Goal: Task Accomplishment & Management: Manage account settings

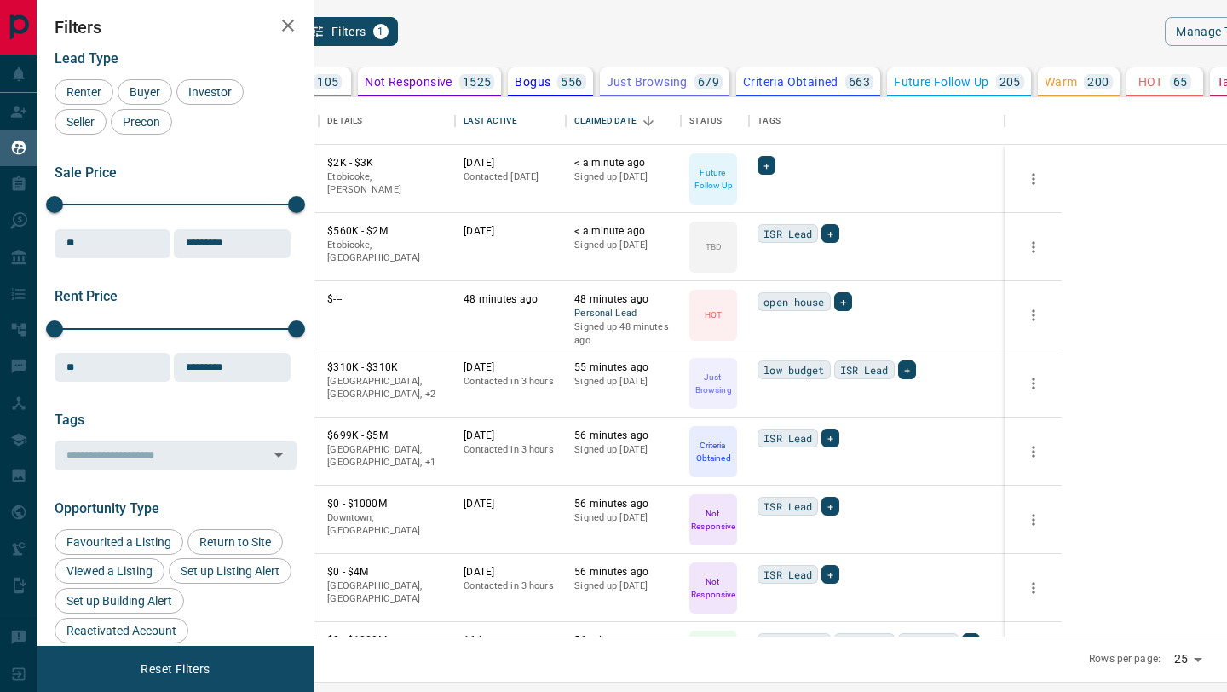
scroll to position [539, 905]
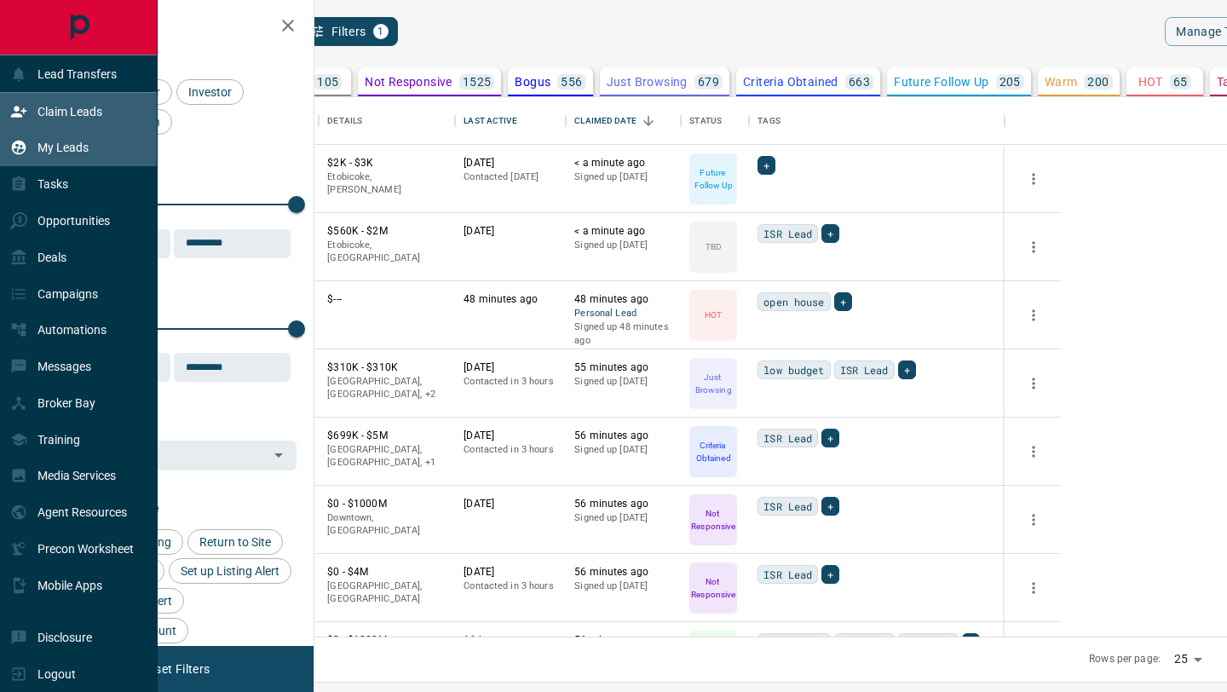
click at [43, 106] on p "Claim Leads" at bounding box center [69, 112] width 65 height 14
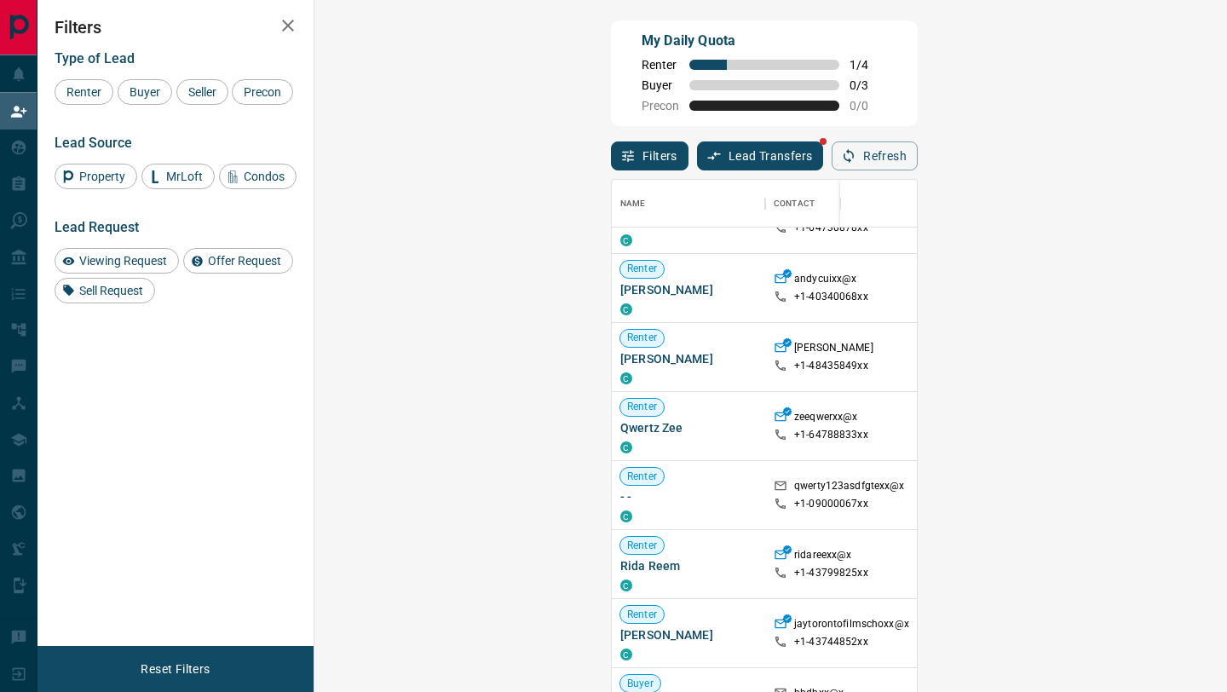
scroll to position [67, 0]
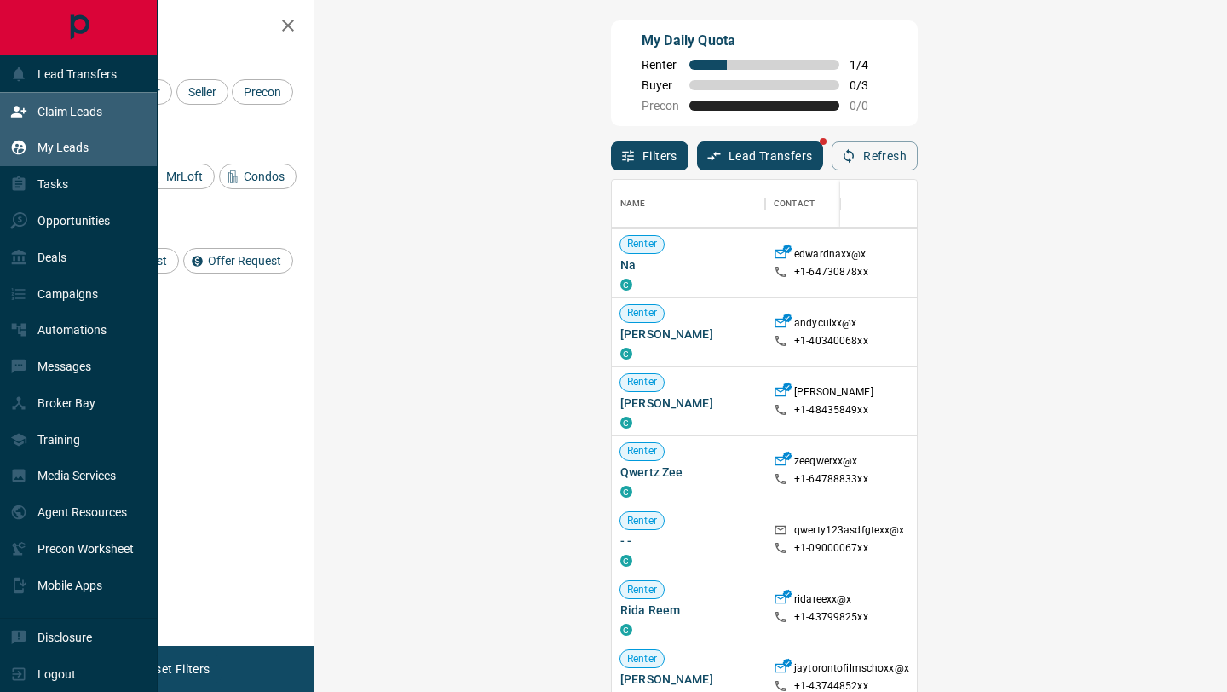
click at [36, 157] on div "My Leads" at bounding box center [49, 148] width 78 height 28
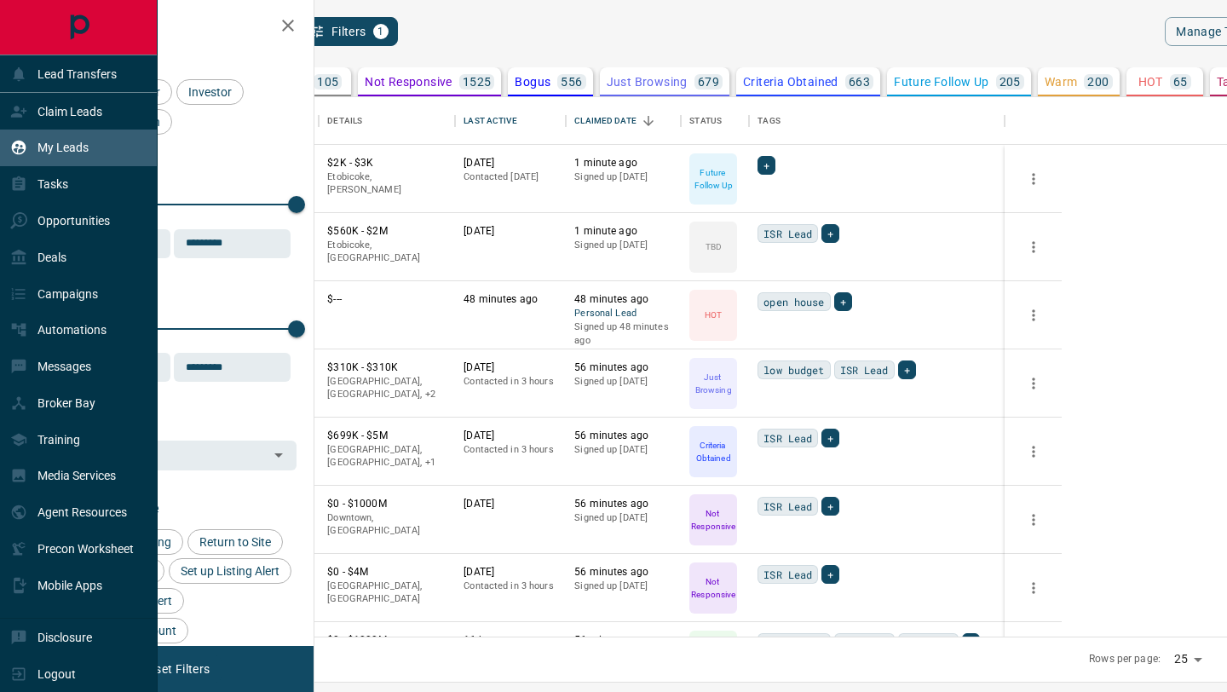
scroll to position [539, 905]
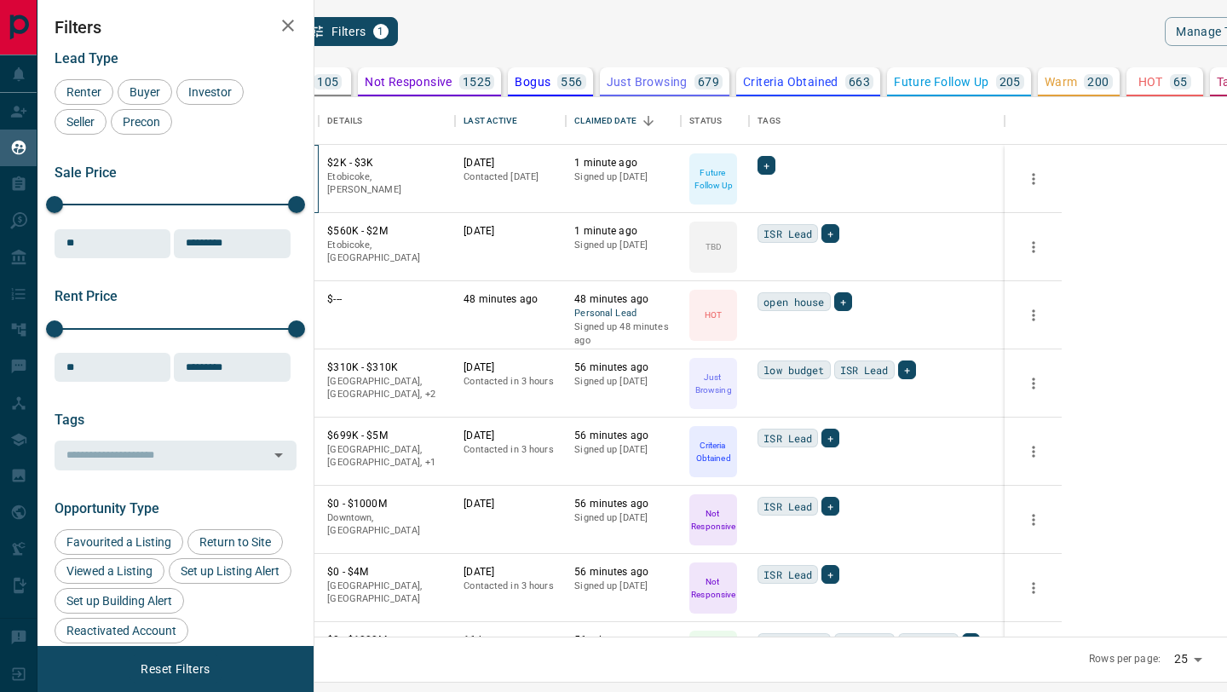
click at [319, 149] on div "[PERSON_NAME] Renter C" at bounding box center [258, 179] width 119 height 68
click at [297, 229] on button "[PERSON_NAME]" at bounding box center [252, 232] width 89 height 16
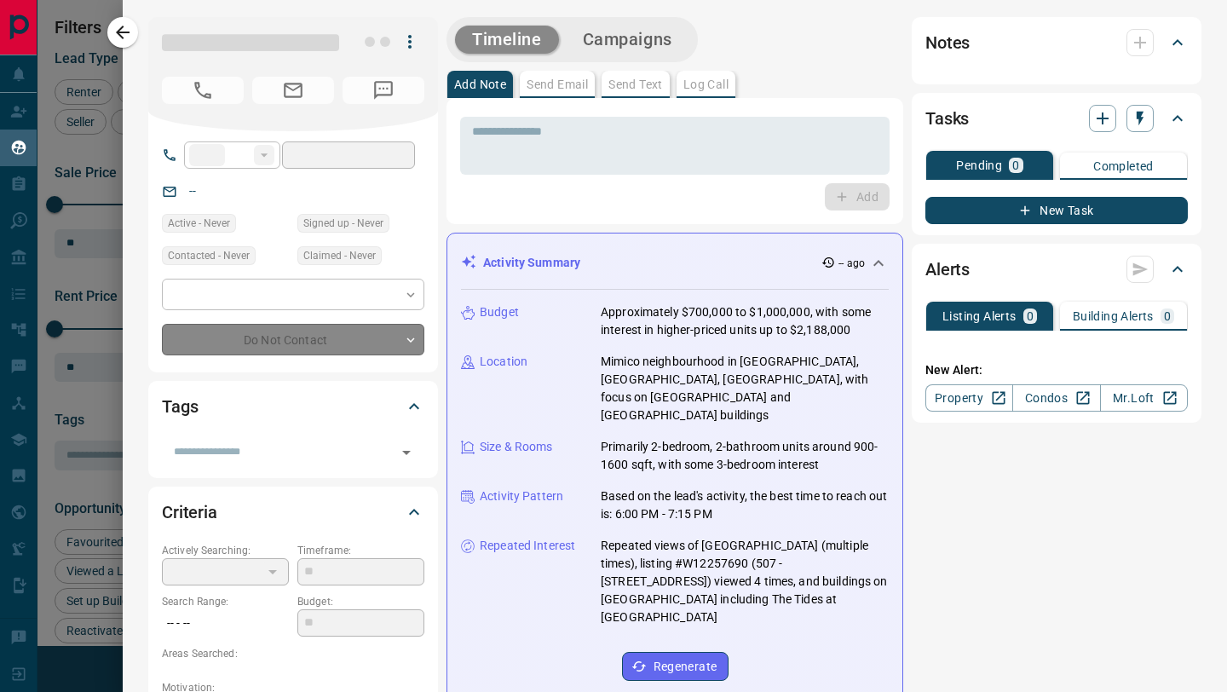
type input "**"
type input "**********"
type input "**"
type input "*******"
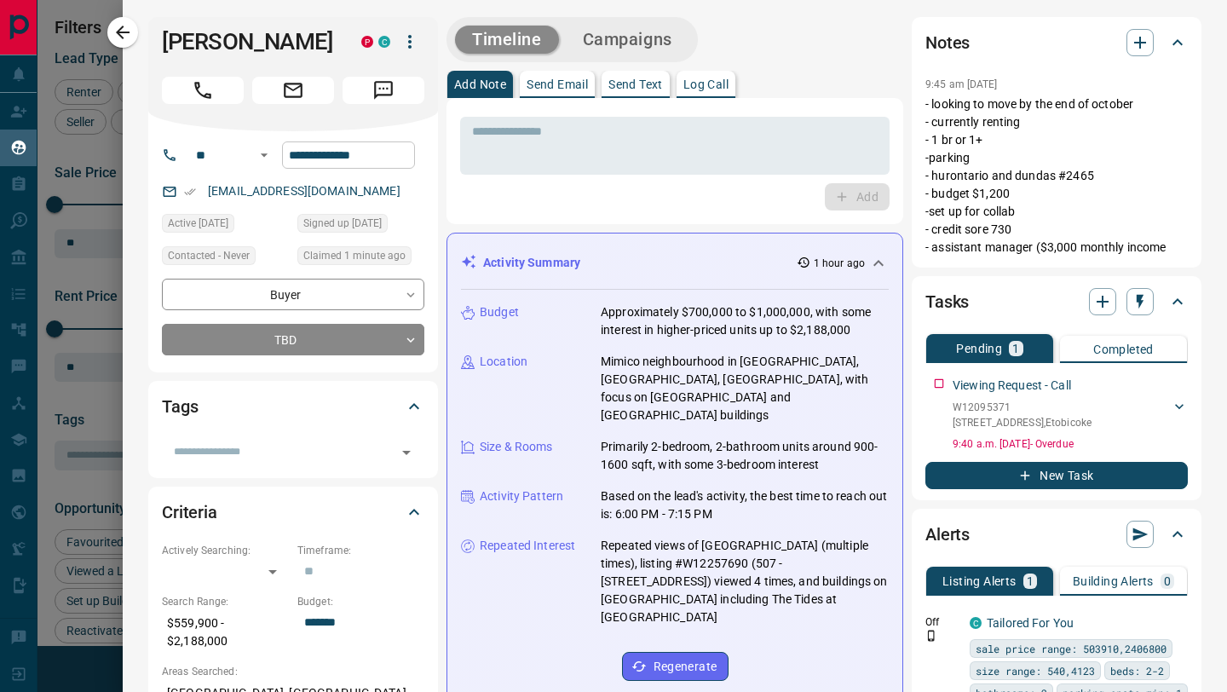
click at [325, 152] on input "**********" at bounding box center [348, 154] width 133 height 27
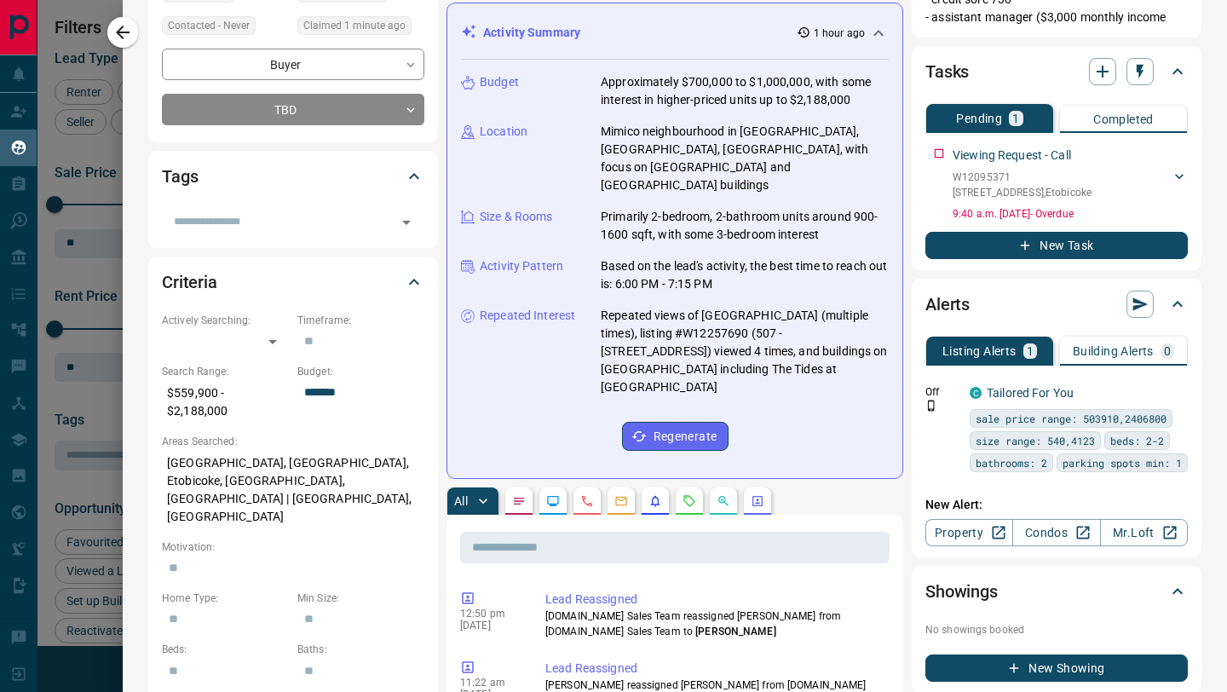
scroll to position [374, 0]
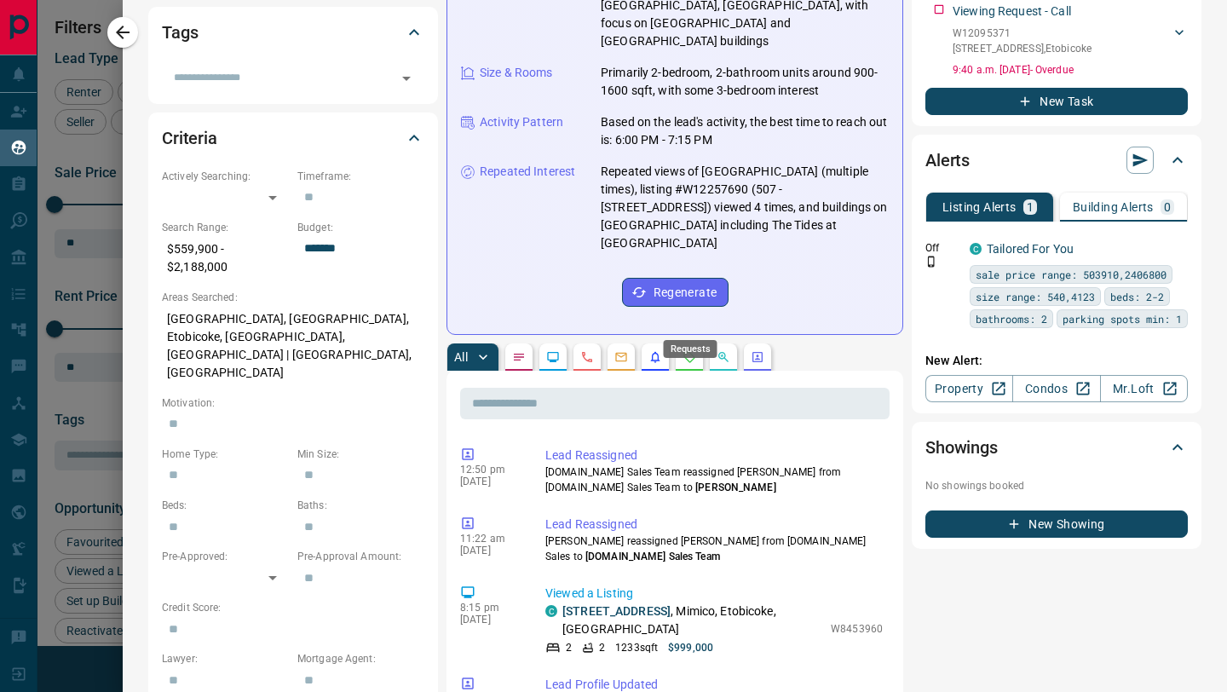
click at [687, 350] on icon "Requests" at bounding box center [689, 357] width 14 height 14
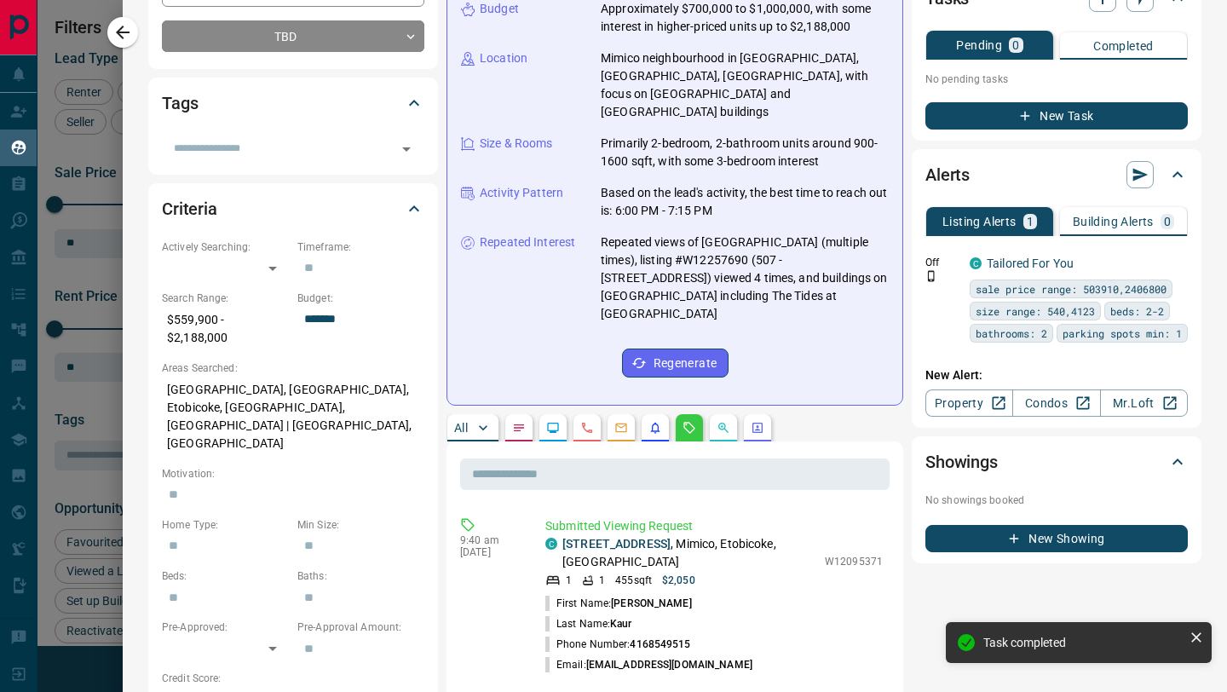
scroll to position [320, 0]
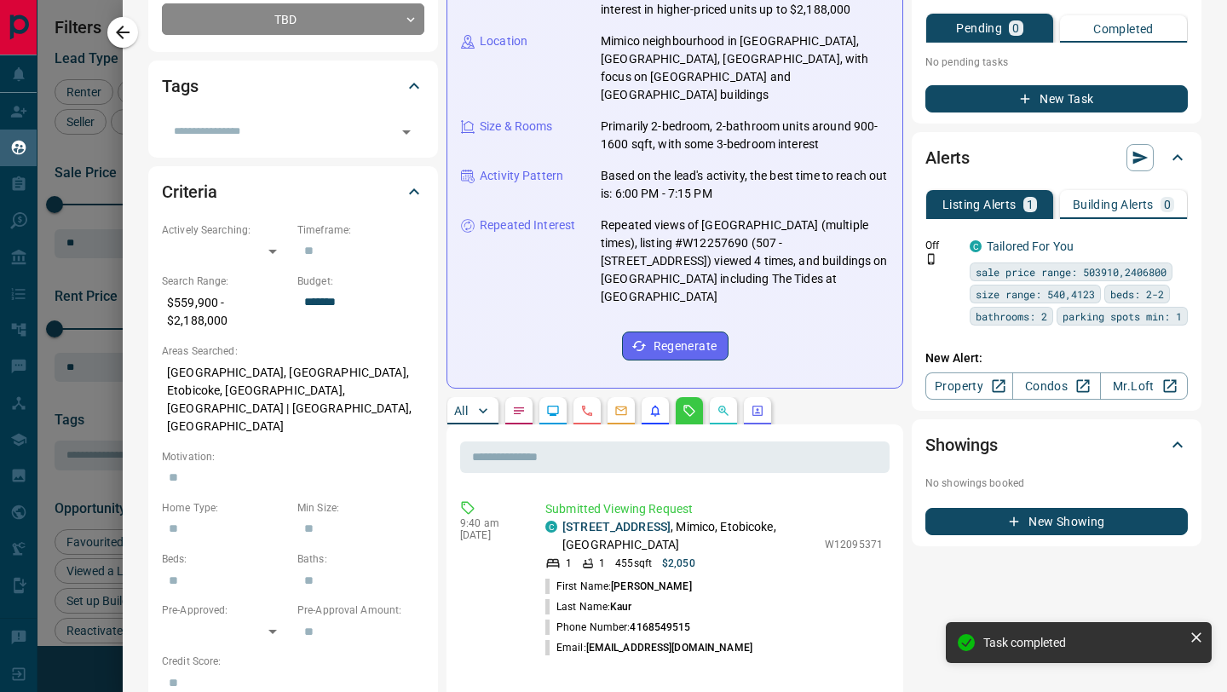
click at [555, 397] on button "button" at bounding box center [552, 410] width 27 height 27
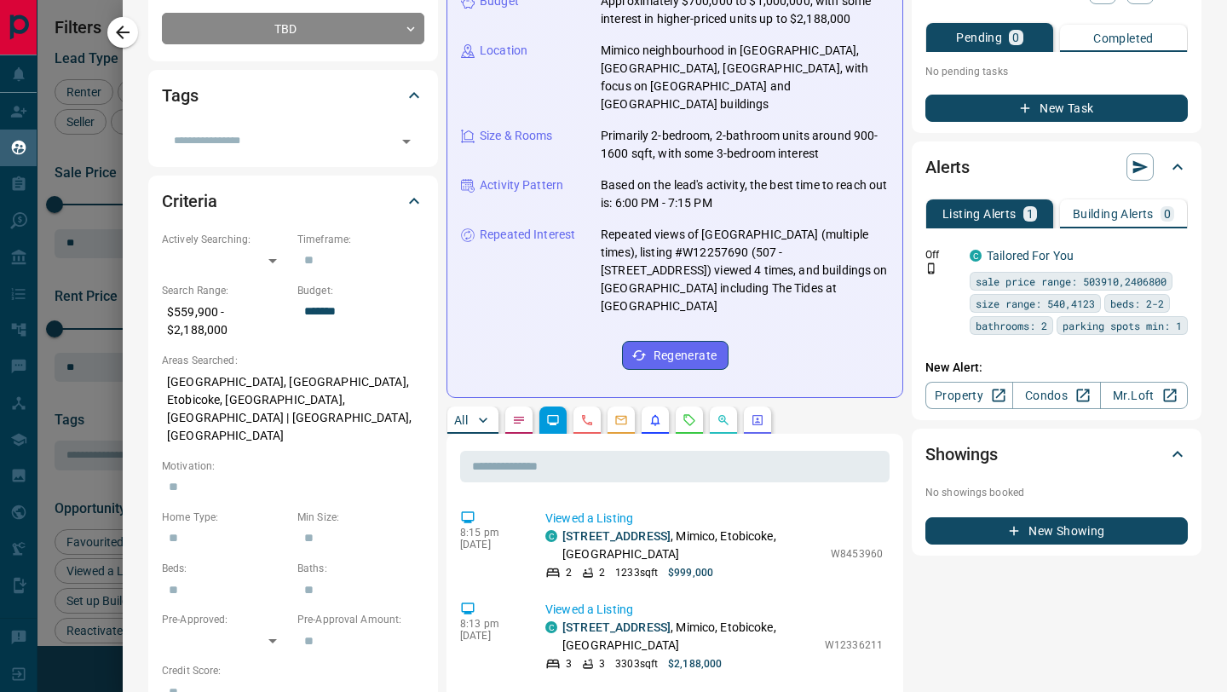
scroll to position [368, 0]
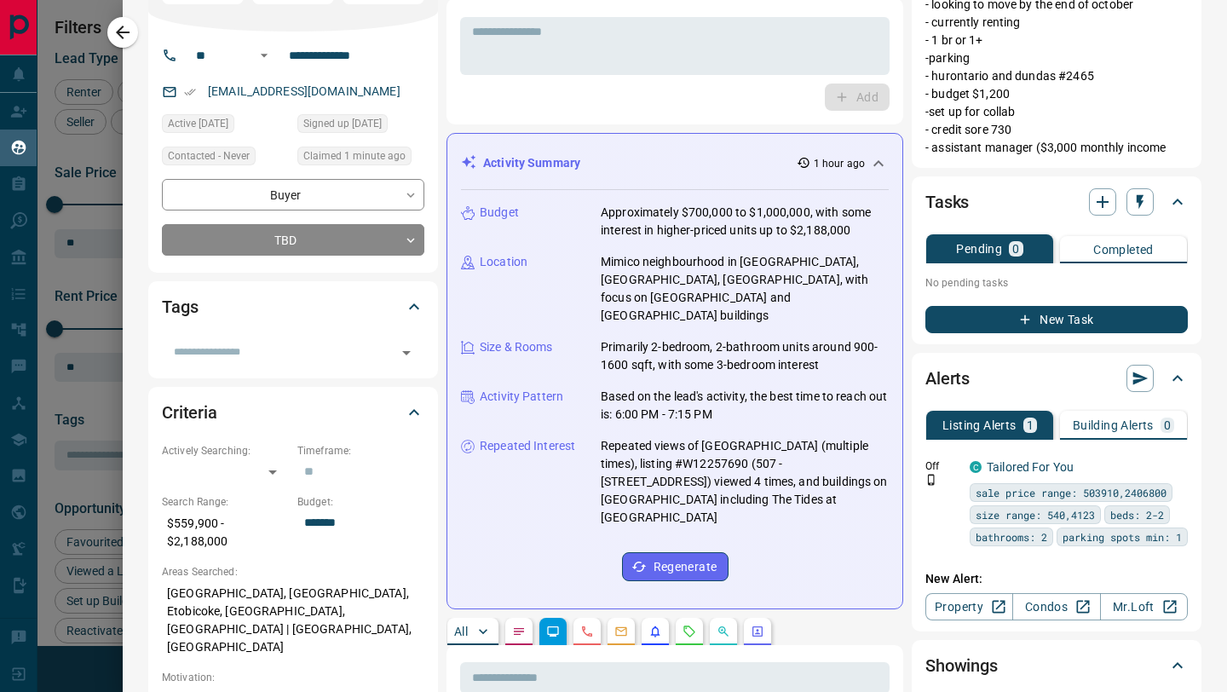
scroll to position [0, 0]
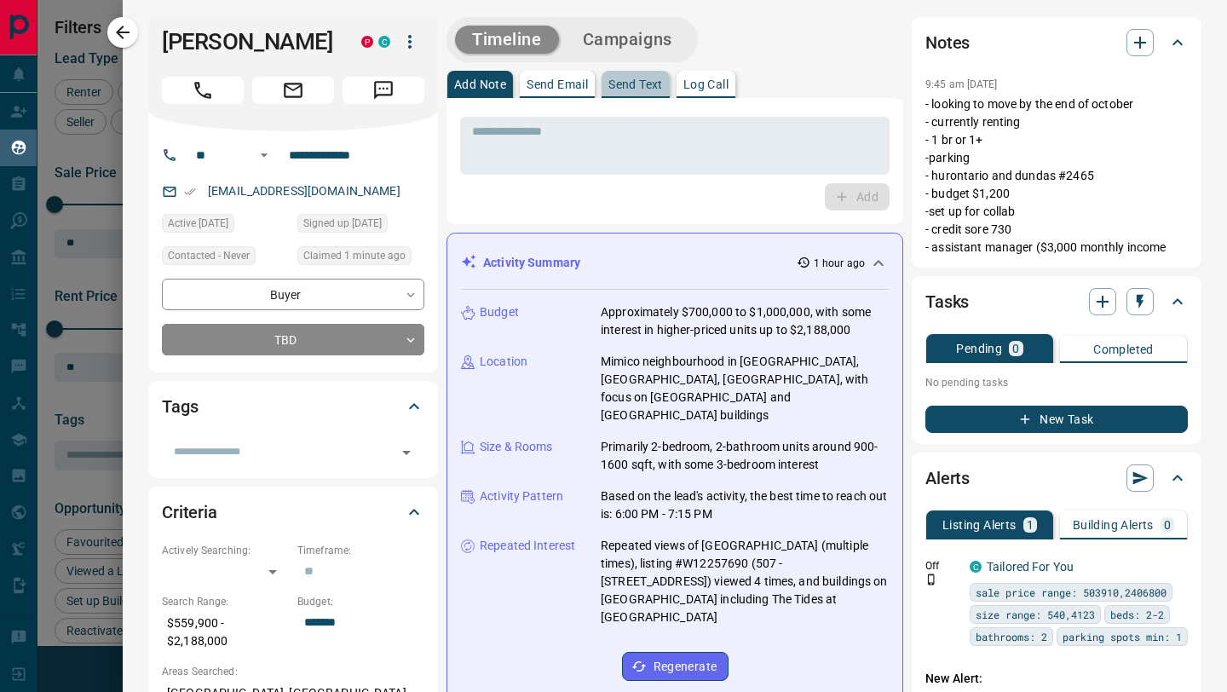
click at [640, 87] on p "Send Text" at bounding box center [635, 84] width 55 height 12
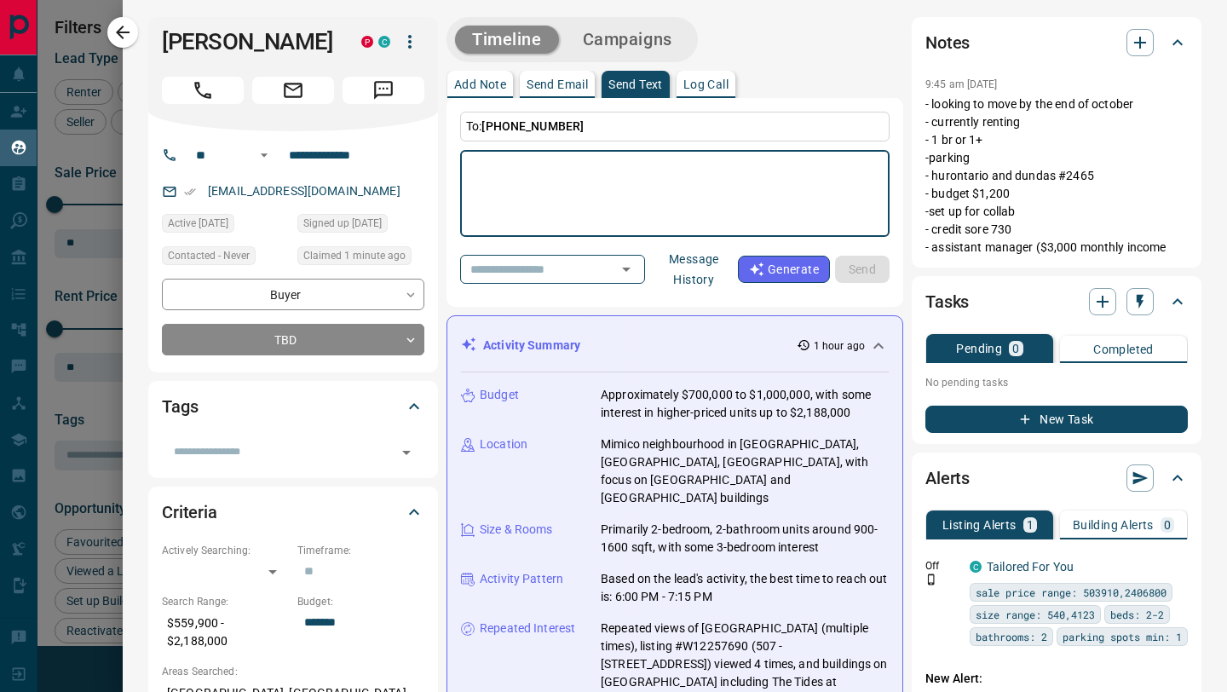
click at [613, 223] on textarea at bounding box center [674, 194] width 405 height 72
click at [583, 267] on input "text" at bounding box center [527, 268] width 129 height 21
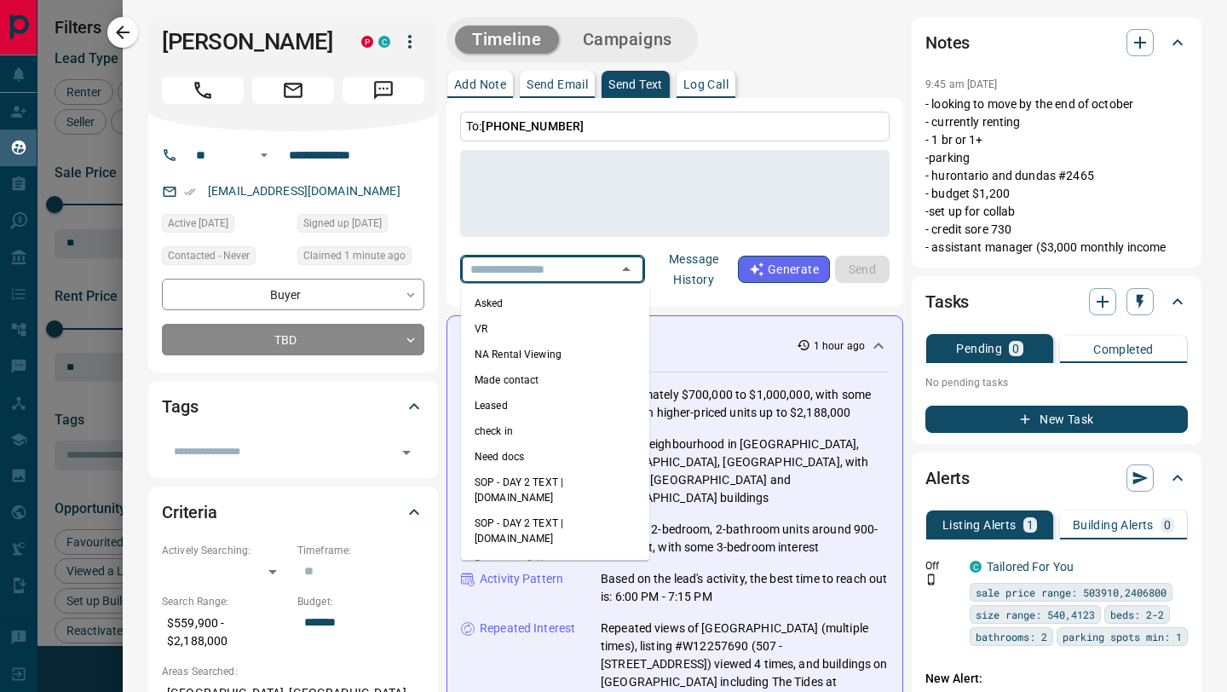
click at [654, 302] on div "To: [PHONE_NUMBER] * ​ ​ Message History Generate Send" at bounding box center [674, 202] width 457 height 209
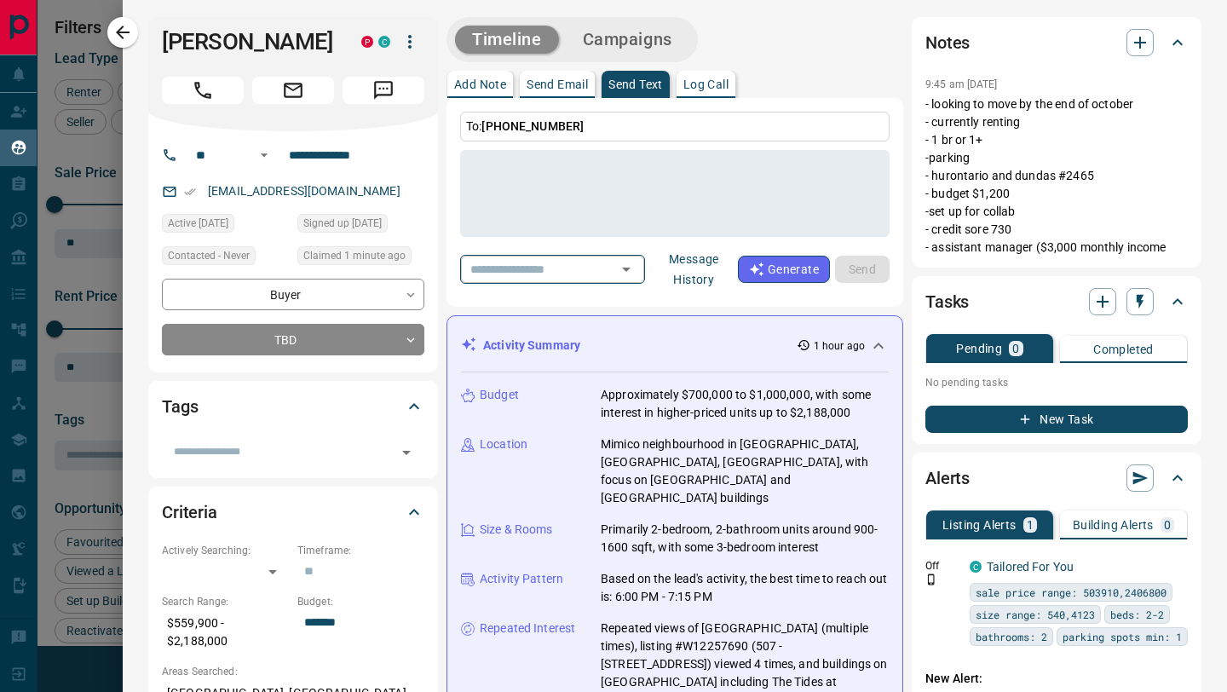
click at [598, 267] on div "​" at bounding box center [552, 269] width 185 height 28
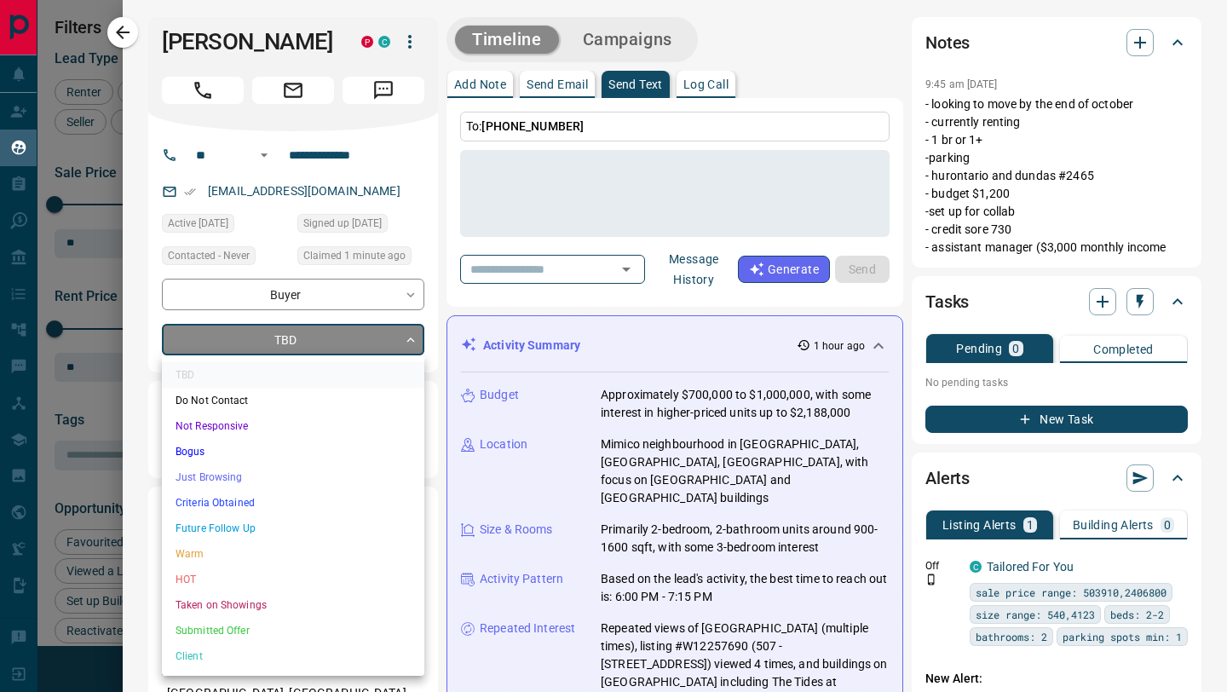
click at [371, 327] on body "Lead Transfers Claim Leads My Leads Tasks Opportunities Deals Campaigns Automat…" at bounding box center [613, 335] width 1227 height 670
click at [540, 225] on div at bounding box center [613, 346] width 1227 height 692
click at [236, 336] on body "Lead Transfers Claim Leads My Leads Tasks Opportunities Deals Campaigns Automat…" at bounding box center [613, 335] width 1227 height 670
click at [214, 572] on li "HOT" at bounding box center [293, 579] width 262 height 26
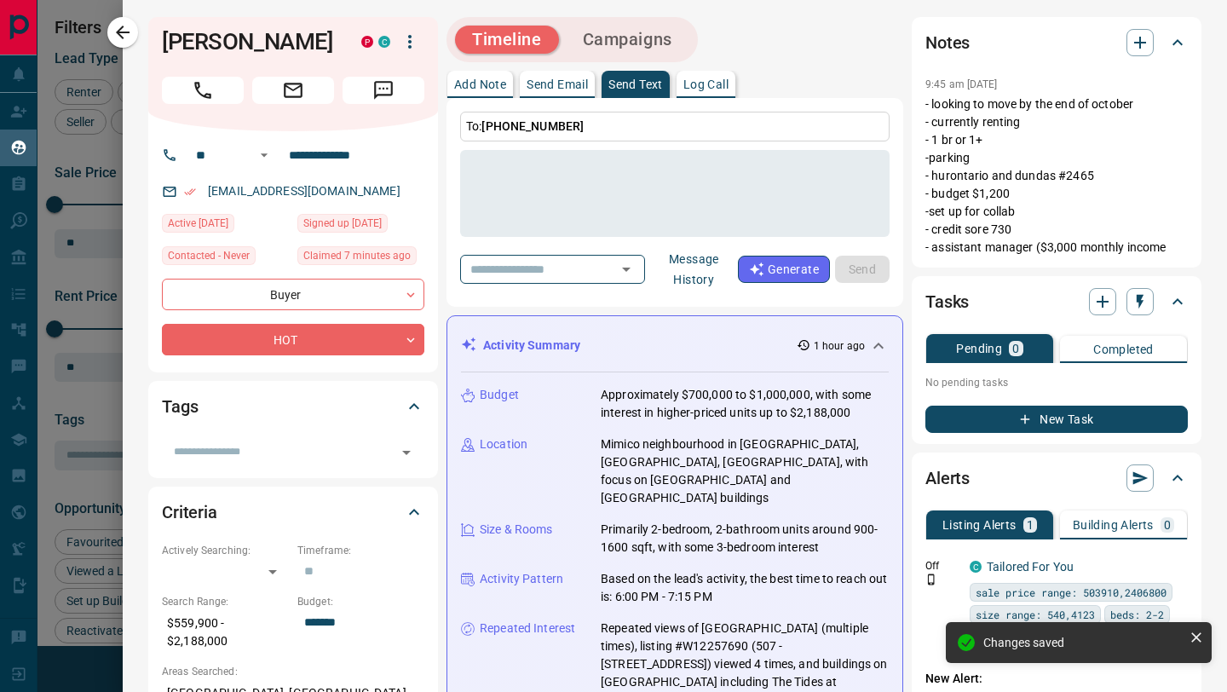
type input "*"
click at [125, 29] on icon "button" at bounding box center [122, 32] width 20 height 20
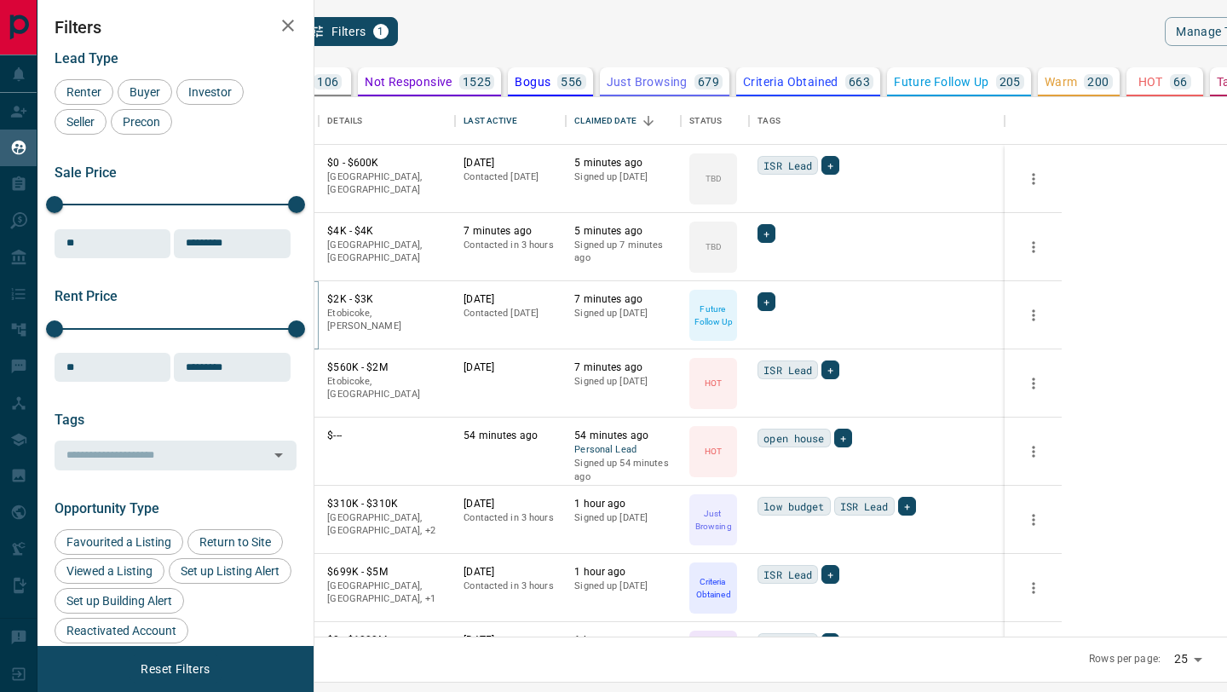
click at [297, 296] on button "[PERSON_NAME]" at bounding box center [252, 300] width 89 height 16
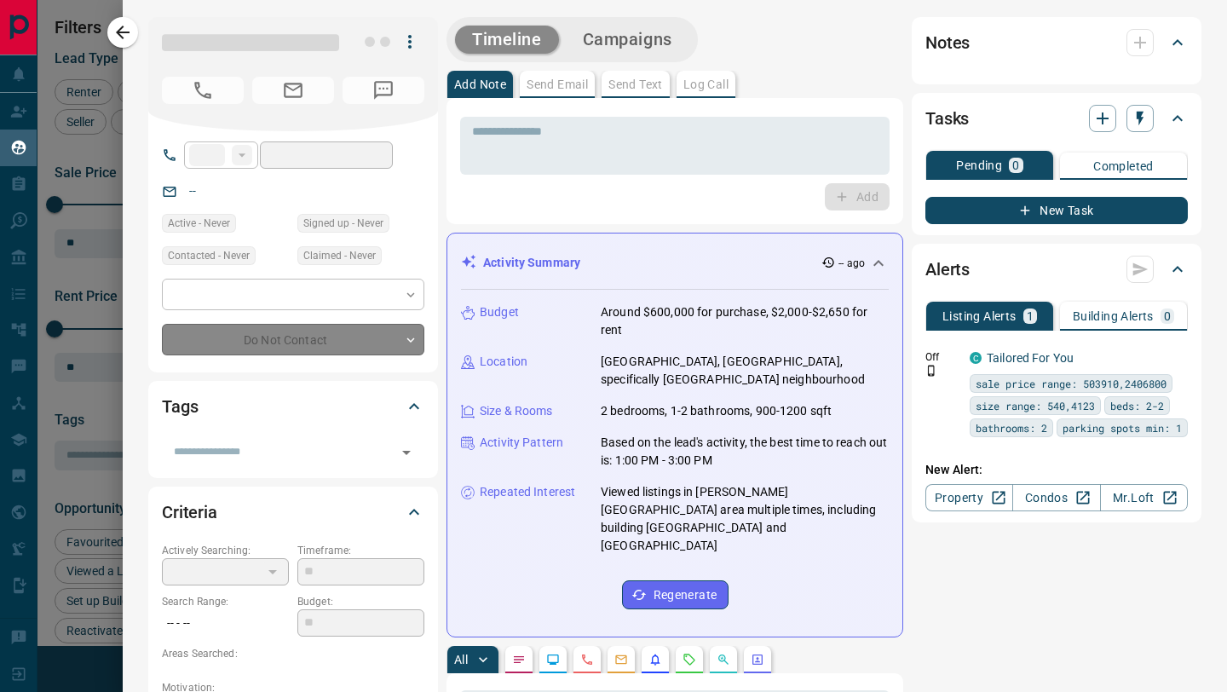
type input "**"
type input "**********"
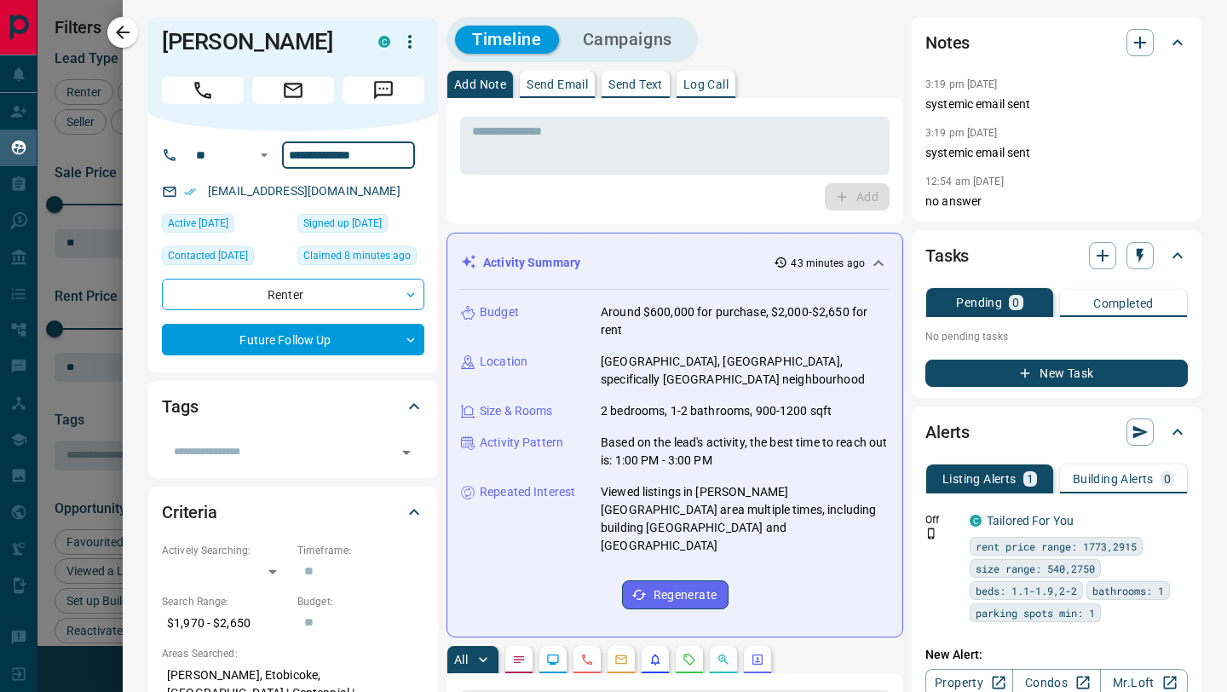
click at [341, 169] on input "**********" at bounding box center [348, 154] width 133 height 27
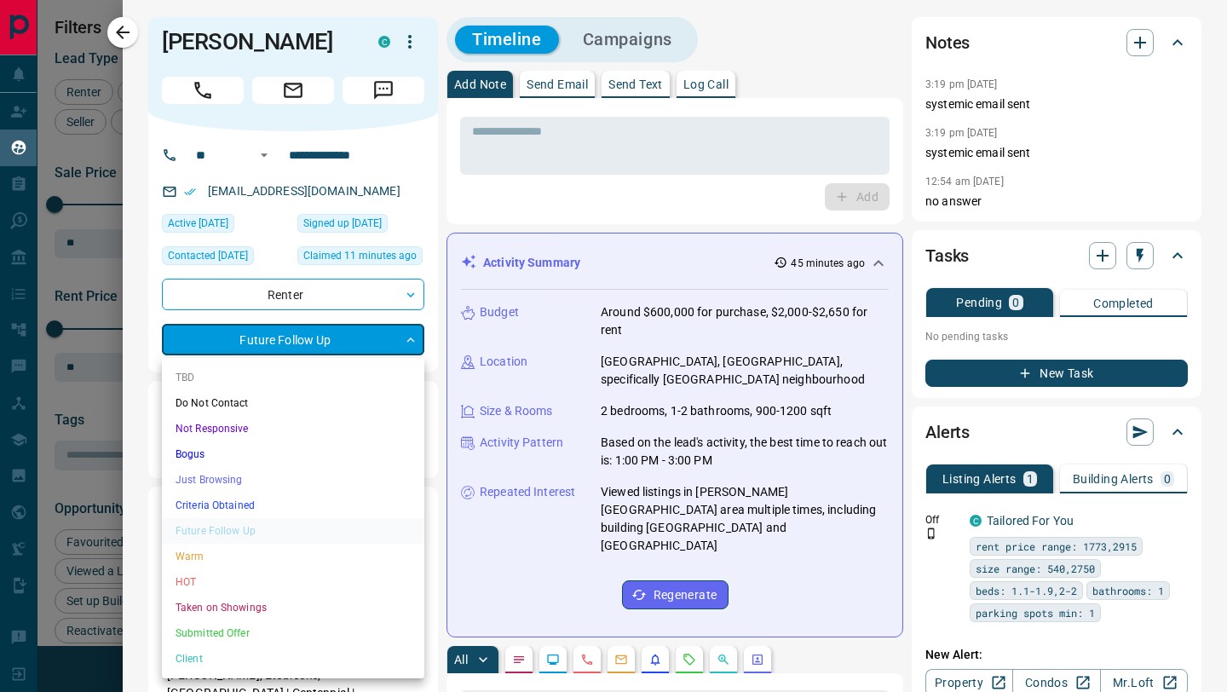
click at [262, 376] on body "Lead Transfers Claim Leads My Leads Tasks Opportunities Deals Campaigns Automat…" at bounding box center [613, 335] width 1227 height 670
click at [256, 581] on li "HOT" at bounding box center [293, 582] width 262 height 26
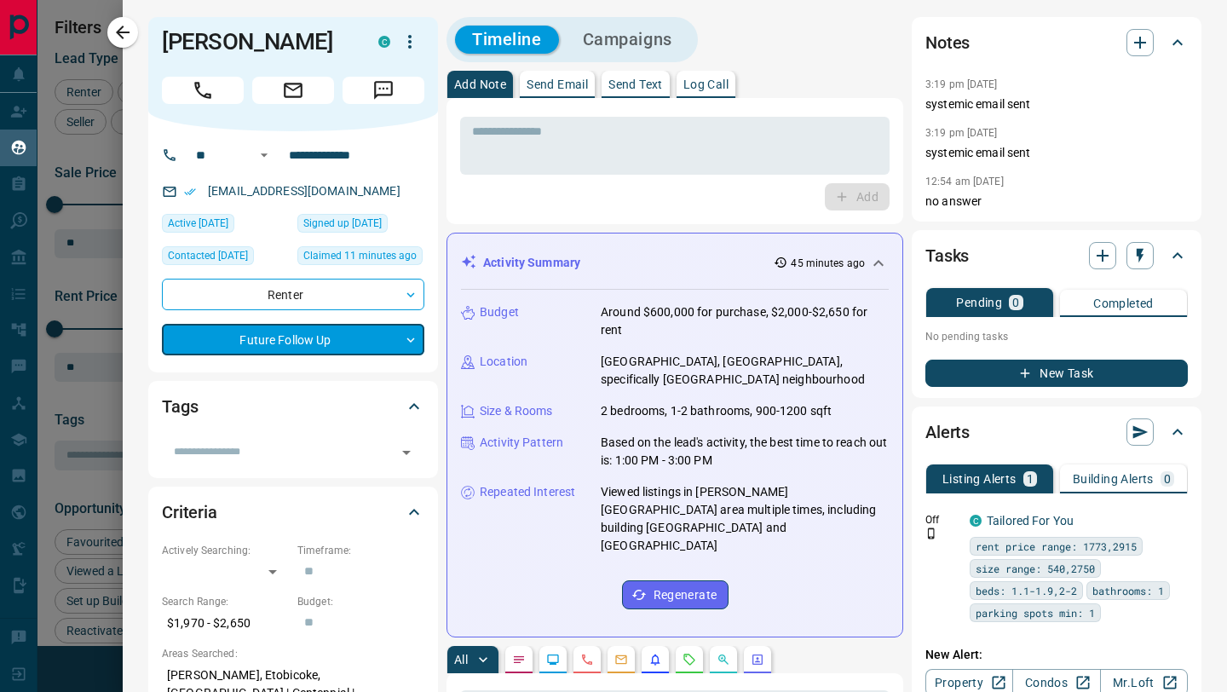
type input "*"
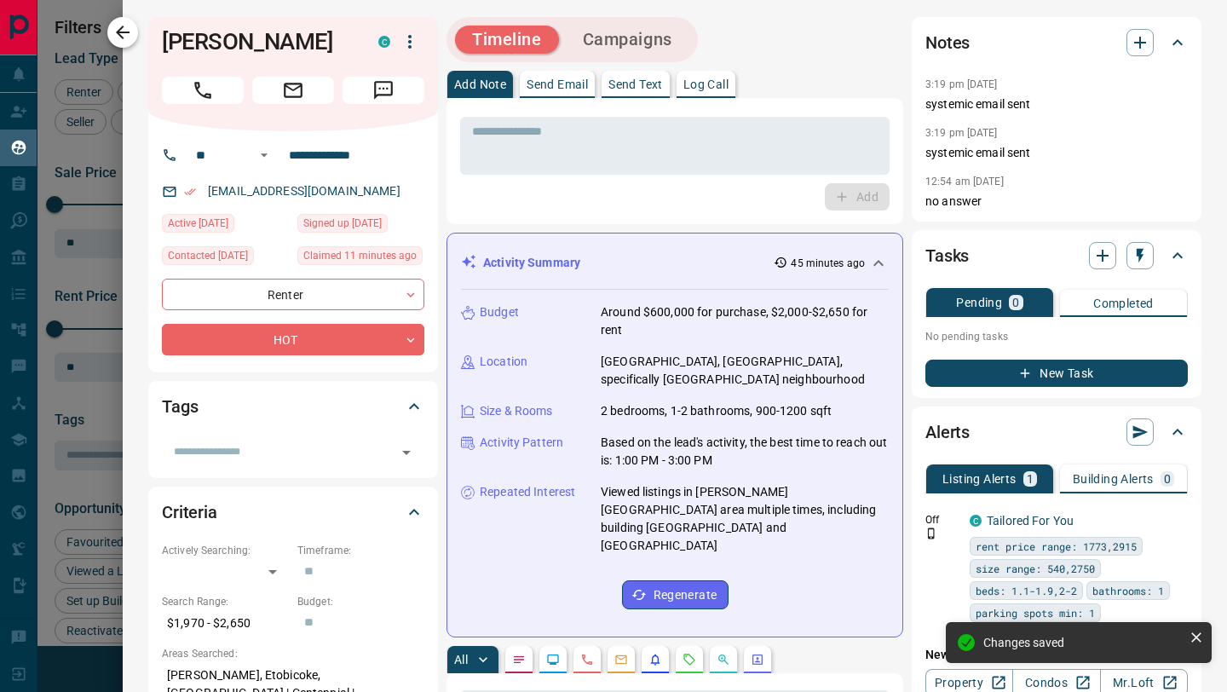
click at [129, 39] on icon "button" at bounding box center [122, 32] width 20 height 20
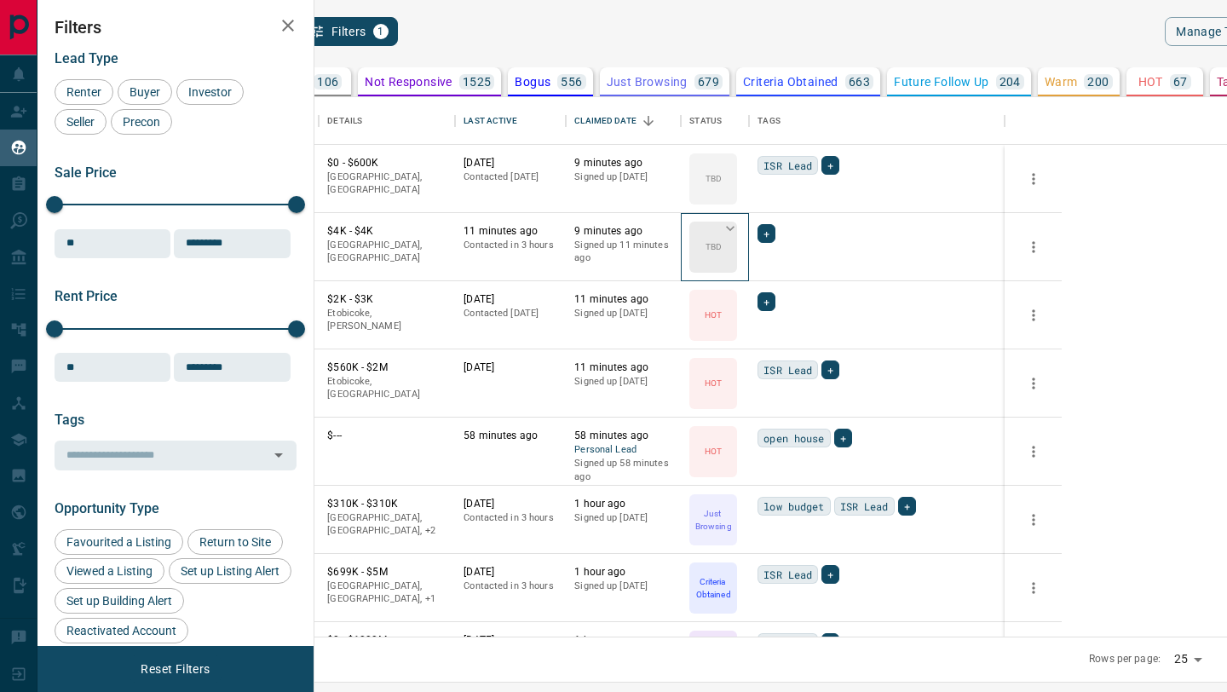
click at [737, 255] on div "TBD" at bounding box center [713, 246] width 48 height 51
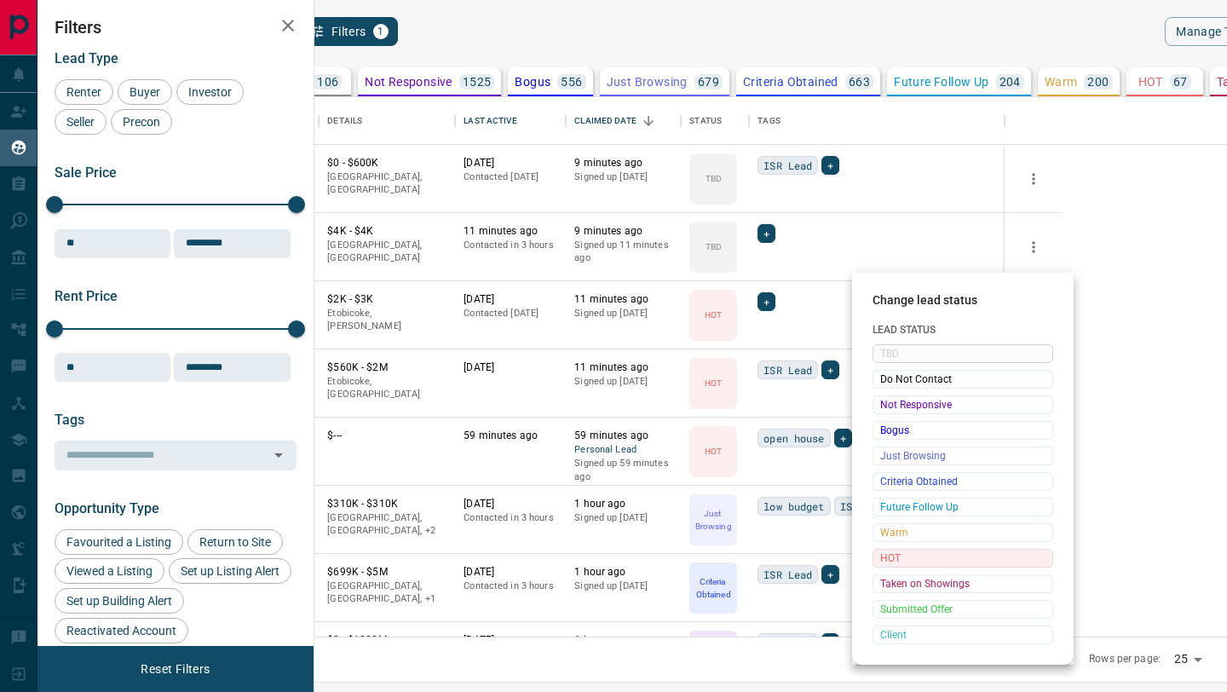
click at [904, 565] on span "HOT" at bounding box center [962, 557] width 165 height 17
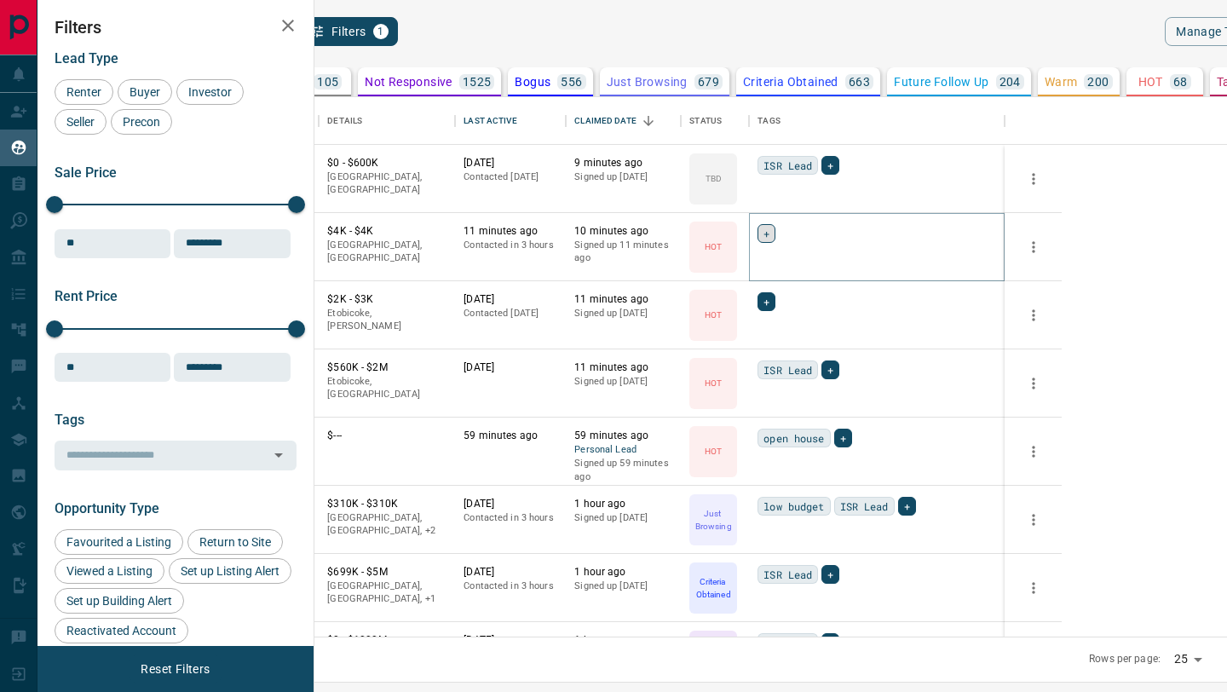
click at [775, 233] on div "+" at bounding box center [766, 233] width 18 height 19
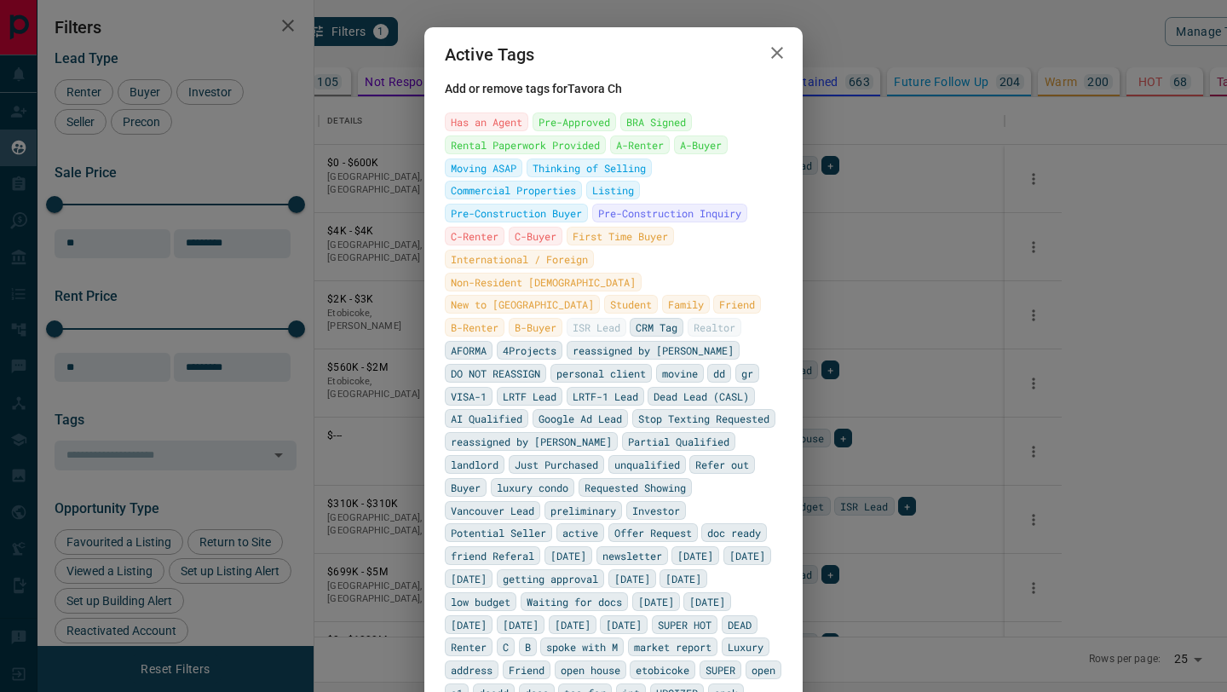
click at [905, 364] on div "Active Tags Add or remove tags for Tavora Ch Has an Agent Pre-Approved BRA Sign…" at bounding box center [613, 346] width 1227 height 692
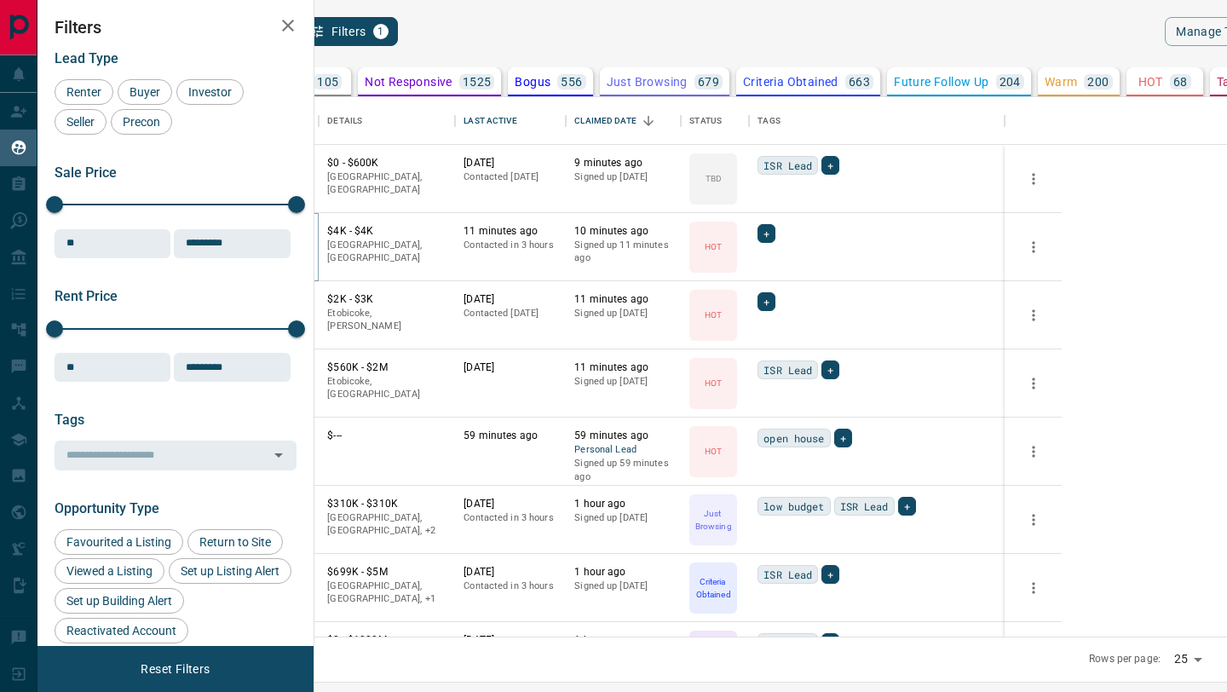
click at [261, 229] on button "Tavora Ch" at bounding box center [234, 232] width 53 height 16
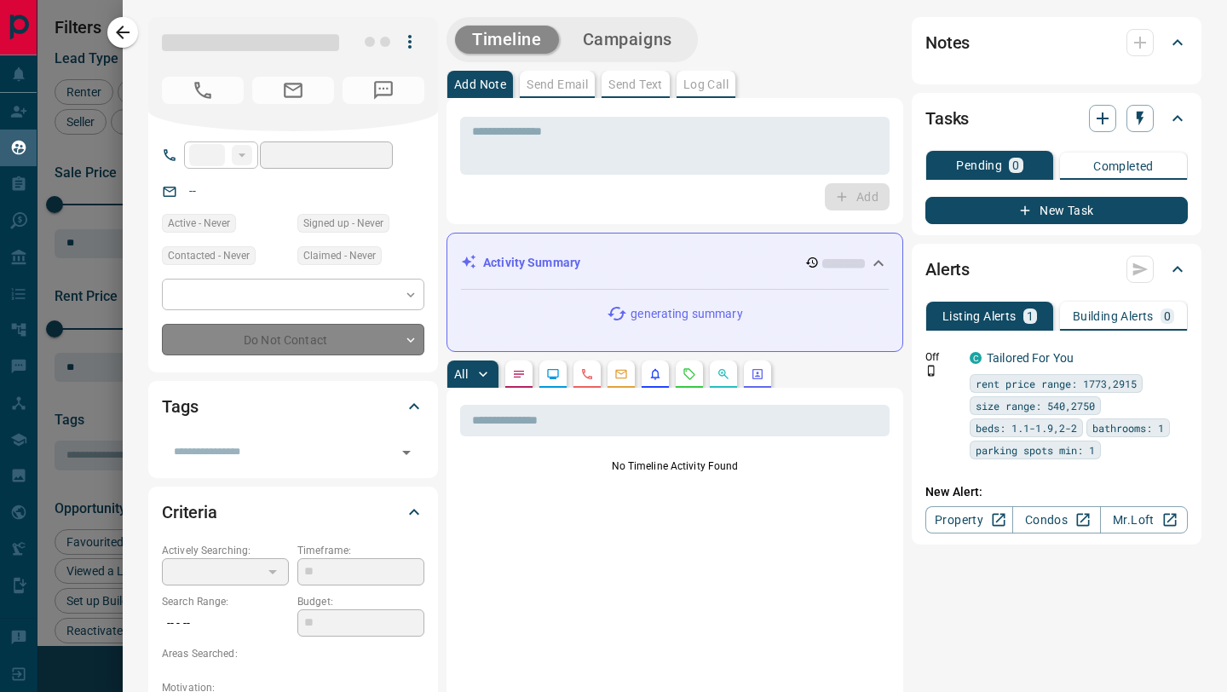
type input "**"
type input "**********"
type input "*"
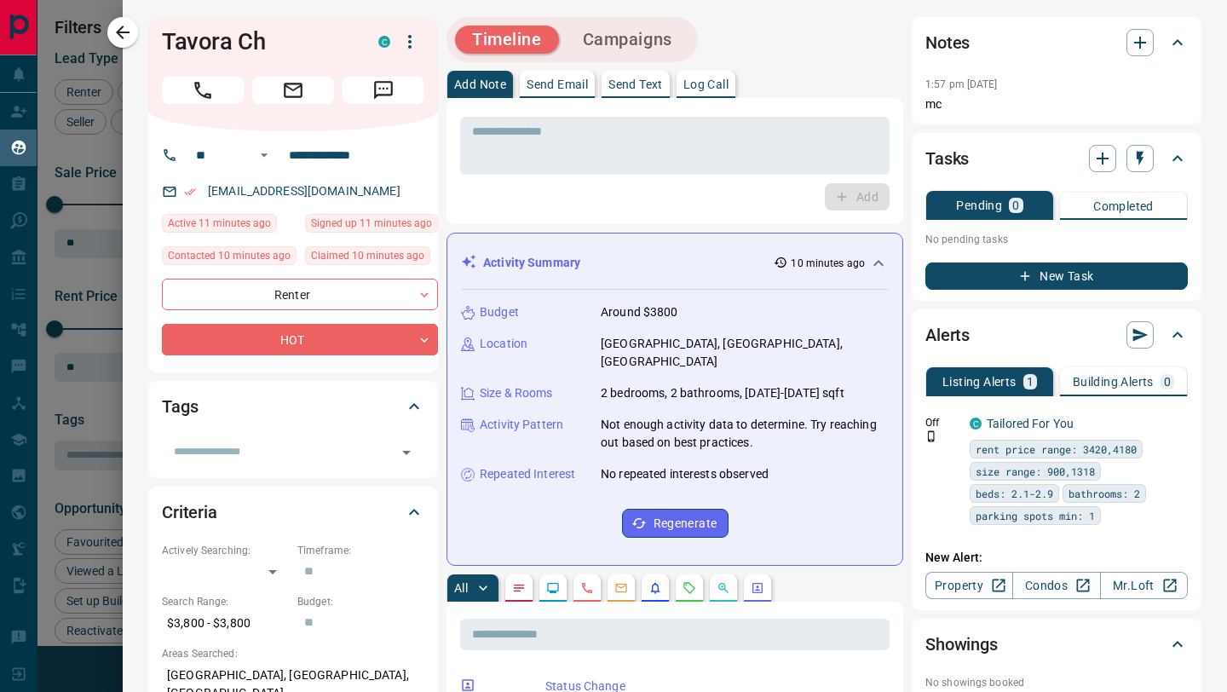
click at [576, 79] on p "Send Email" at bounding box center [556, 84] width 61 height 12
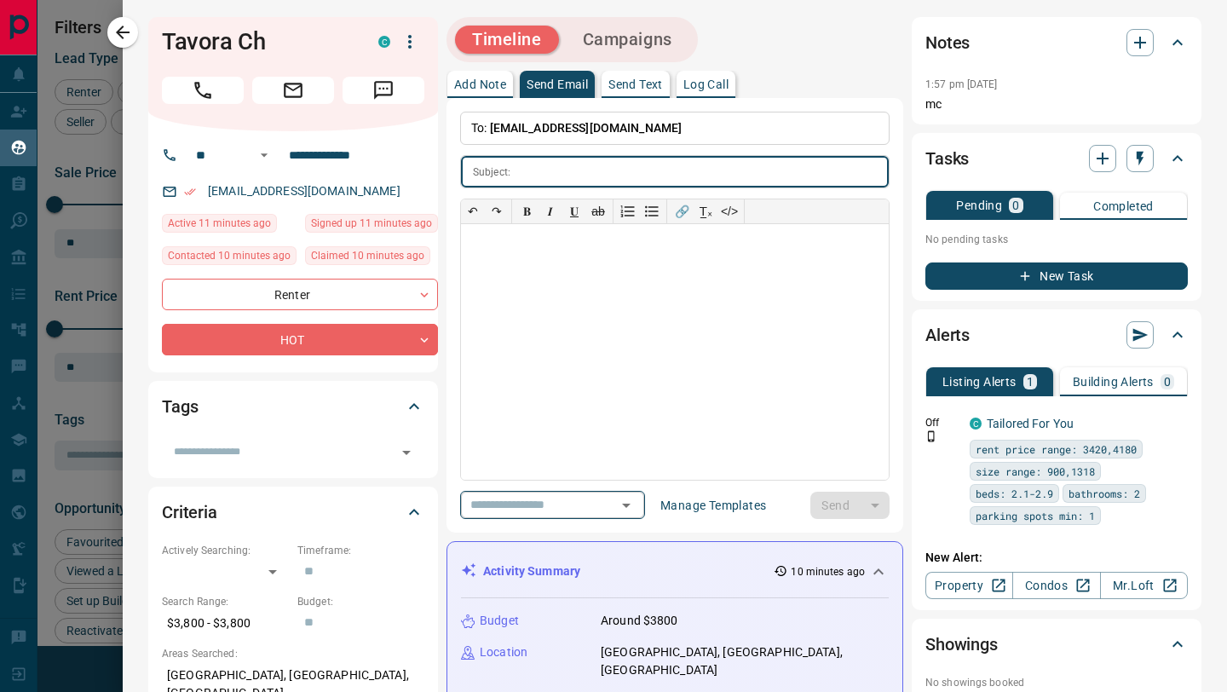
click at [532, 504] on input "text" at bounding box center [527, 504] width 129 height 21
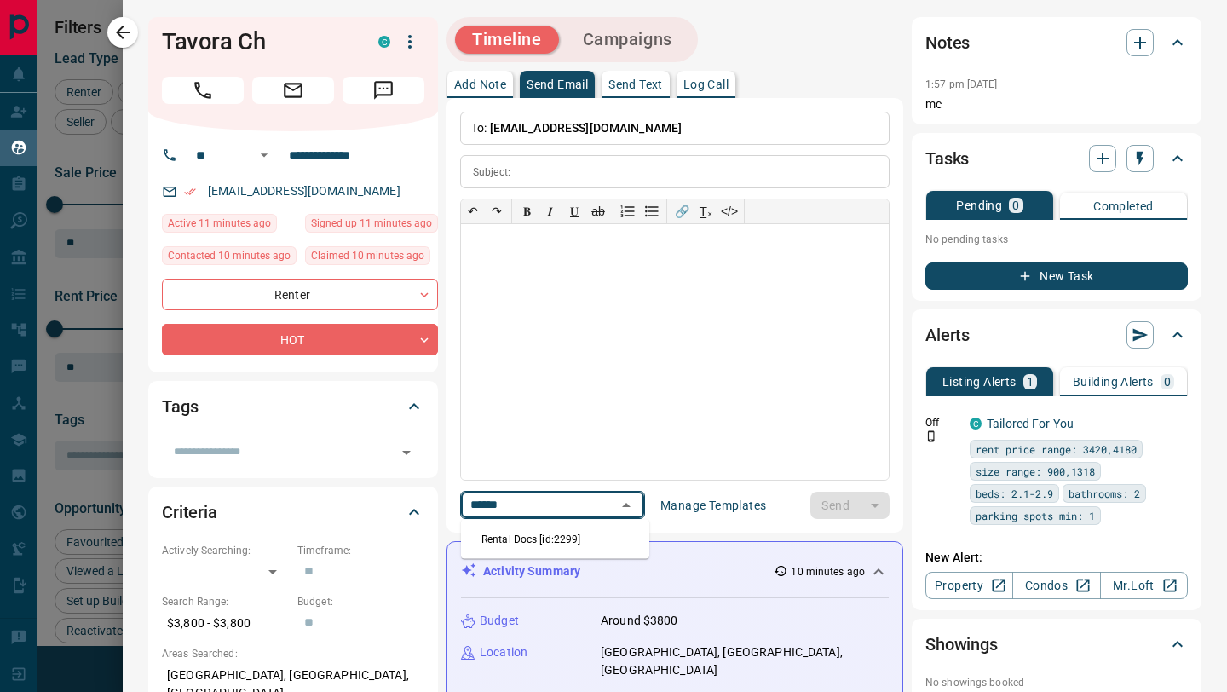
click at [534, 542] on li "Rental Docs [id:2299]" at bounding box center [555, 539] width 188 height 26
type input "******"
type input "**********"
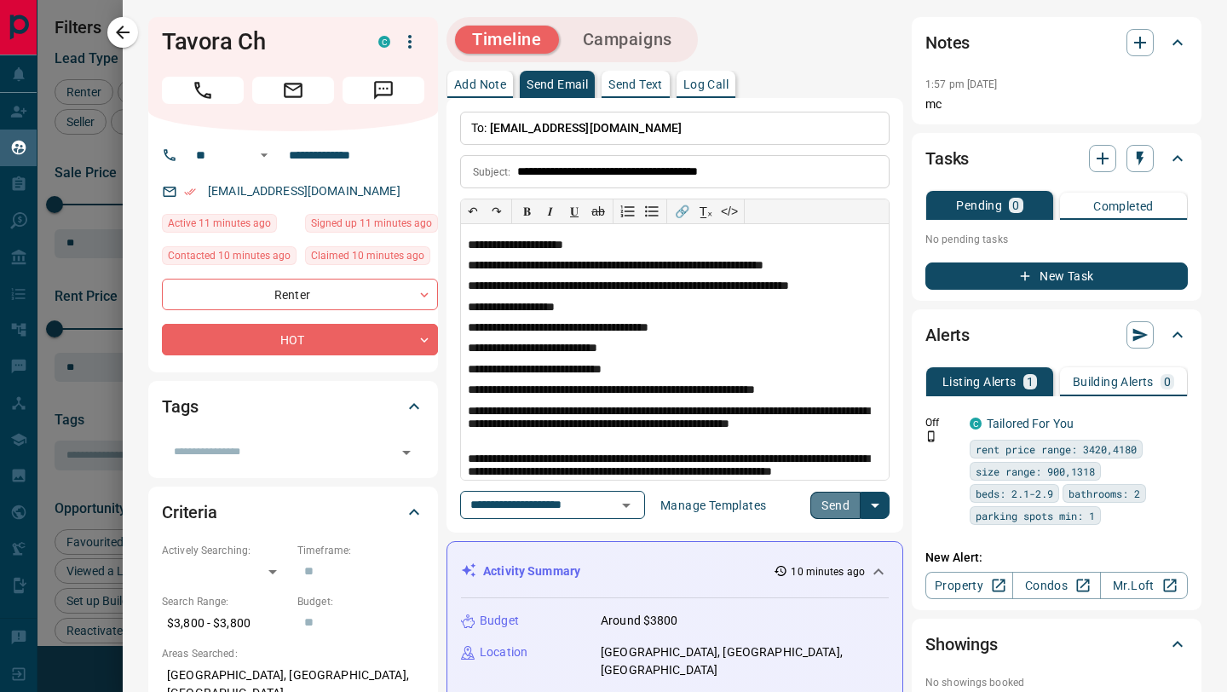
click at [859, 513] on button "Send" at bounding box center [835, 504] width 50 height 27
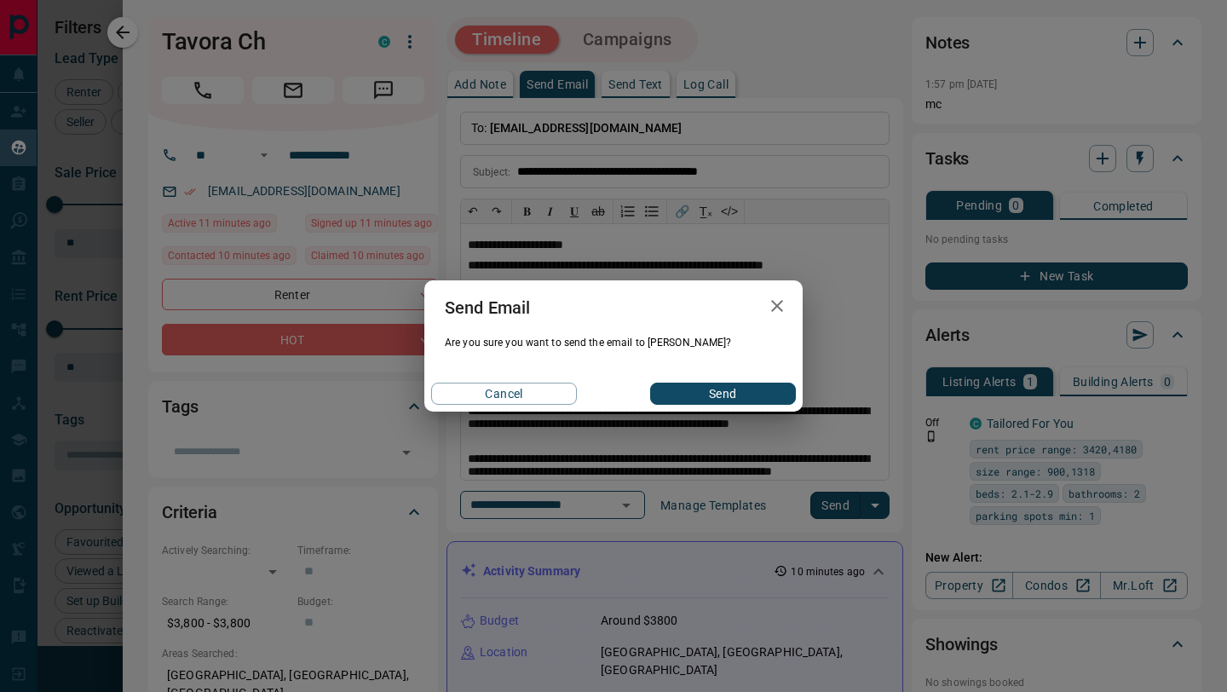
click at [721, 388] on button "Send" at bounding box center [723, 393] width 146 height 22
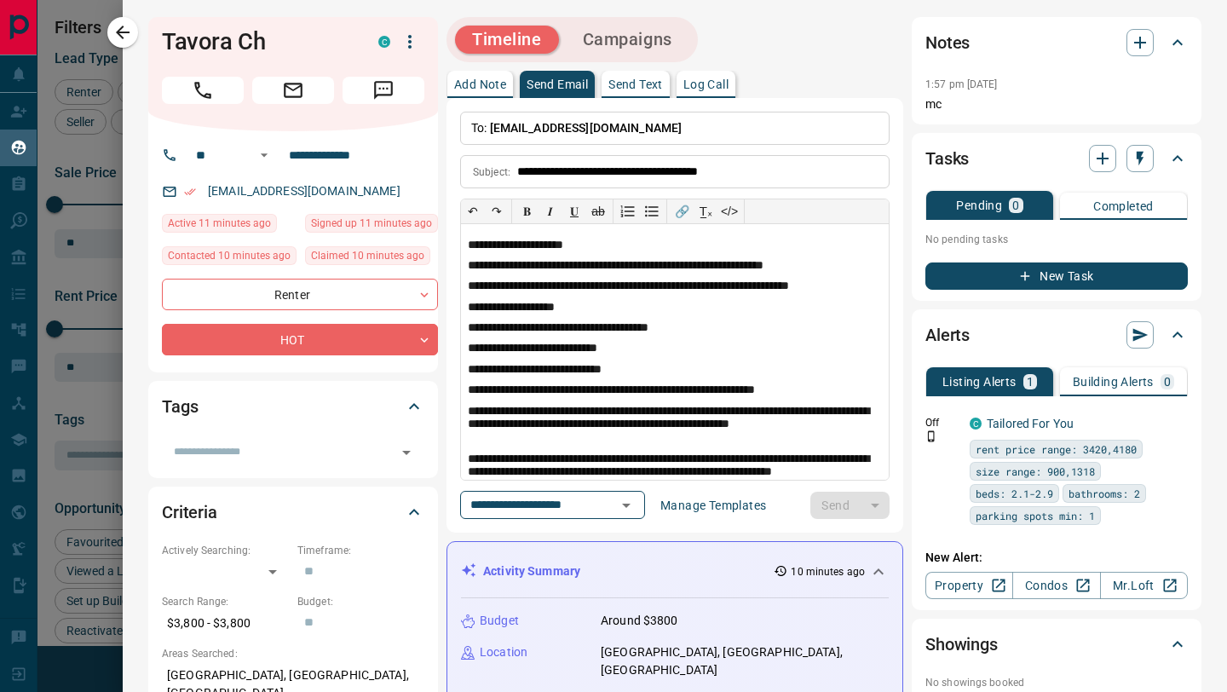
click at [626, 83] on p "Send Text" at bounding box center [635, 84] width 55 height 12
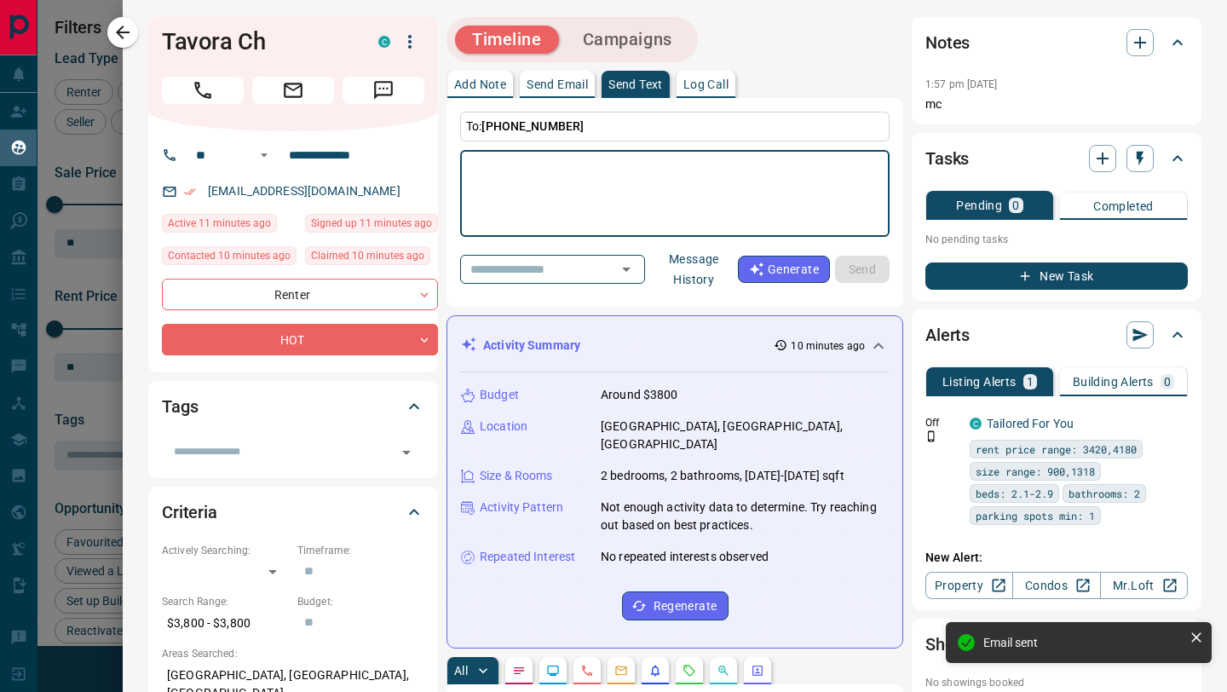
click at [573, 285] on div "​ Message History" at bounding box center [599, 269] width 278 height 48
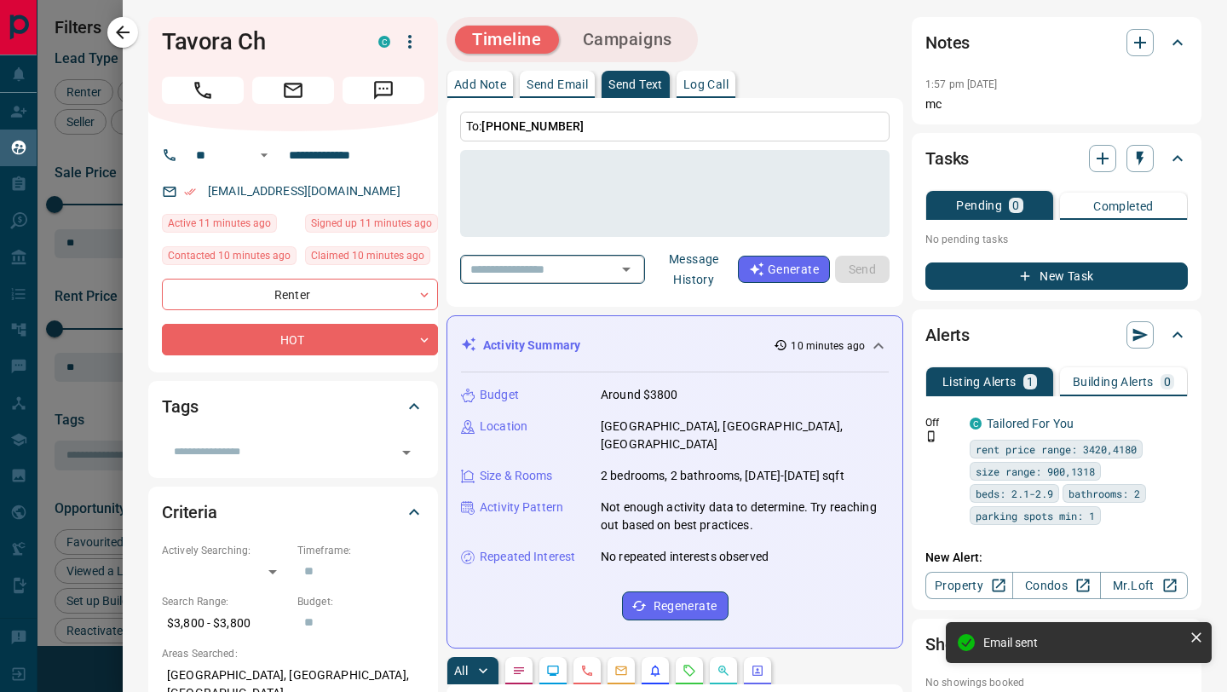
click at [570, 256] on div "​" at bounding box center [552, 269] width 185 height 28
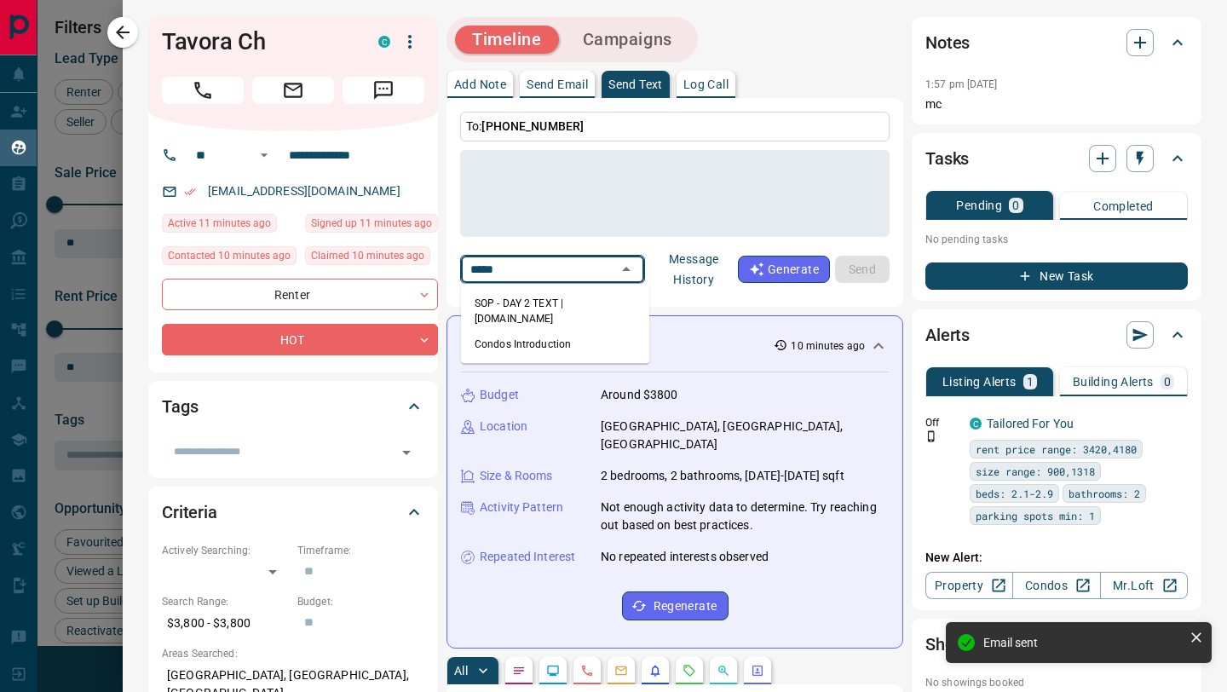
click at [577, 331] on li "Condos Introduction" at bounding box center [555, 344] width 188 height 26
type input "*****"
type textarea "**********"
type input "**********"
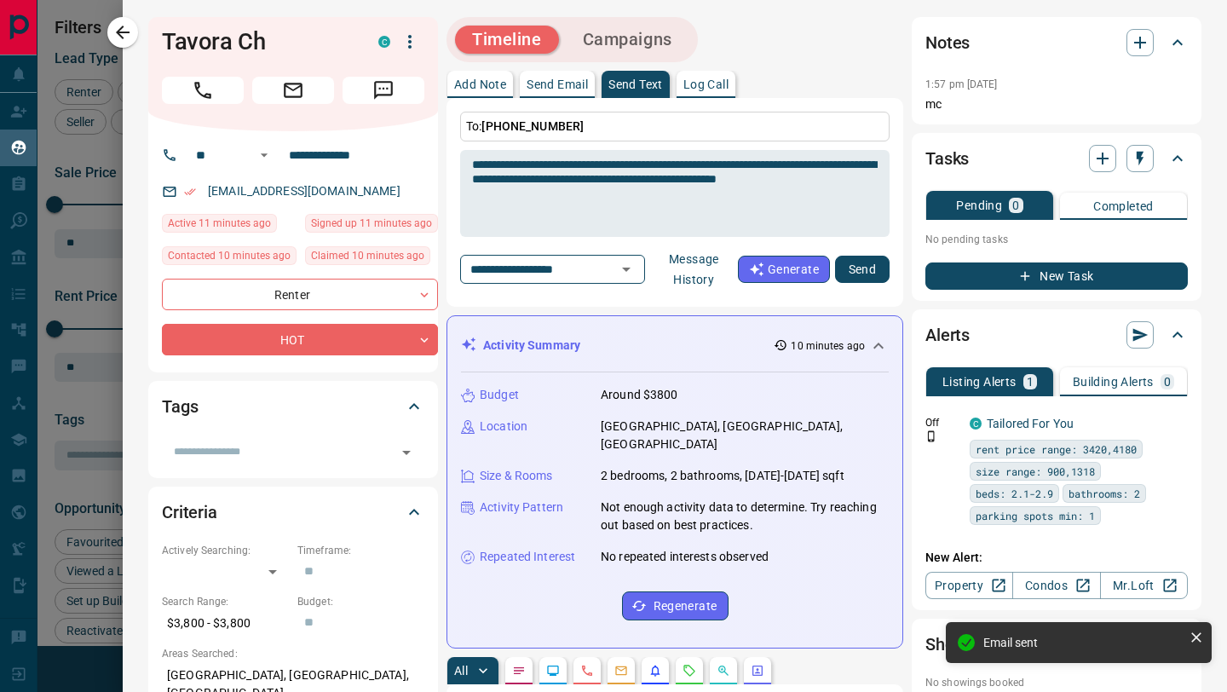
click at [872, 269] on button "Send" at bounding box center [862, 269] width 55 height 27
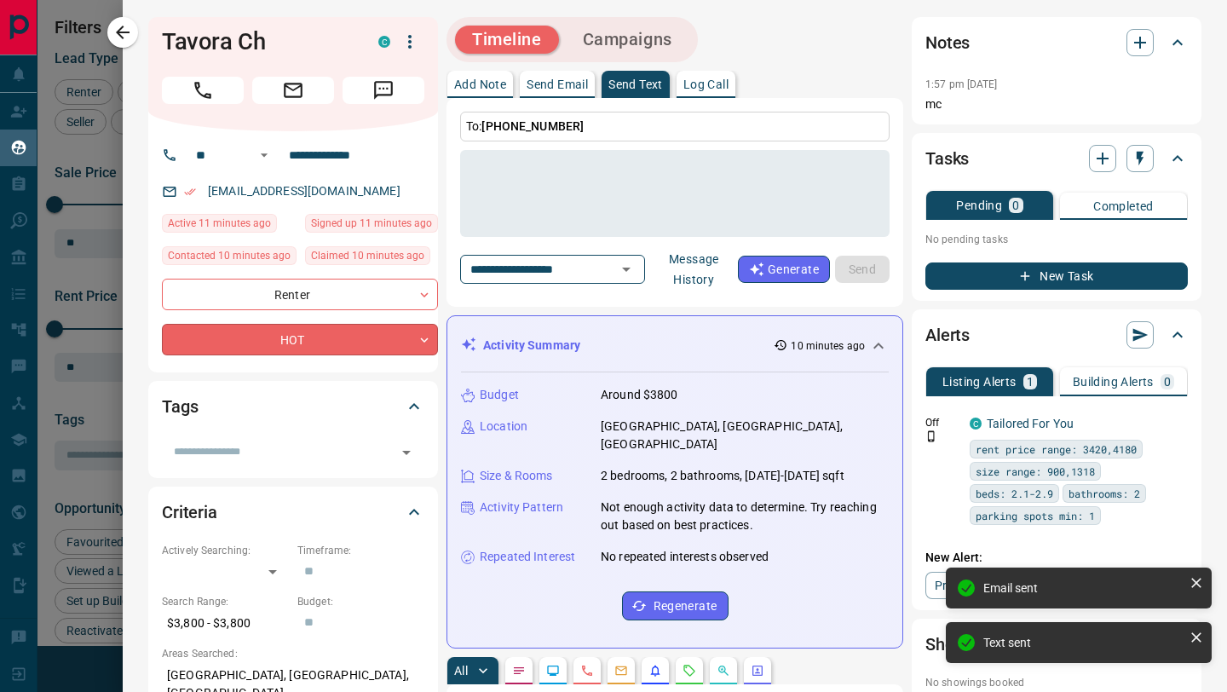
click at [274, 331] on body "Lead Transfers Claim Leads My Leads Tasks Opportunities Deals Campaigns Automat…" at bounding box center [613, 335] width 1227 height 670
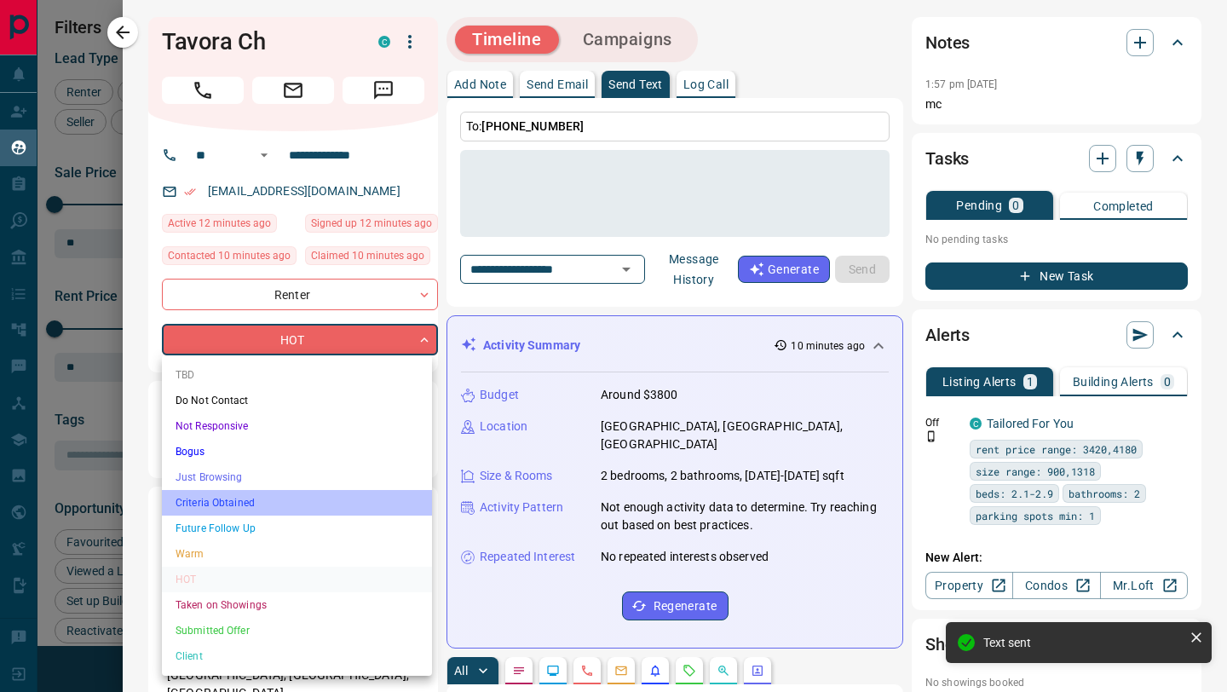
click at [231, 507] on li "Criteria Obtained" at bounding box center [297, 503] width 270 height 26
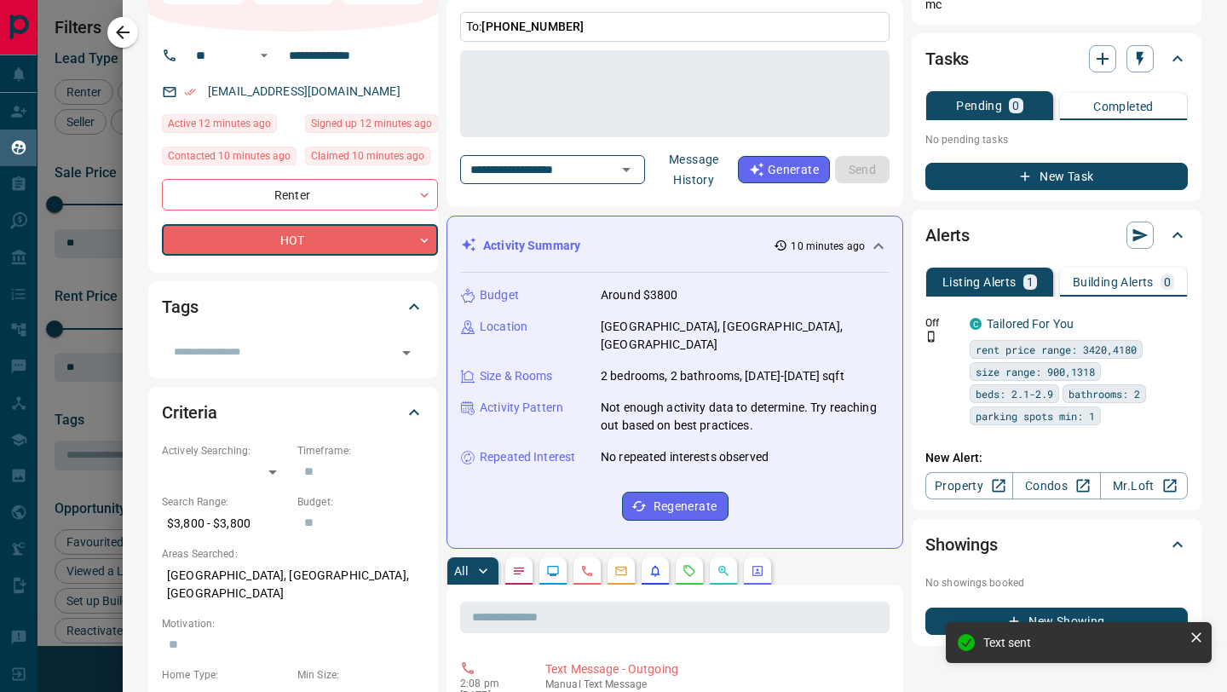
scroll to position [98, 0]
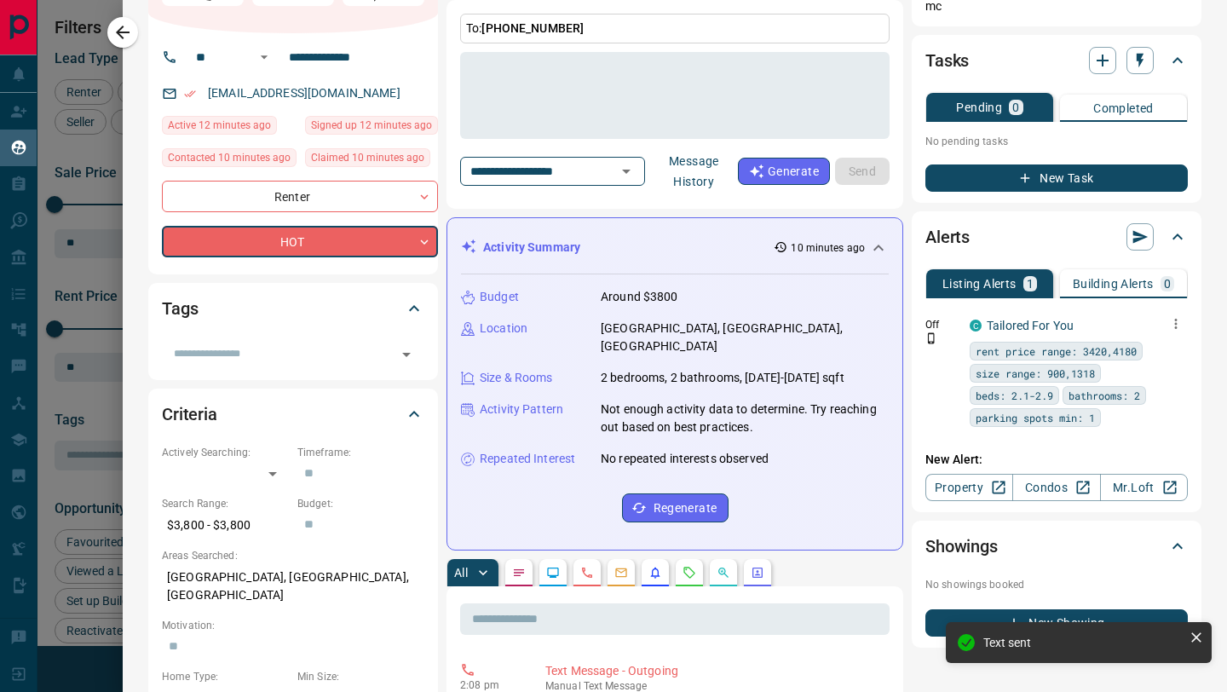
click at [1173, 327] on icon "button" at bounding box center [1175, 323] width 15 height 15
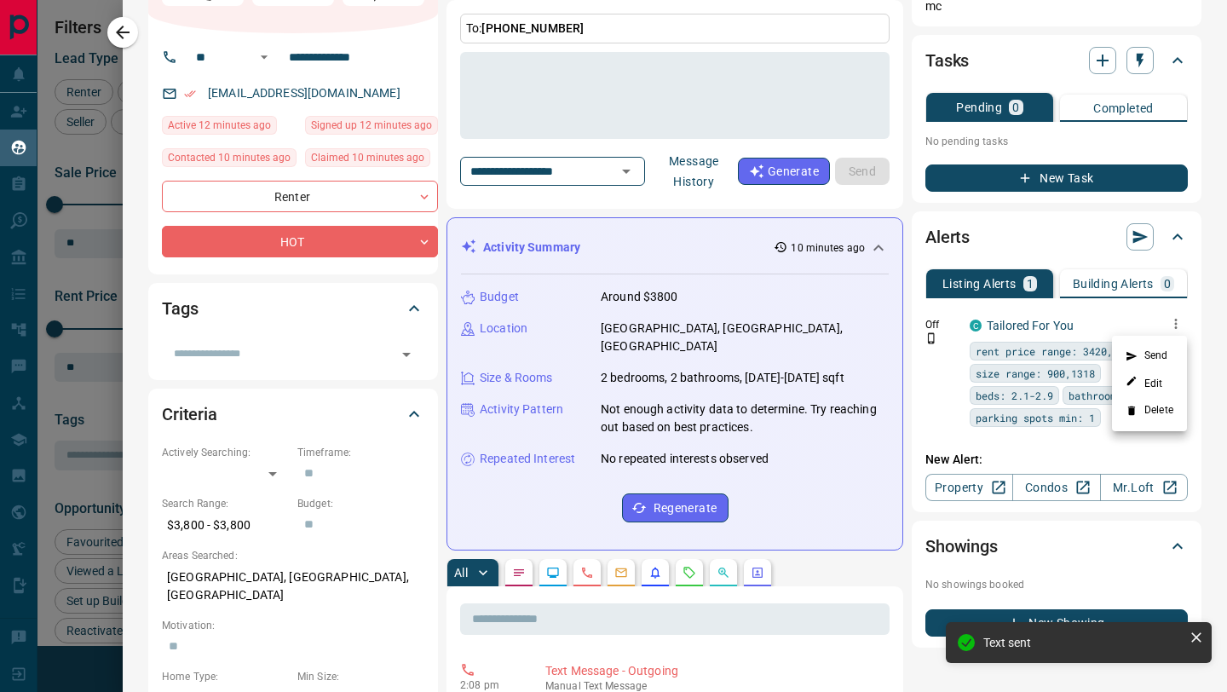
type input "*"
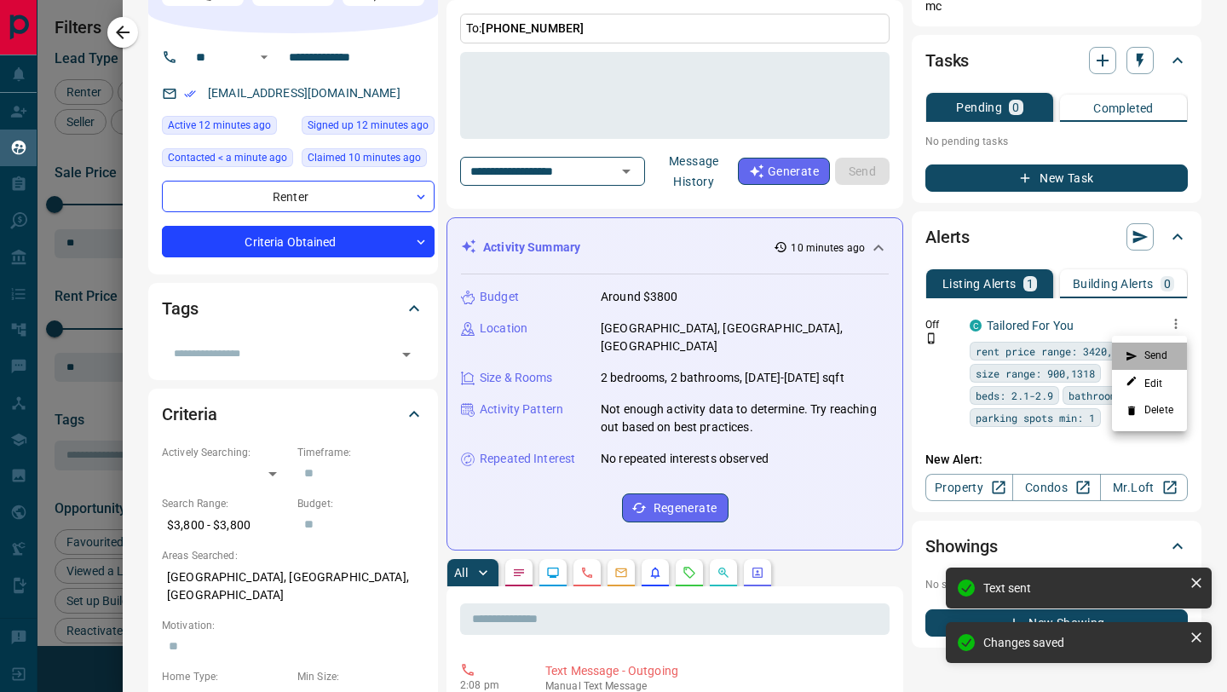
click at [1166, 360] on li "Send" at bounding box center [1149, 355] width 75 height 27
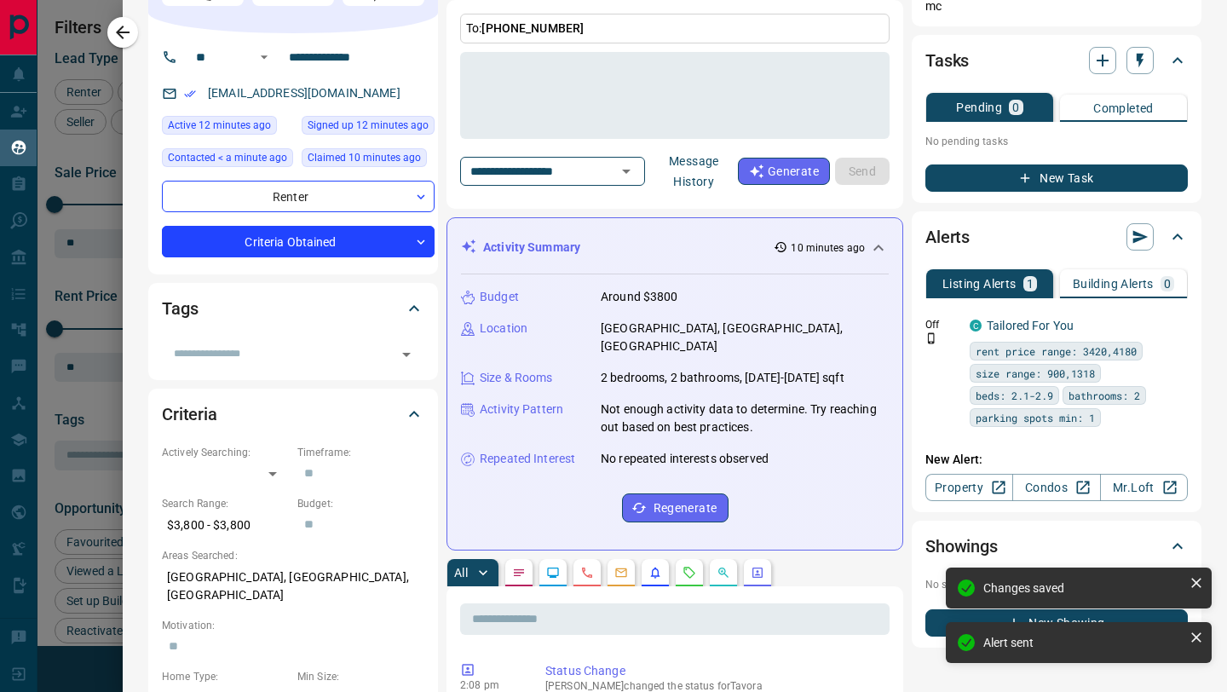
scroll to position [0, 0]
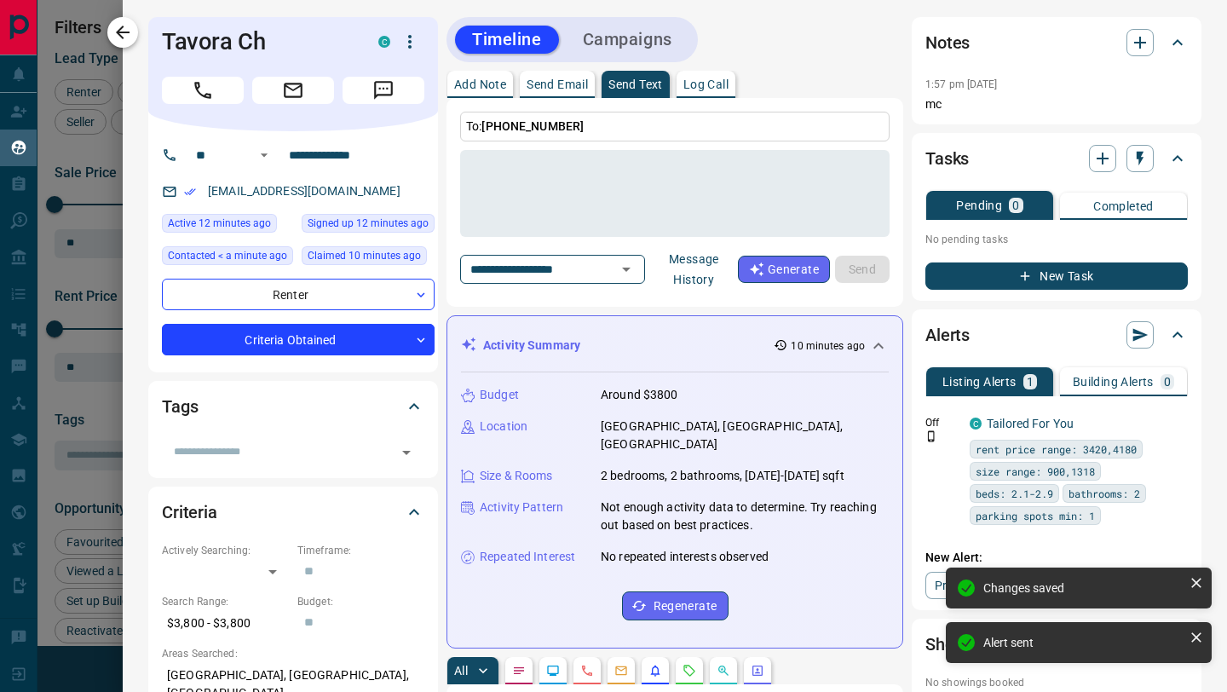
click at [131, 40] on icon "button" at bounding box center [122, 32] width 20 height 20
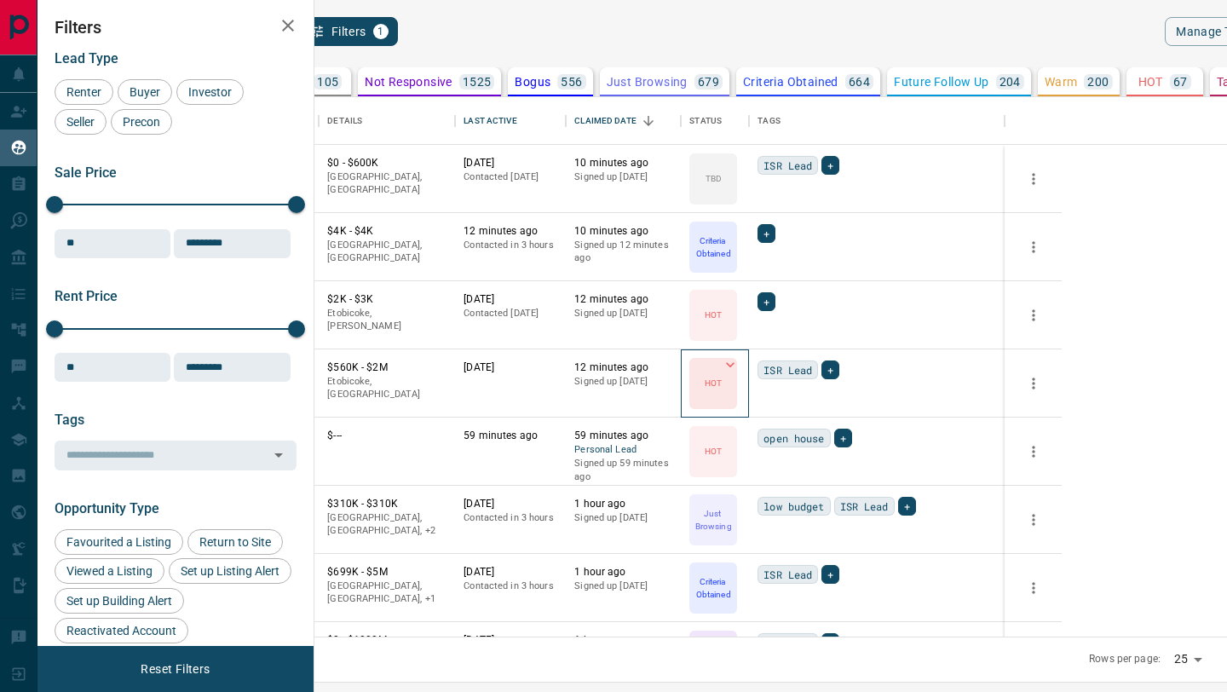
click at [737, 389] on div "HOT" at bounding box center [713, 383] width 48 height 51
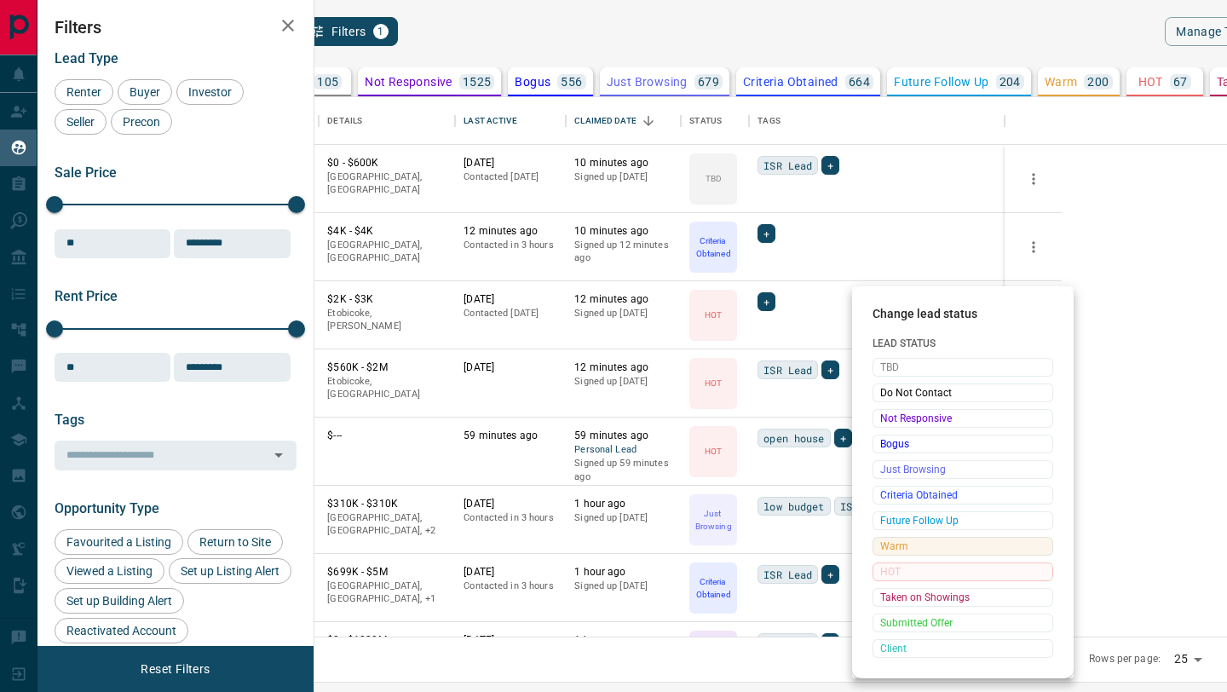
click at [887, 540] on span "Warm" at bounding box center [962, 545] width 165 height 17
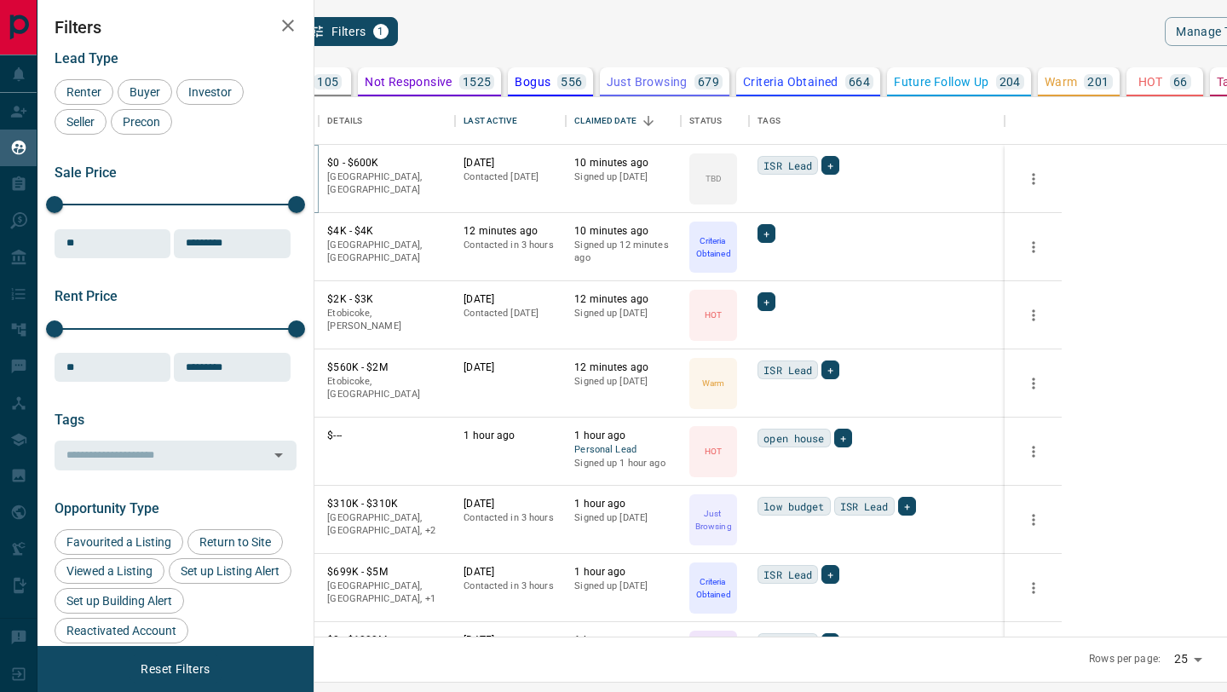
click at [297, 158] on button "[PERSON_NAME]" at bounding box center [252, 164] width 89 height 16
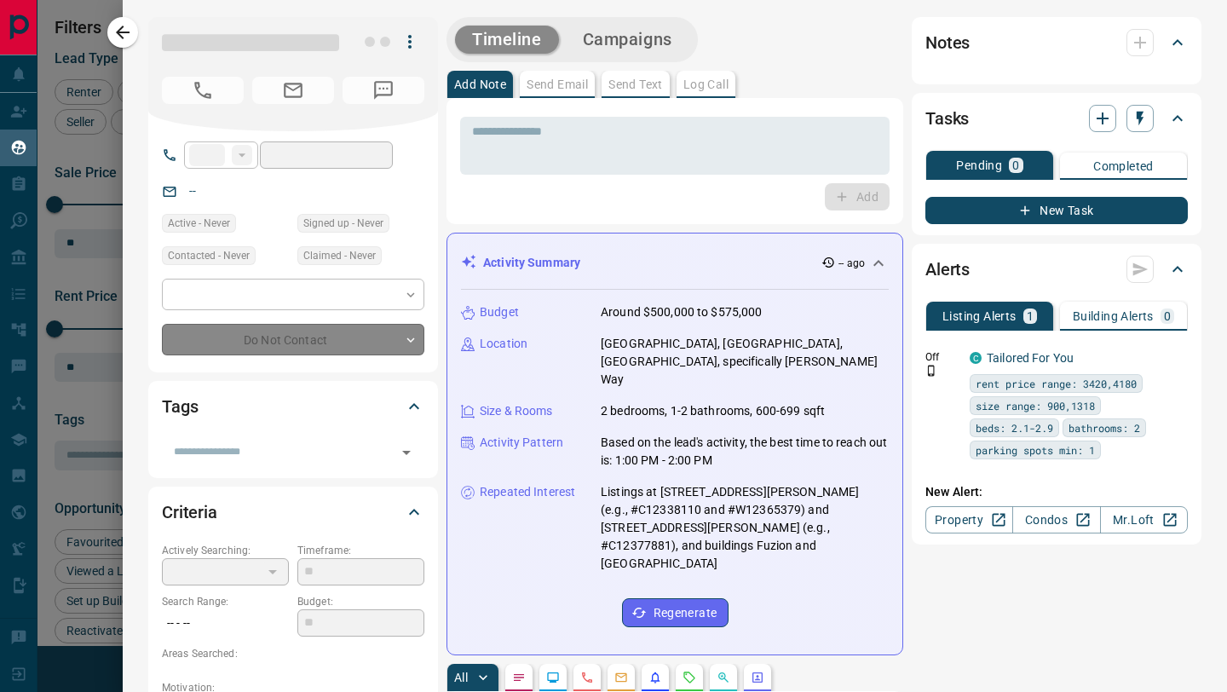
type input "**"
type input "**********"
type input "**"
type input "*"
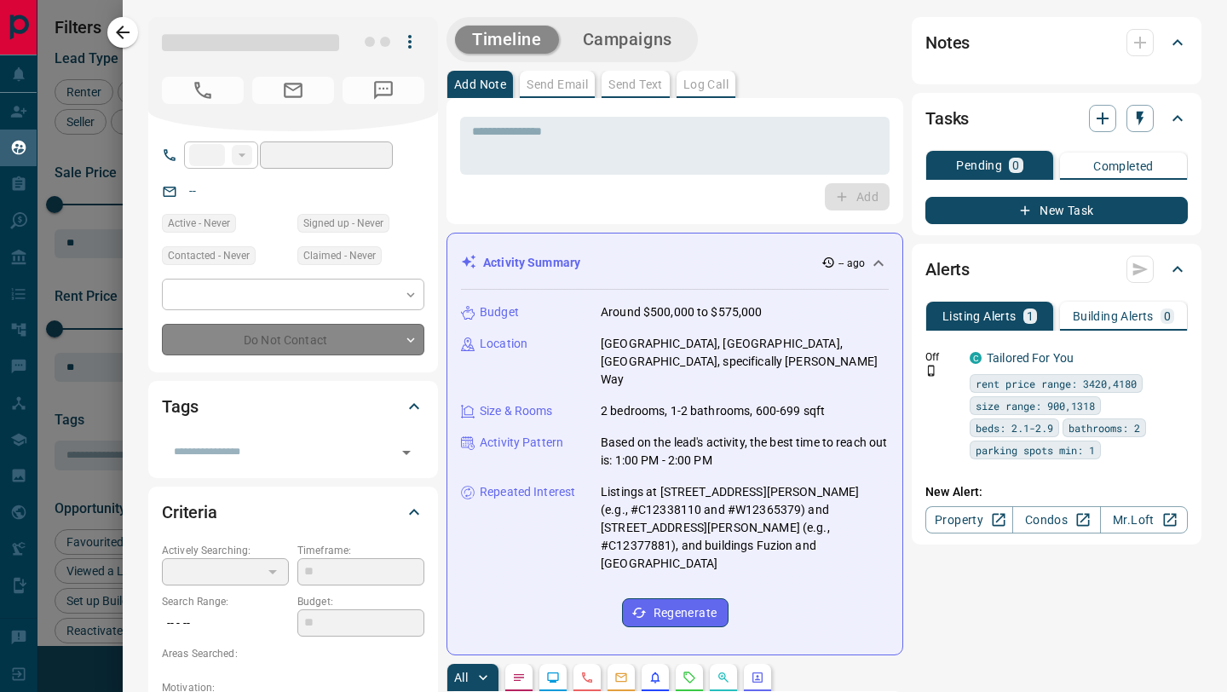
type input "**********"
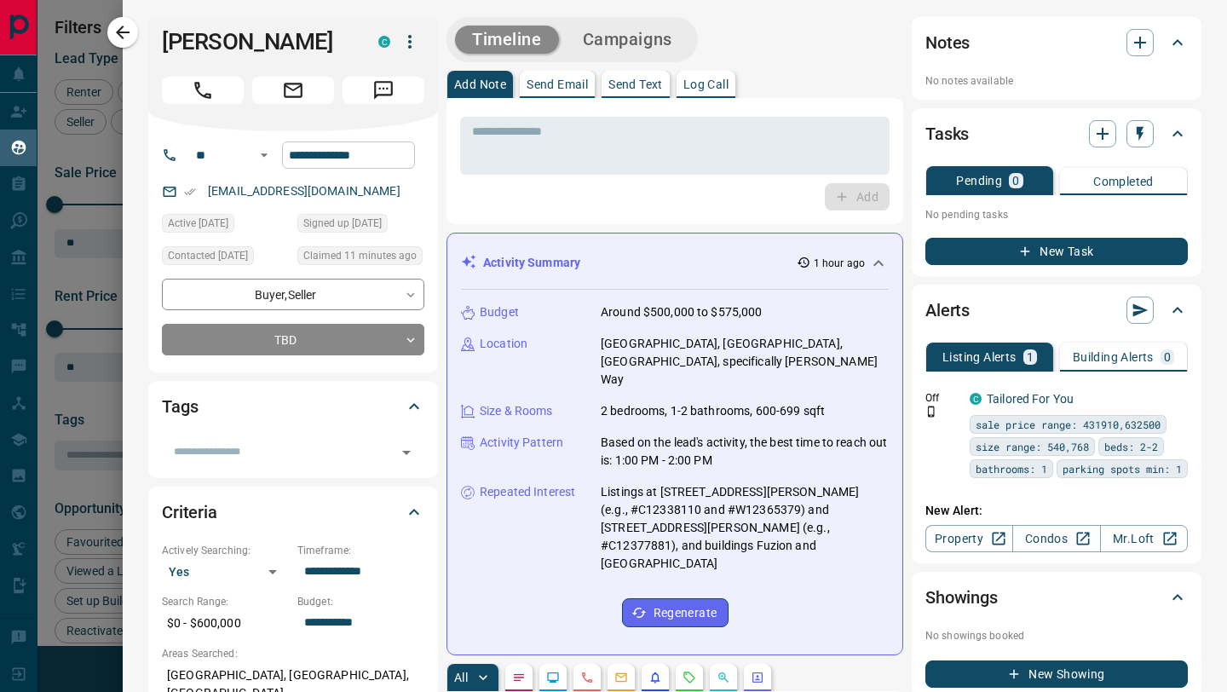
click at [348, 147] on input "**********" at bounding box center [348, 154] width 133 height 27
click at [1141, 146] on button "button" at bounding box center [1139, 133] width 27 height 27
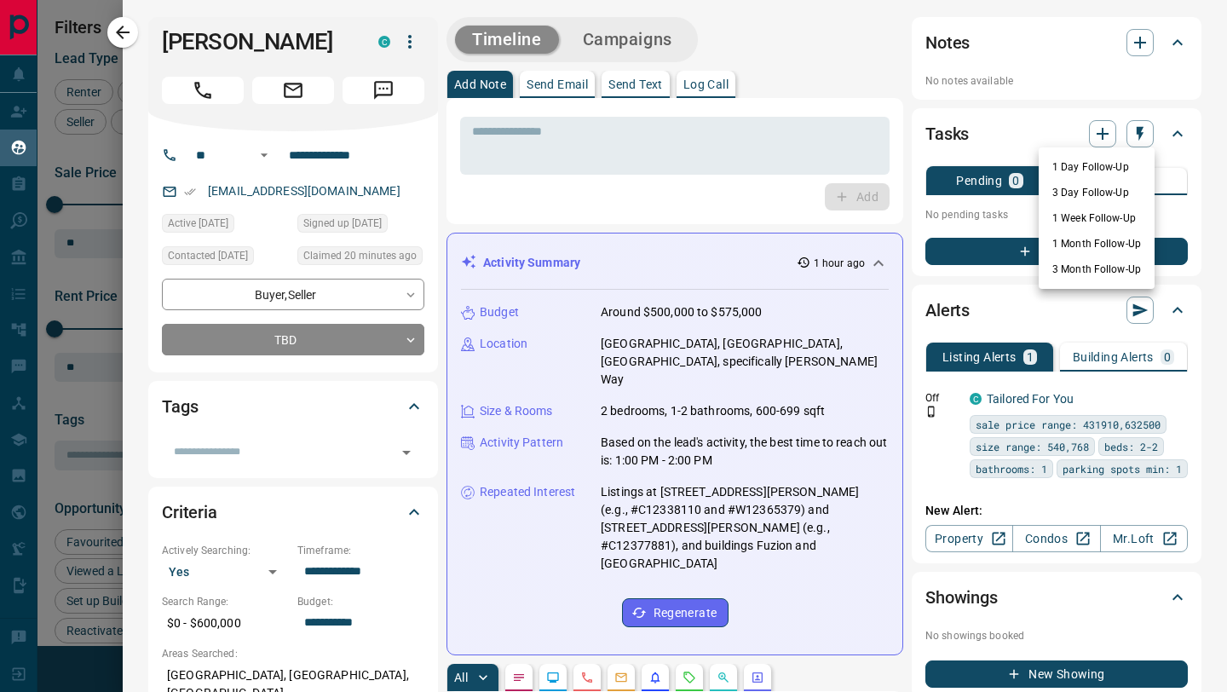
click at [1098, 172] on li "1 Day Follow-Up" at bounding box center [1096, 167] width 116 height 26
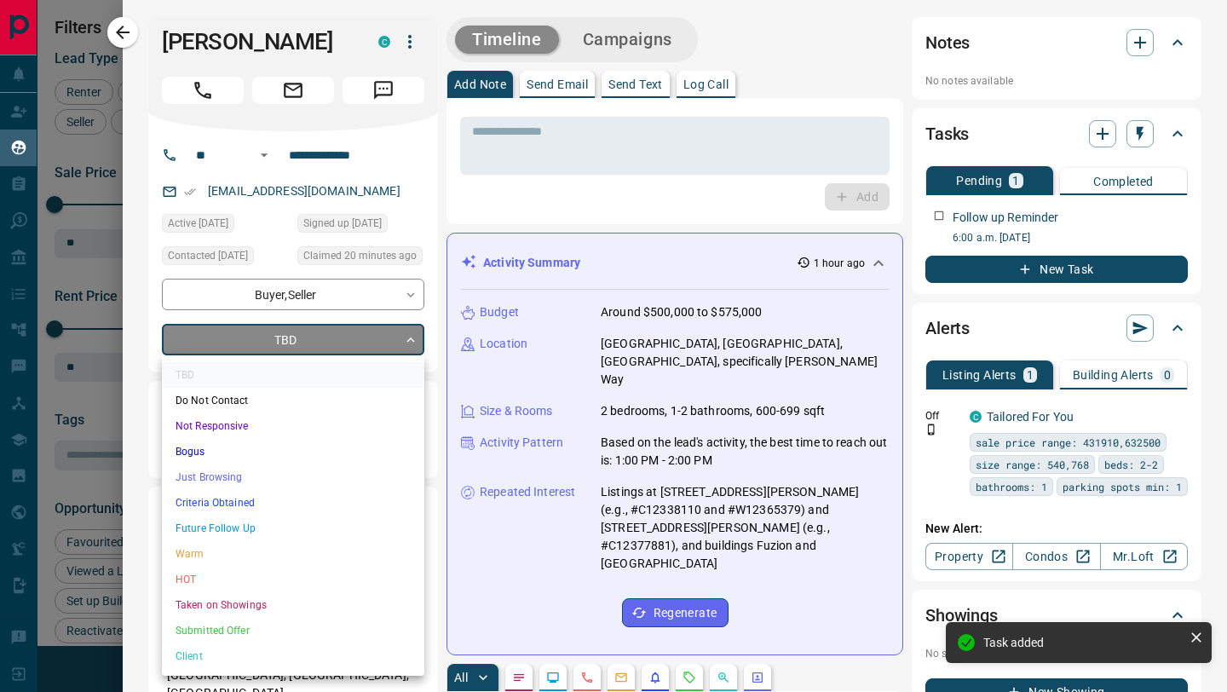
click at [273, 338] on body "Lead Transfers Claim Leads My Leads Tasks Opportunities Deals Campaigns Automat…" at bounding box center [613, 335] width 1227 height 670
click at [250, 578] on li "HOT" at bounding box center [293, 579] width 262 height 26
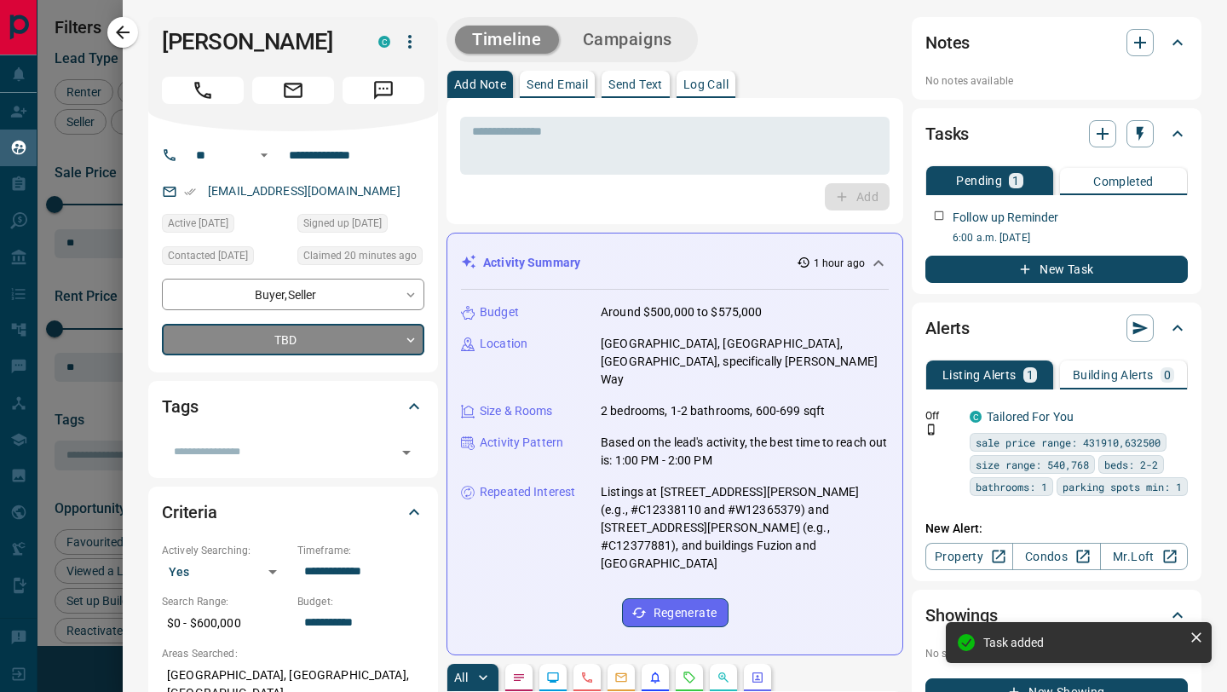
type input "*"
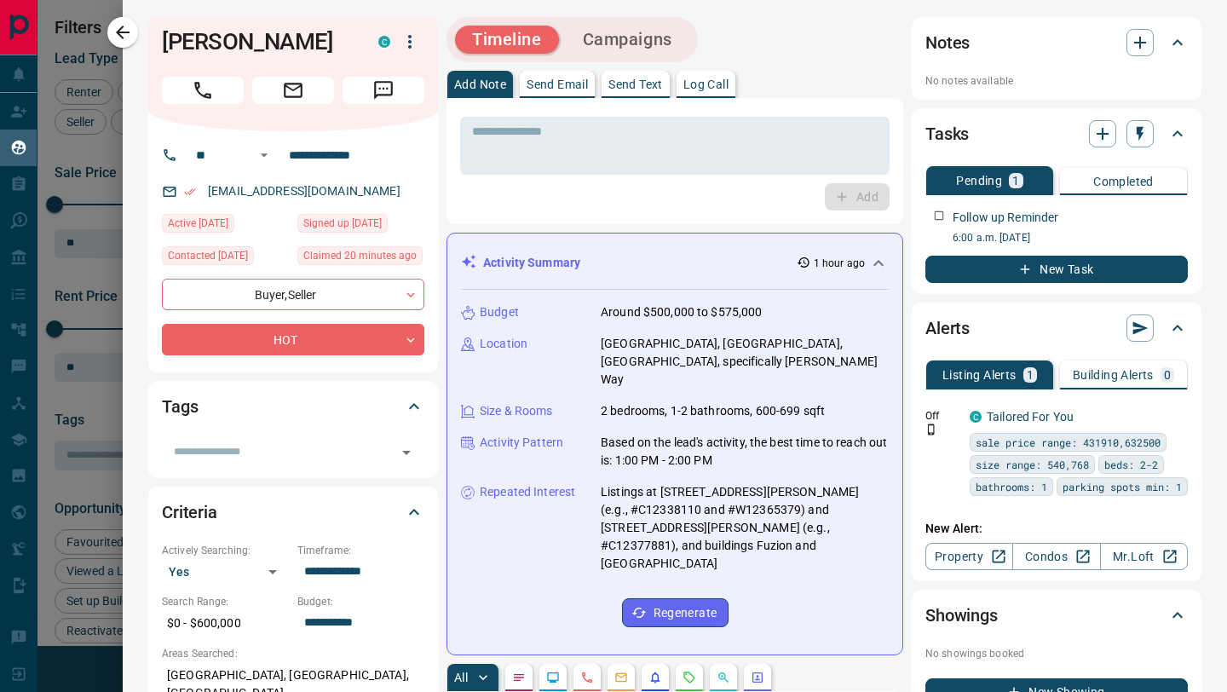
click at [641, 91] on button "Send Text" at bounding box center [635, 84] width 68 height 27
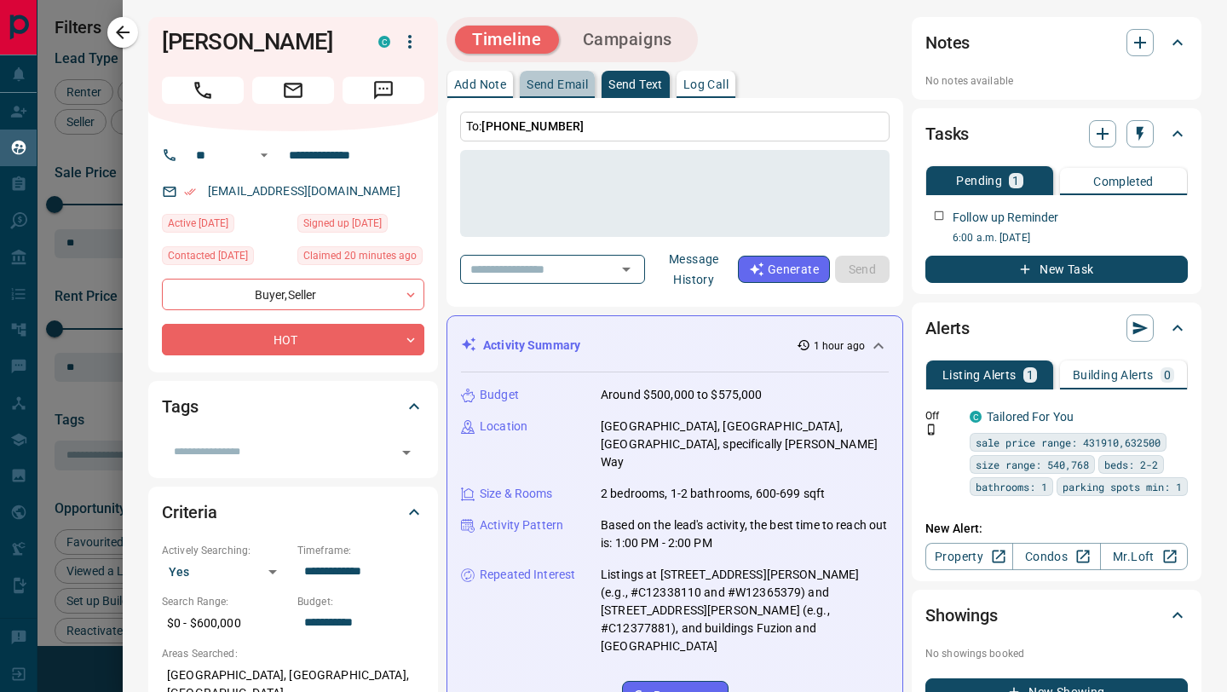
click at [583, 88] on p "Send Email" at bounding box center [556, 84] width 61 height 12
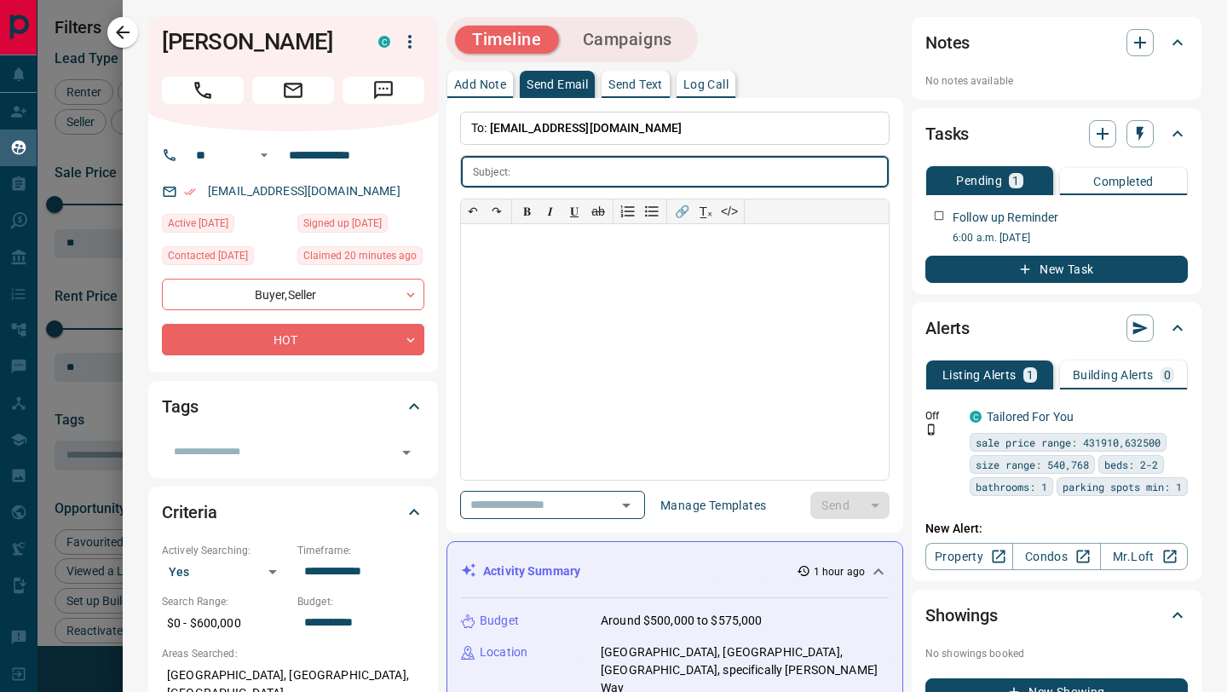
click at [618, 88] on p "Send Text" at bounding box center [635, 84] width 55 height 12
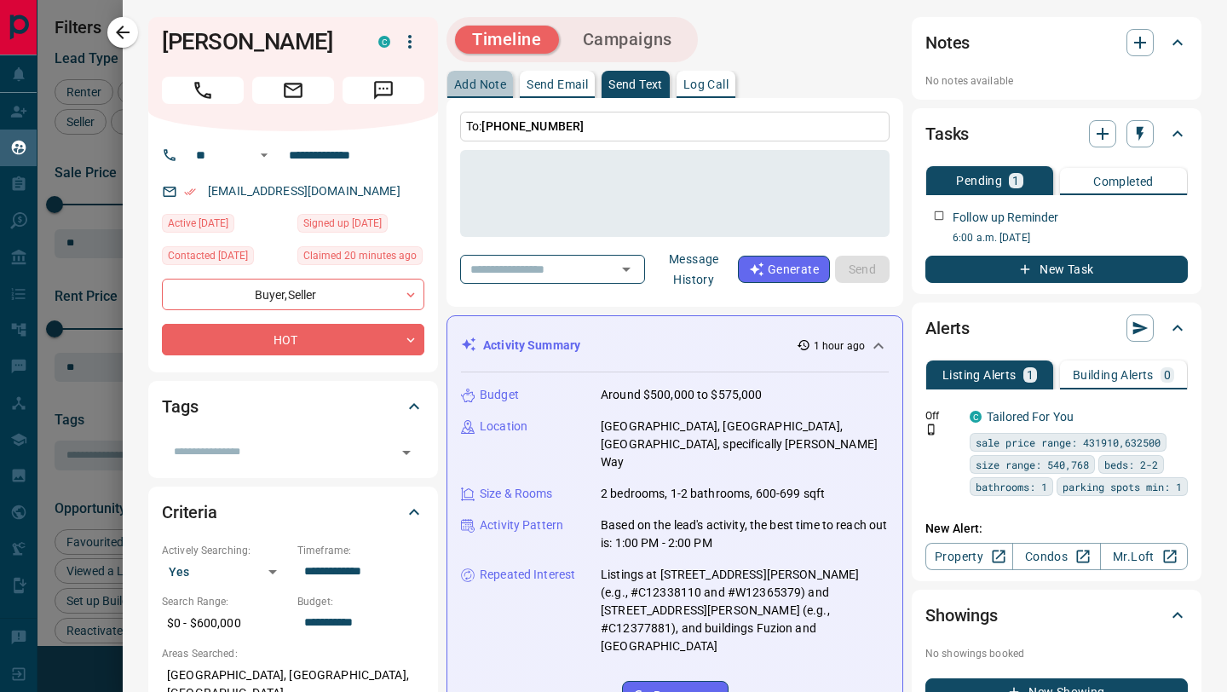
click at [454, 86] on p "Add Note" at bounding box center [480, 84] width 52 height 12
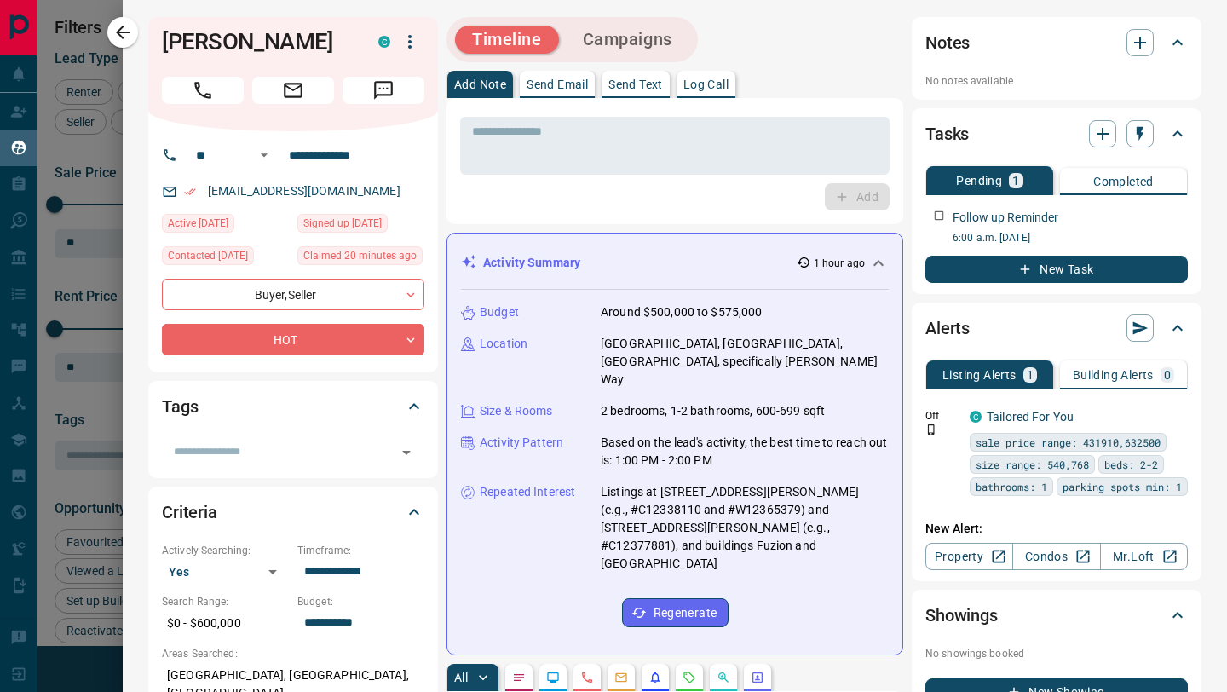
click at [556, 89] on p "Send Email" at bounding box center [556, 84] width 61 height 12
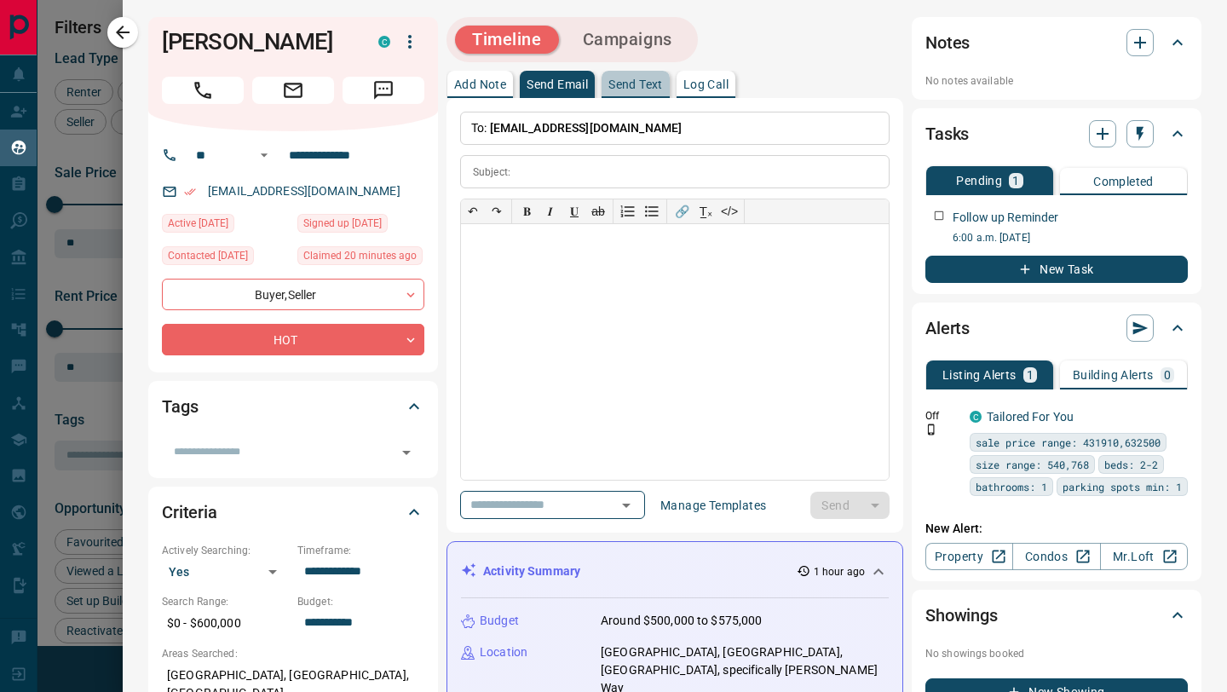
click at [663, 93] on button "Send Text" at bounding box center [635, 84] width 68 height 27
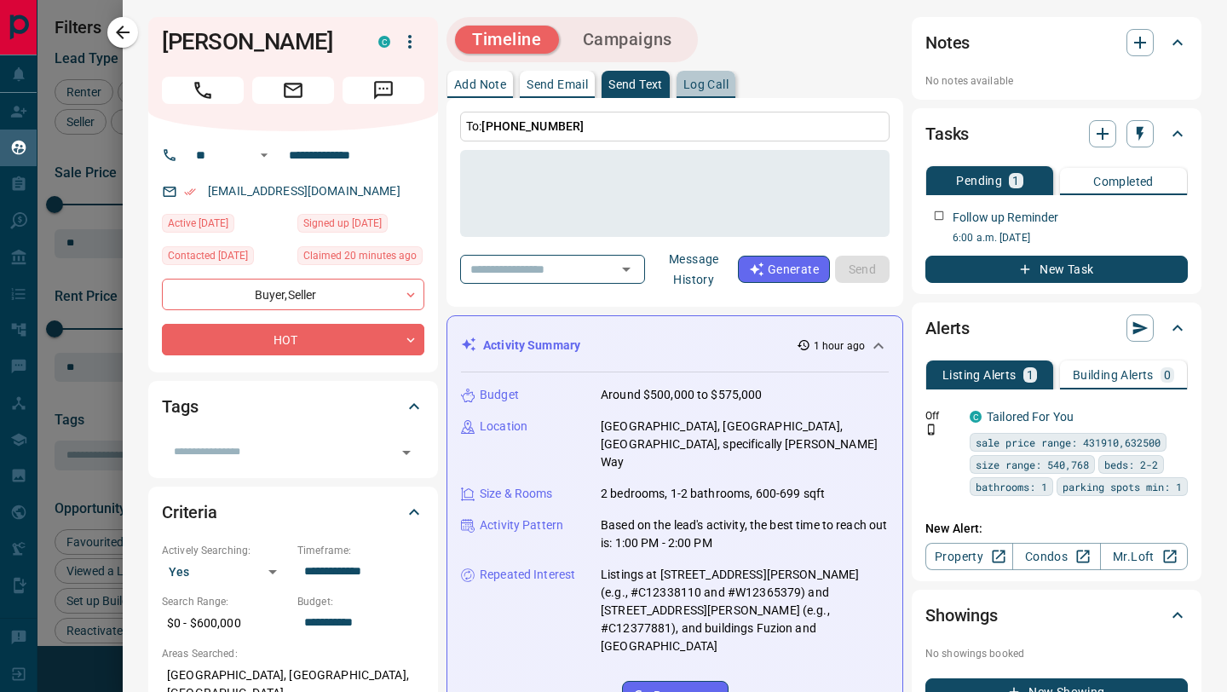
click at [728, 92] on button "Log Call" at bounding box center [705, 84] width 59 height 27
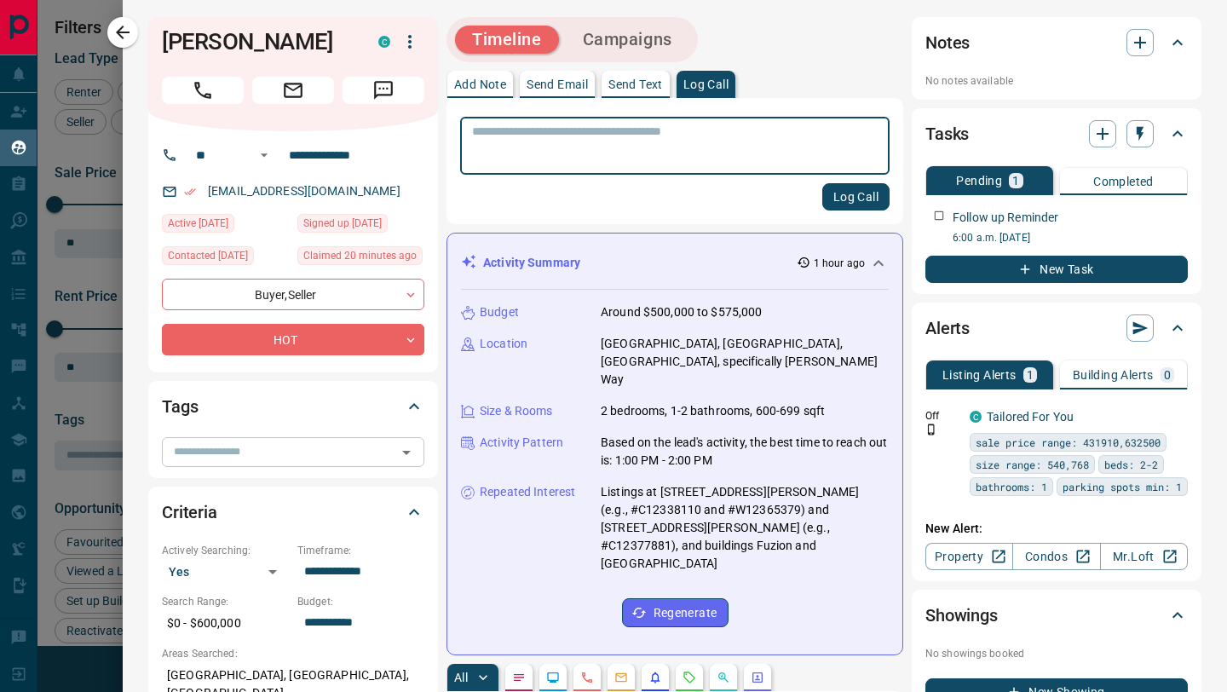
click at [323, 446] on input "text" at bounding box center [279, 451] width 224 height 19
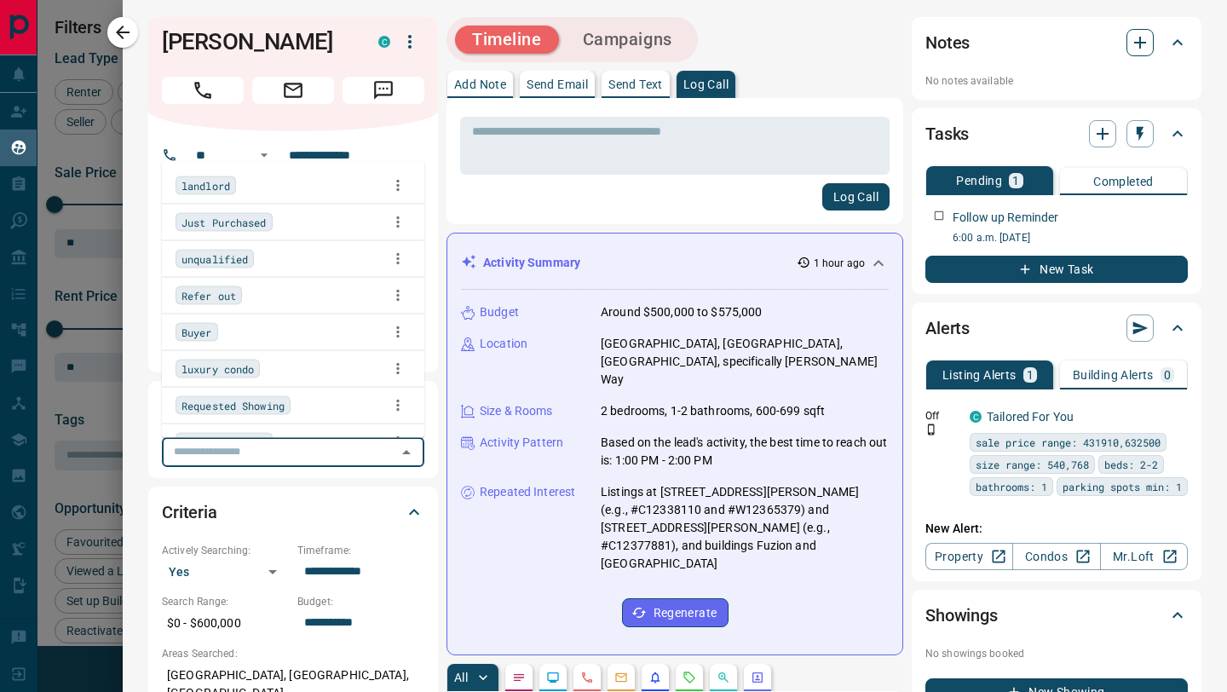
click at [1144, 52] on icon "button" at bounding box center [1139, 42] width 20 height 20
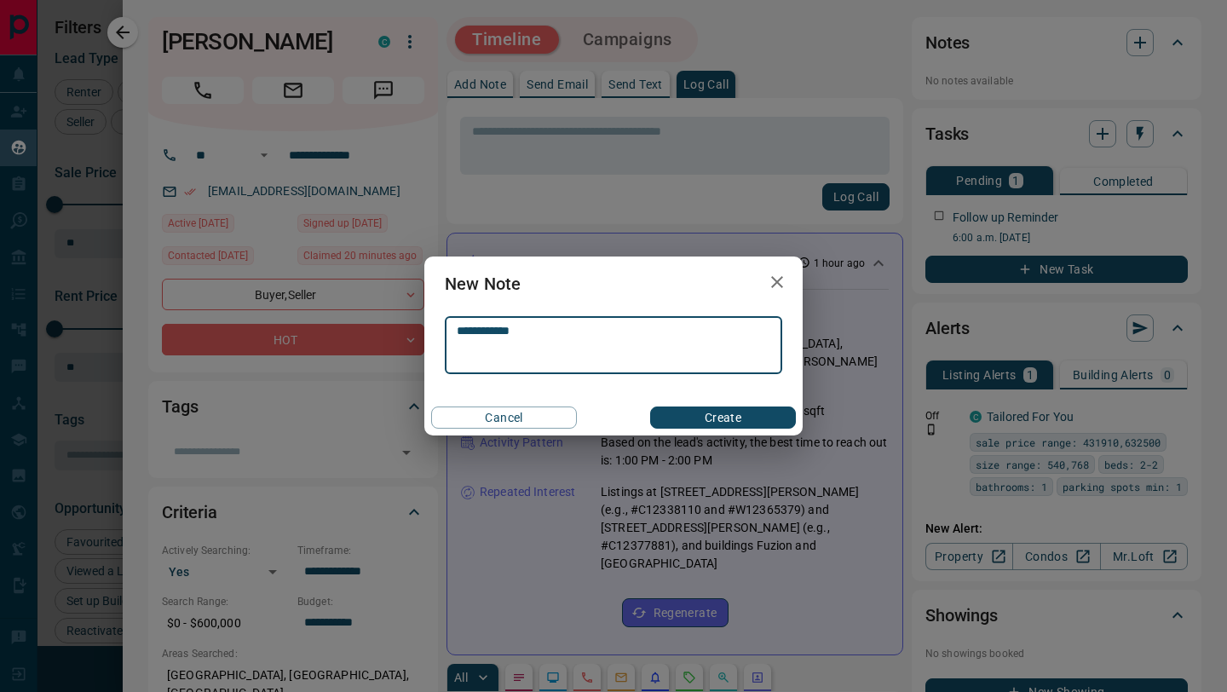
type textarea "**********"
click at [721, 417] on button "Create" at bounding box center [723, 417] width 146 height 22
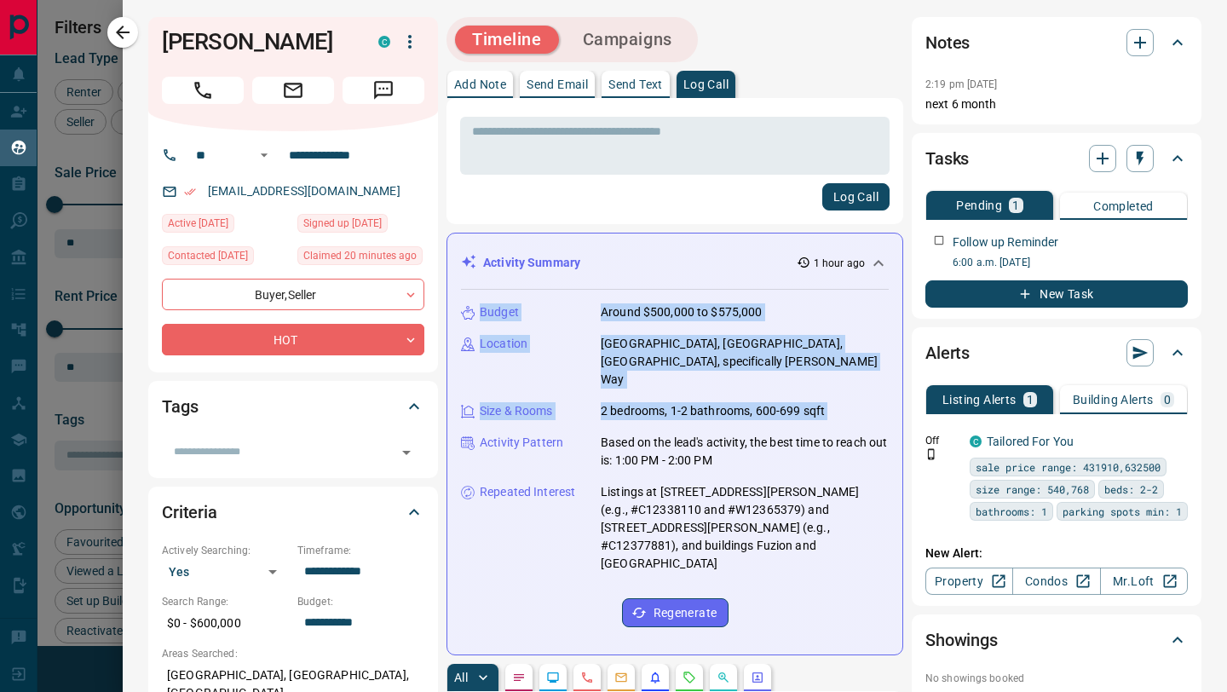
drag, startPoint x: 444, startPoint y: 226, endPoint x: 471, endPoint y: 430, distance: 206.2
click at [470, 436] on icon at bounding box center [468, 443] width 14 height 14
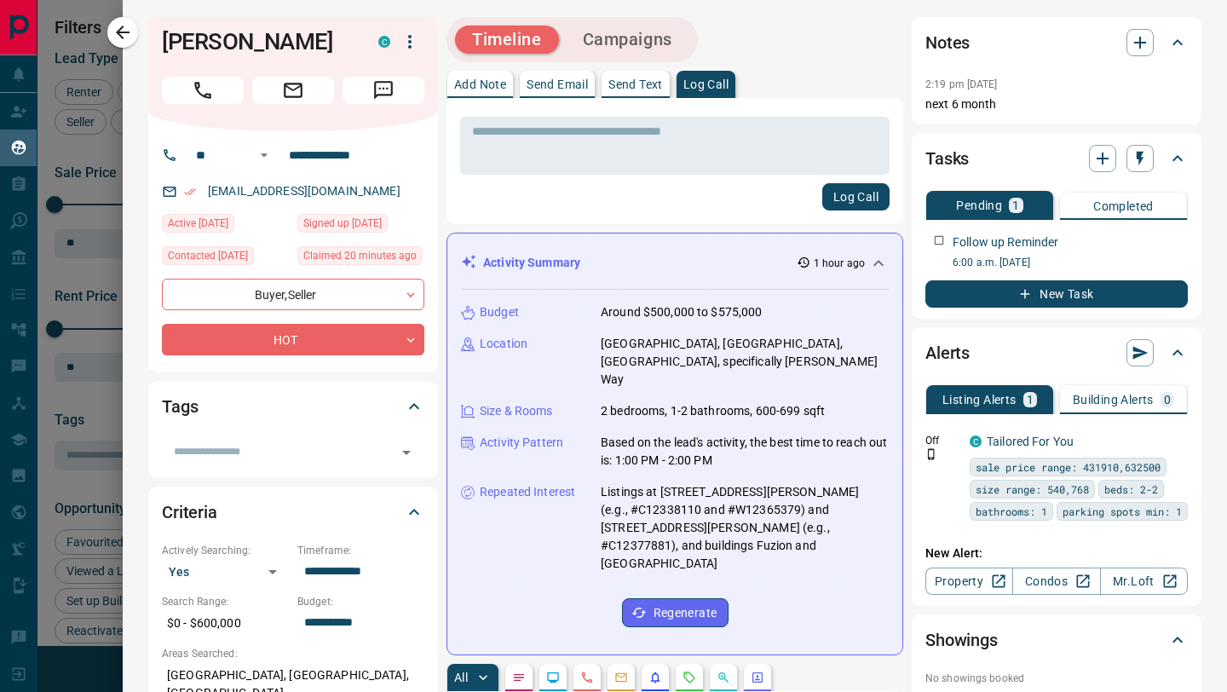
click at [524, 516] on div "Repeated Interest Listings at [STREET_ADDRESS][PERSON_NAME] (e.g., #C12338110 a…" at bounding box center [675, 527] width 428 height 89
drag, startPoint x: 466, startPoint y: 242, endPoint x: 538, endPoint y: 307, distance: 97.1
click at [538, 307] on div "Activity Summary 1 hour ago Budget Around $500,000 to $575,000 Location [GEOGRA…" at bounding box center [674, 444] width 457 height 422
click at [476, 188] on div "Log Call" at bounding box center [674, 196] width 429 height 27
drag, startPoint x: 445, startPoint y: 196, endPoint x: 495, endPoint y: 288, distance: 104.8
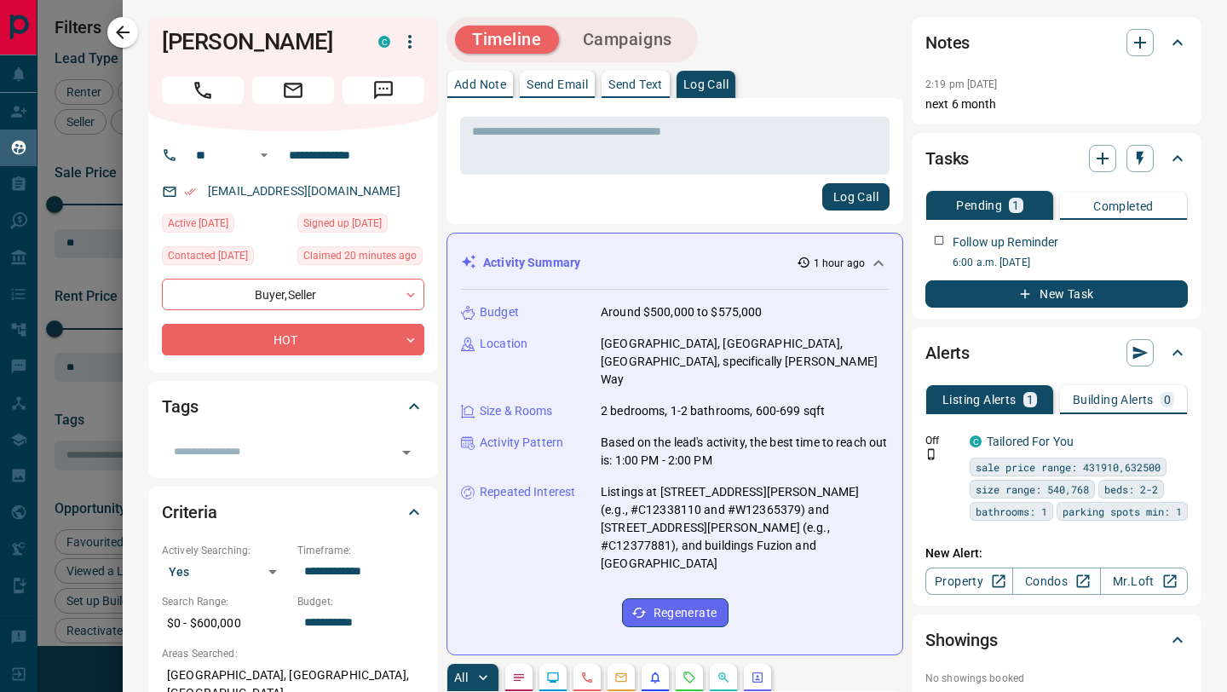
drag, startPoint x: 445, startPoint y: 216, endPoint x: 529, endPoint y: 328, distance: 139.4
click at [529, 328] on div "Budget Around $500,000 to $575,000 Location [GEOGRAPHIC_DATA], [GEOGRAPHIC_DATA…" at bounding box center [675, 465] width 428 height 351
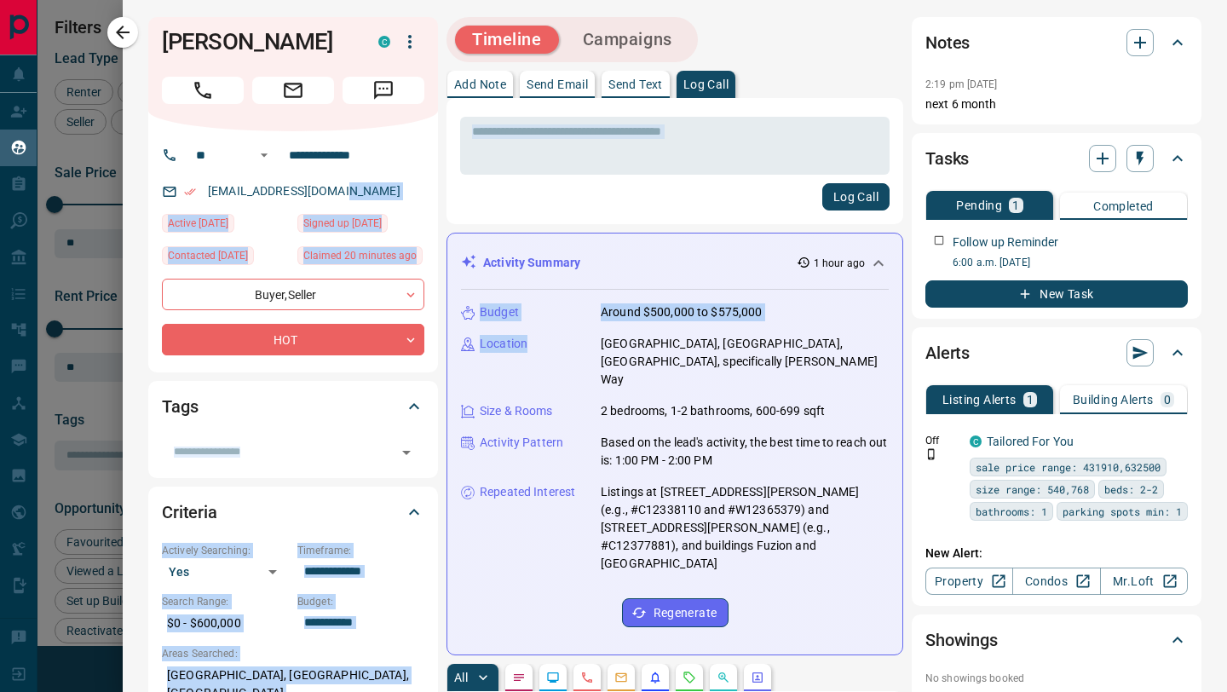
drag, startPoint x: 440, startPoint y: 204, endPoint x: 589, endPoint y: 342, distance: 203.1
click at [589, 342] on div "Location [GEOGRAPHIC_DATA], [GEOGRAPHIC_DATA], [GEOGRAPHIC_DATA], specifically …" at bounding box center [675, 362] width 428 height 54
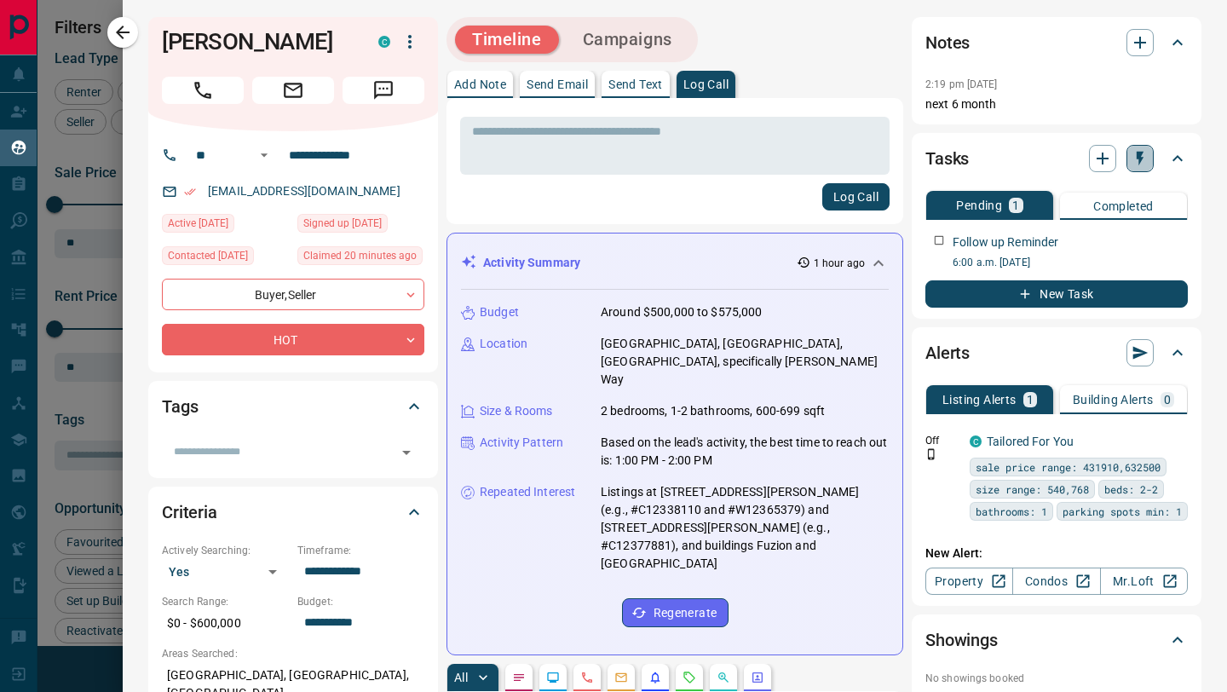
click at [1135, 166] on button "button" at bounding box center [1139, 158] width 27 height 27
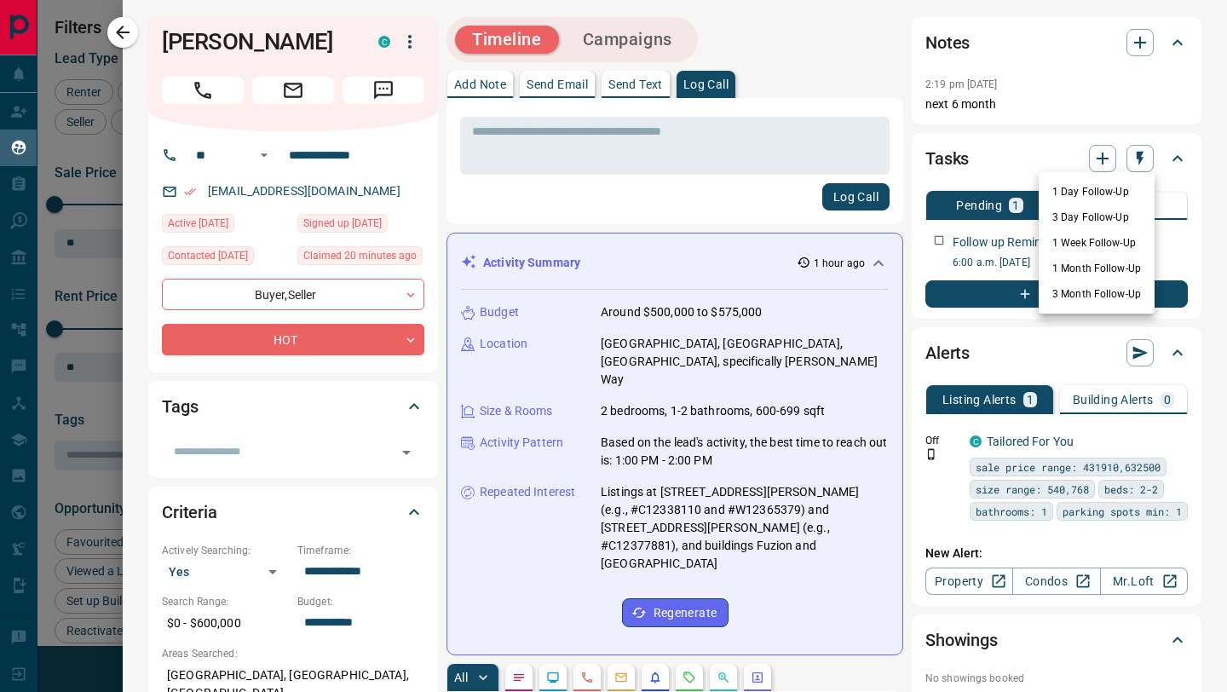
click at [999, 135] on div at bounding box center [613, 346] width 1227 height 692
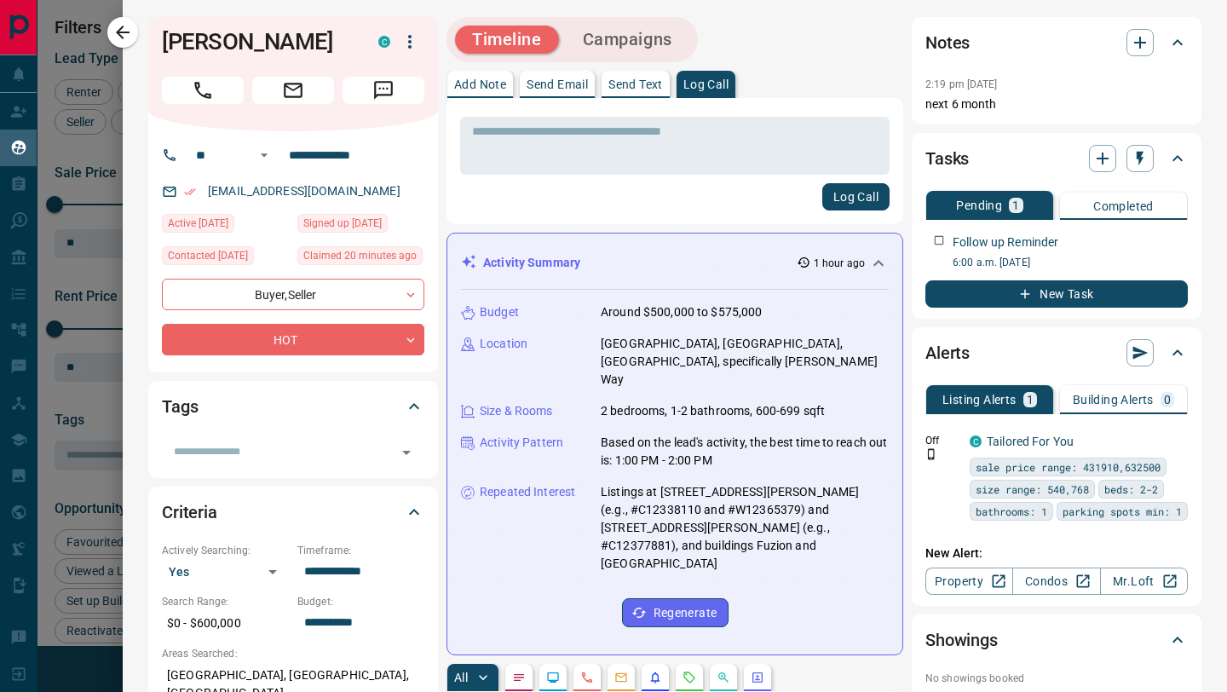
drag, startPoint x: 917, startPoint y: 118, endPoint x: 966, endPoint y: 130, distance: 50.2
drag, startPoint x: 159, startPoint y: 41, endPoint x: 285, endPoint y: 47, distance: 125.4
click at [285, 47] on div "[PERSON_NAME]" at bounding box center [293, 74] width 290 height 114
click at [285, 47] on h1 "[PERSON_NAME]" at bounding box center [257, 41] width 191 height 27
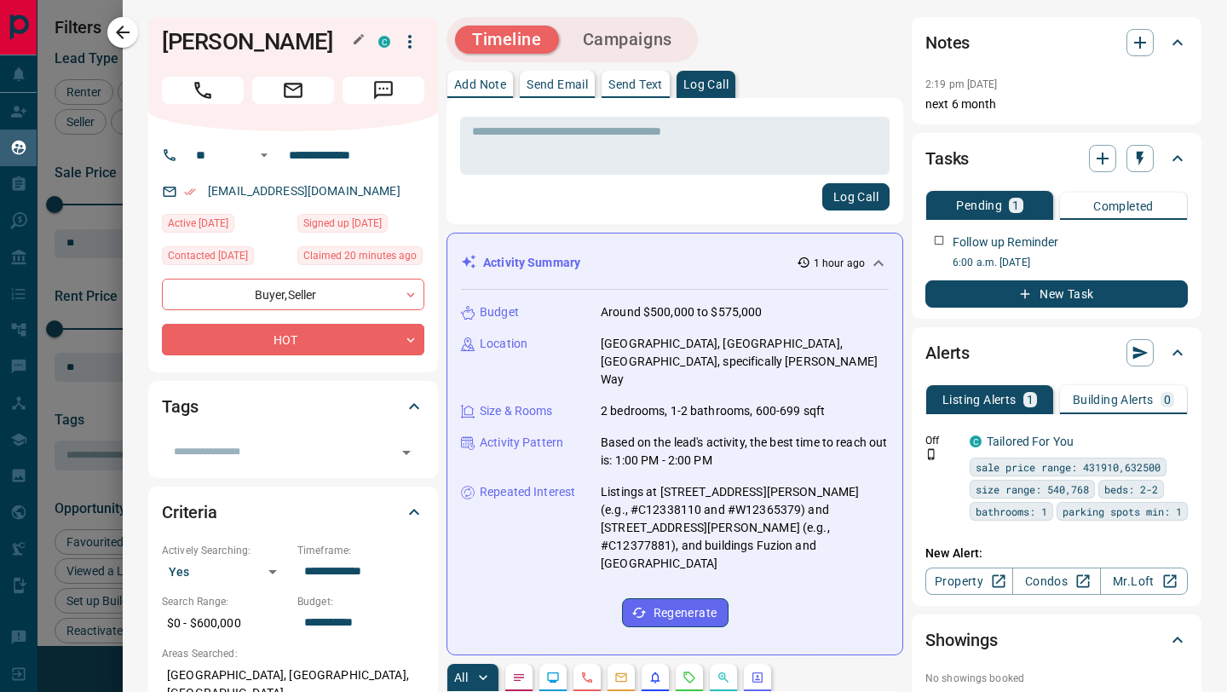
drag, startPoint x: 316, startPoint y: 47, endPoint x: 214, endPoint y: 43, distance: 102.3
click at [215, 43] on h1 "[PERSON_NAME]" at bounding box center [257, 41] width 191 height 27
click at [214, 43] on h1 "[PERSON_NAME]" at bounding box center [257, 41] width 191 height 27
drag, startPoint x: 158, startPoint y: 40, endPoint x: 230, endPoint y: 43, distance: 71.6
click at [230, 43] on div "[PERSON_NAME]" at bounding box center [293, 74] width 290 height 114
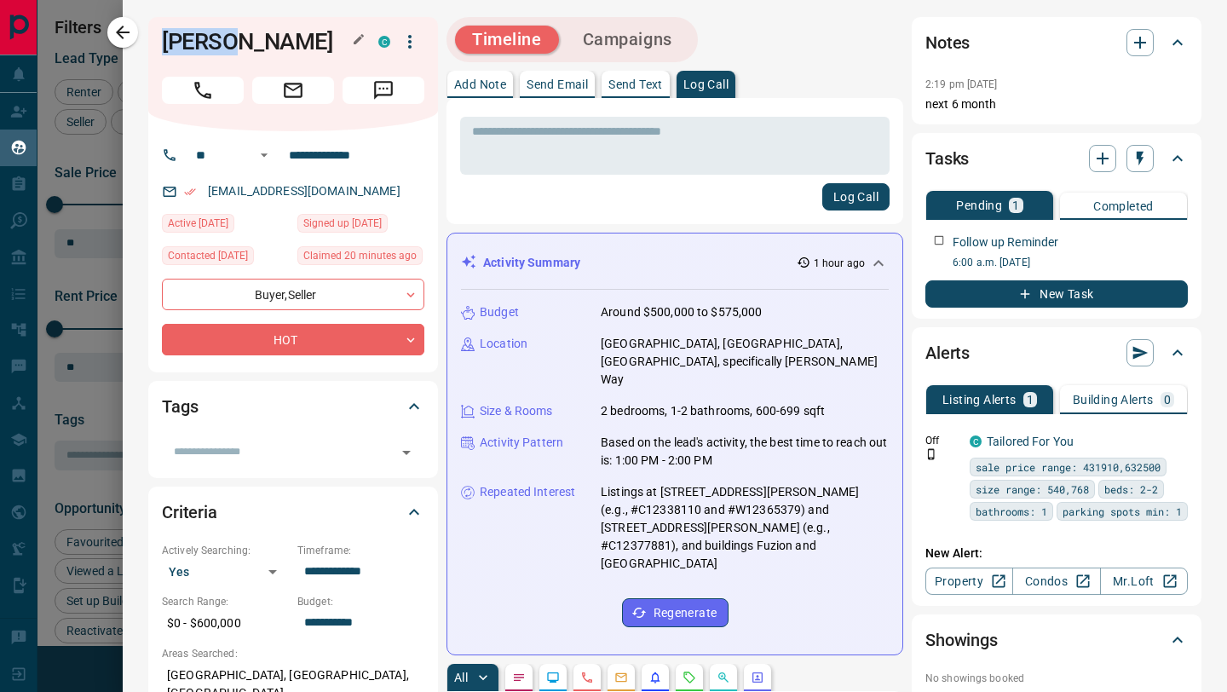
click at [230, 43] on h1 "[PERSON_NAME]" at bounding box center [257, 41] width 191 height 27
drag, startPoint x: 161, startPoint y: 43, endPoint x: 313, endPoint y: 49, distance: 152.6
click at [313, 49] on div "[PERSON_NAME]" at bounding box center [293, 74] width 290 height 114
click at [313, 49] on h1 "[PERSON_NAME]" at bounding box center [257, 41] width 191 height 27
drag, startPoint x: 172, startPoint y: 42, endPoint x: 268, endPoint y: 42, distance: 96.3
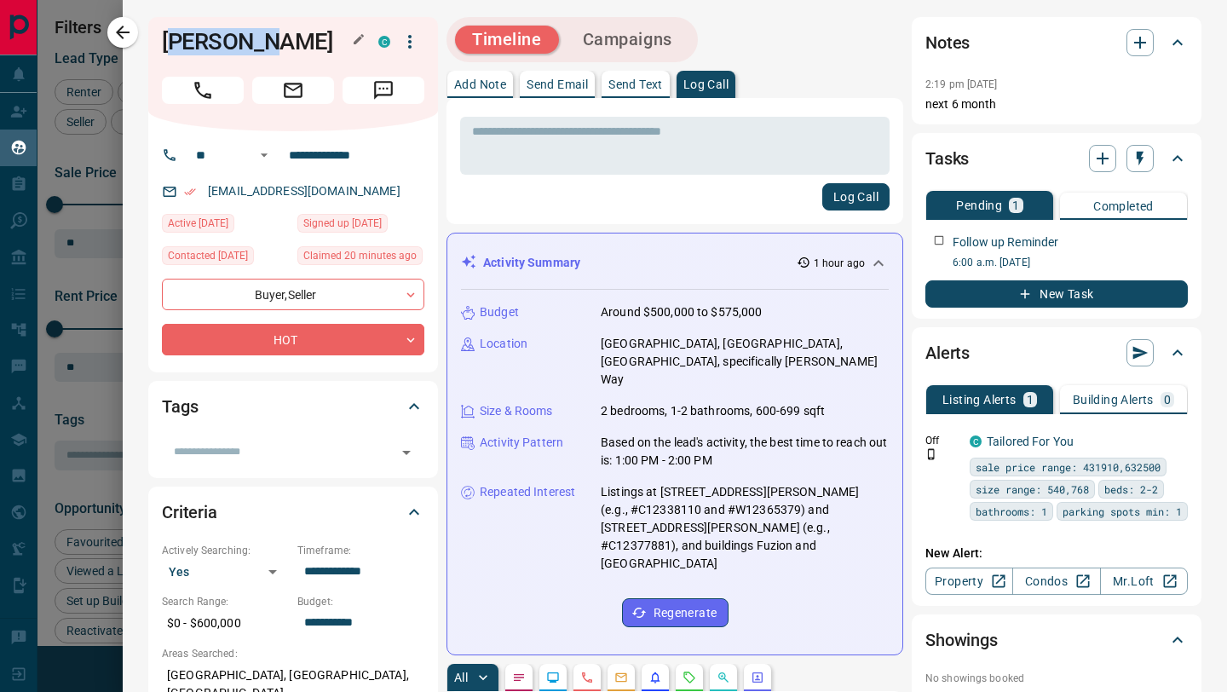
click at [268, 42] on h1 "[PERSON_NAME]" at bounding box center [257, 41] width 191 height 27
drag, startPoint x: 162, startPoint y: 38, endPoint x: 291, endPoint y: 37, distance: 129.5
click at [291, 37] on h1 "[PERSON_NAME]" at bounding box center [257, 41] width 191 height 27
click at [307, 38] on h1 "[PERSON_NAME]" at bounding box center [257, 41] width 191 height 27
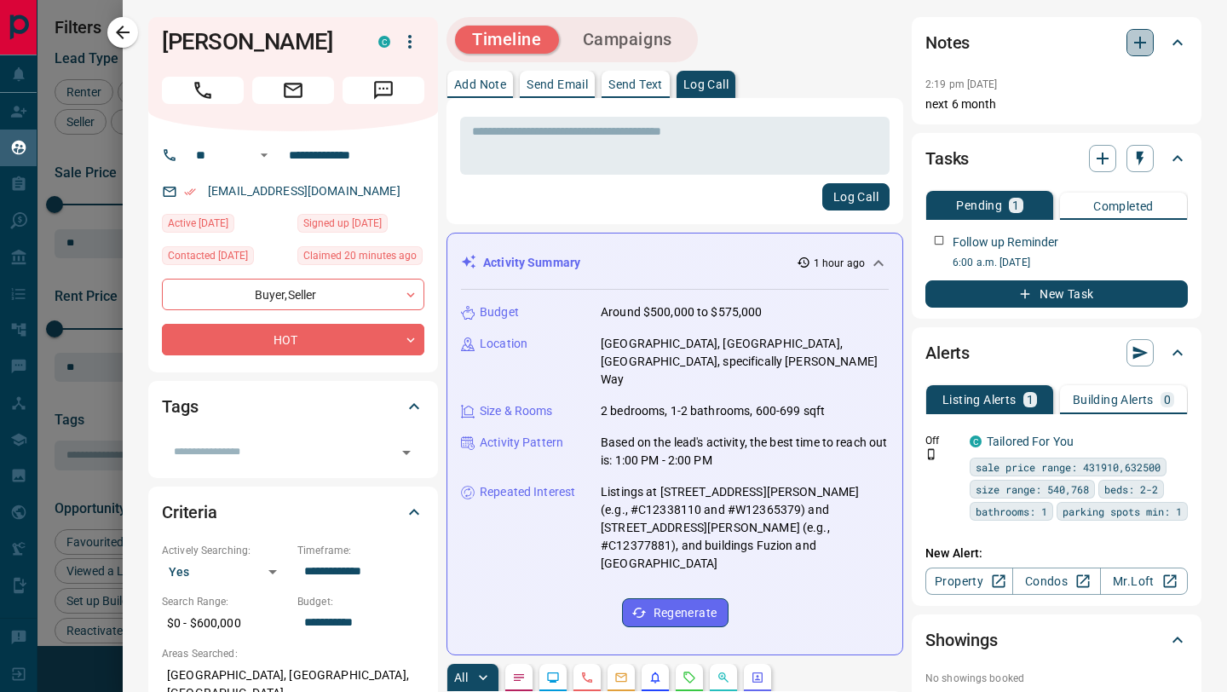
click at [1135, 49] on icon "button" at bounding box center [1139, 42] width 20 height 20
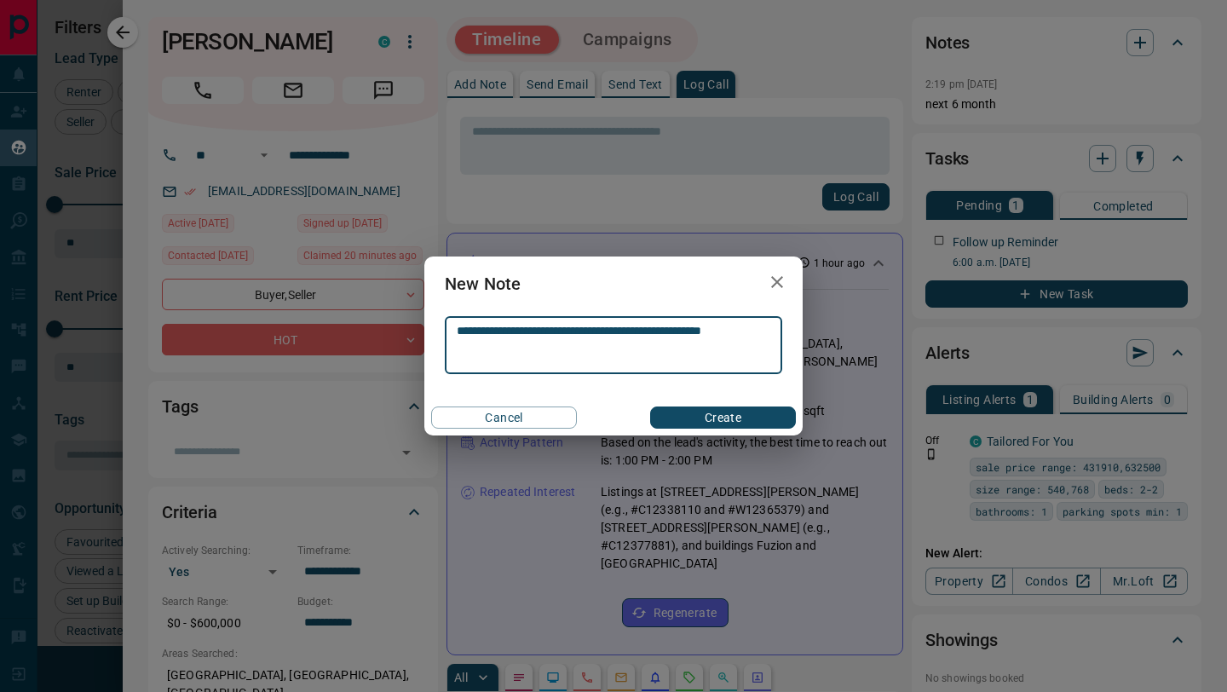
type textarea "**********"
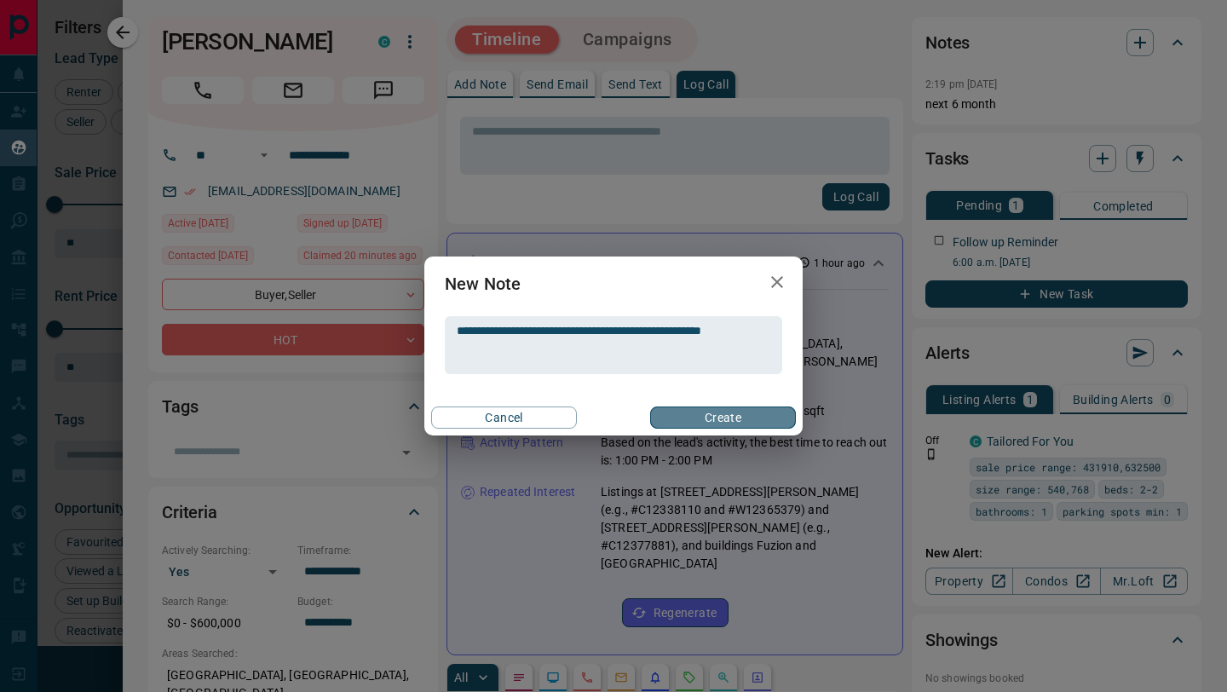
click at [757, 406] on button "Create" at bounding box center [723, 417] width 146 height 22
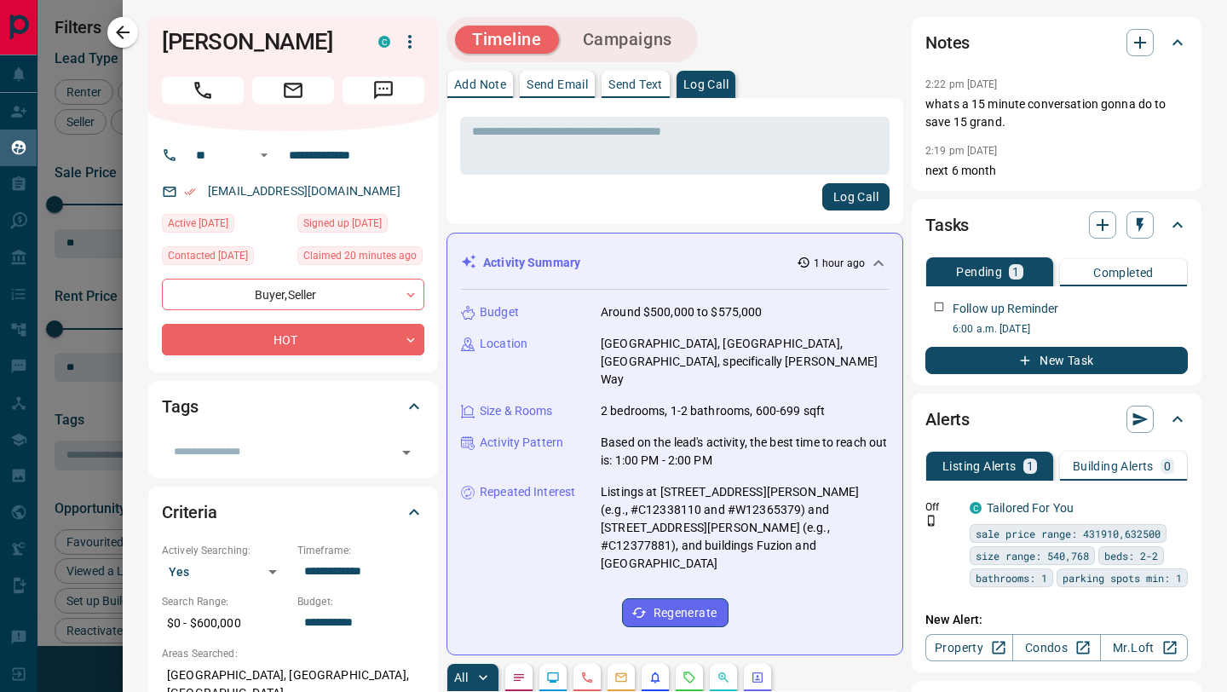
click at [654, 73] on button "Send Text" at bounding box center [635, 84] width 68 height 27
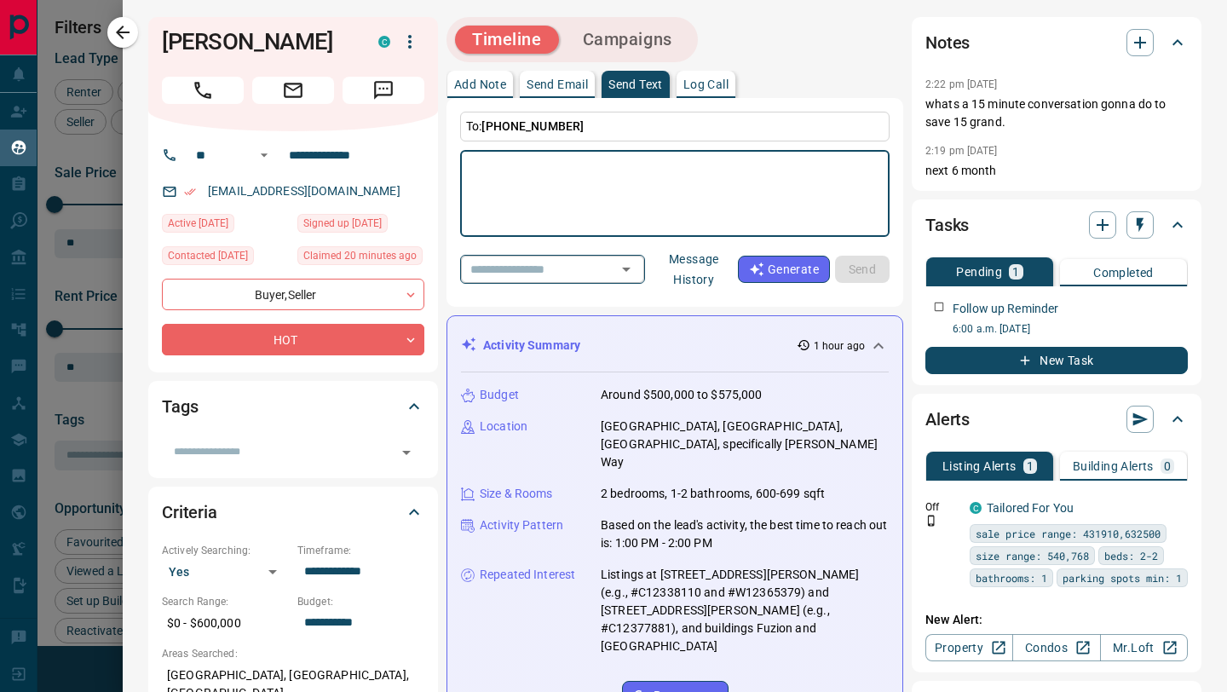
click at [564, 256] on div "​" at bounding box center [552, 269] width 185 height 28
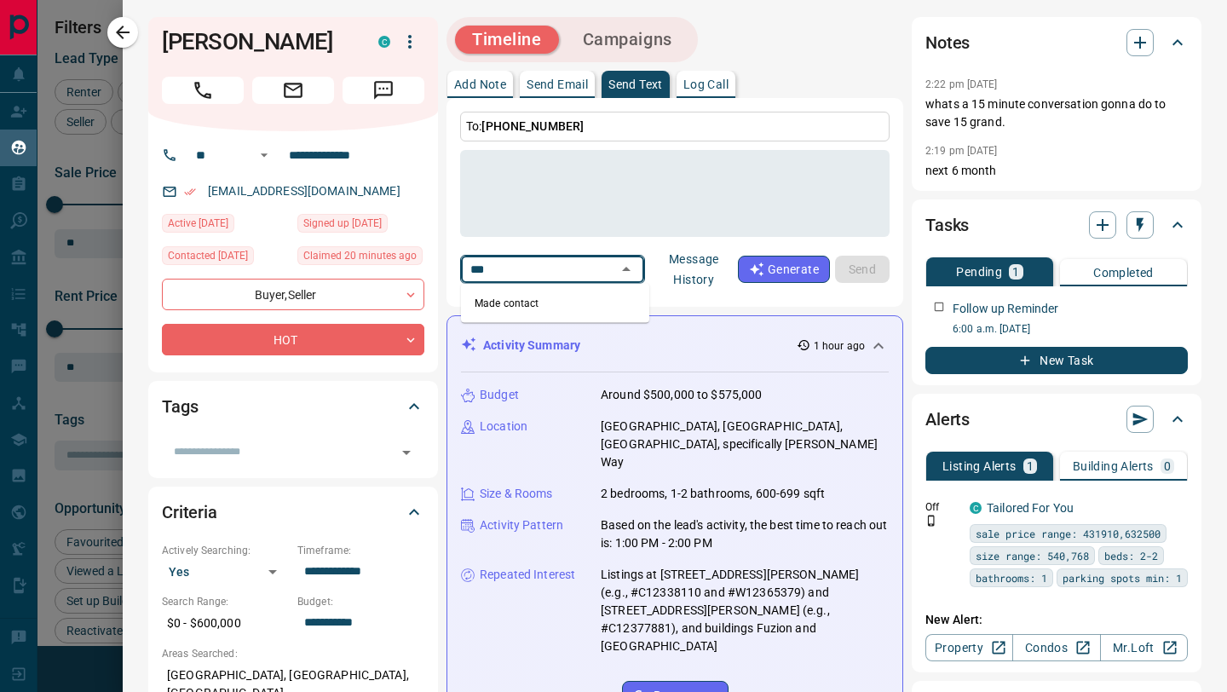
click at [545, 299] on li "Made contact" at bounding box center [555, 303] width 188 height 26
type input "***"
type textarea "**********"
type input "**********"
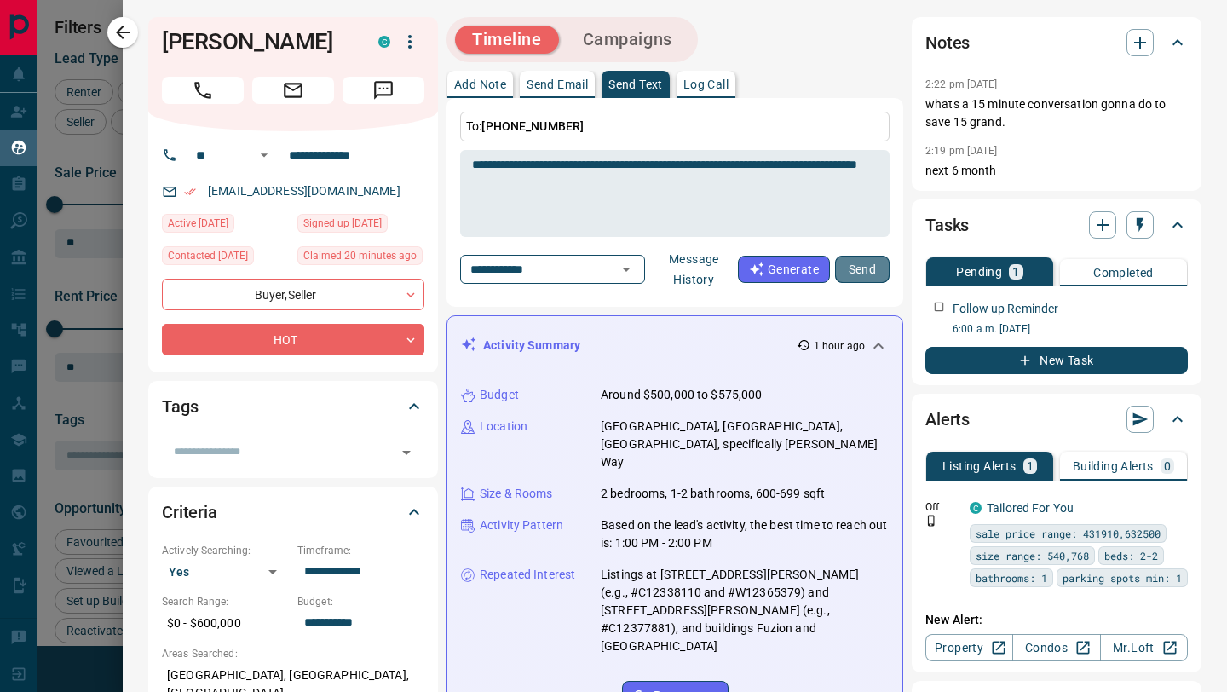
click at [856, 275] on button "Send" at bounding box center [862, 269] width 55 height 27
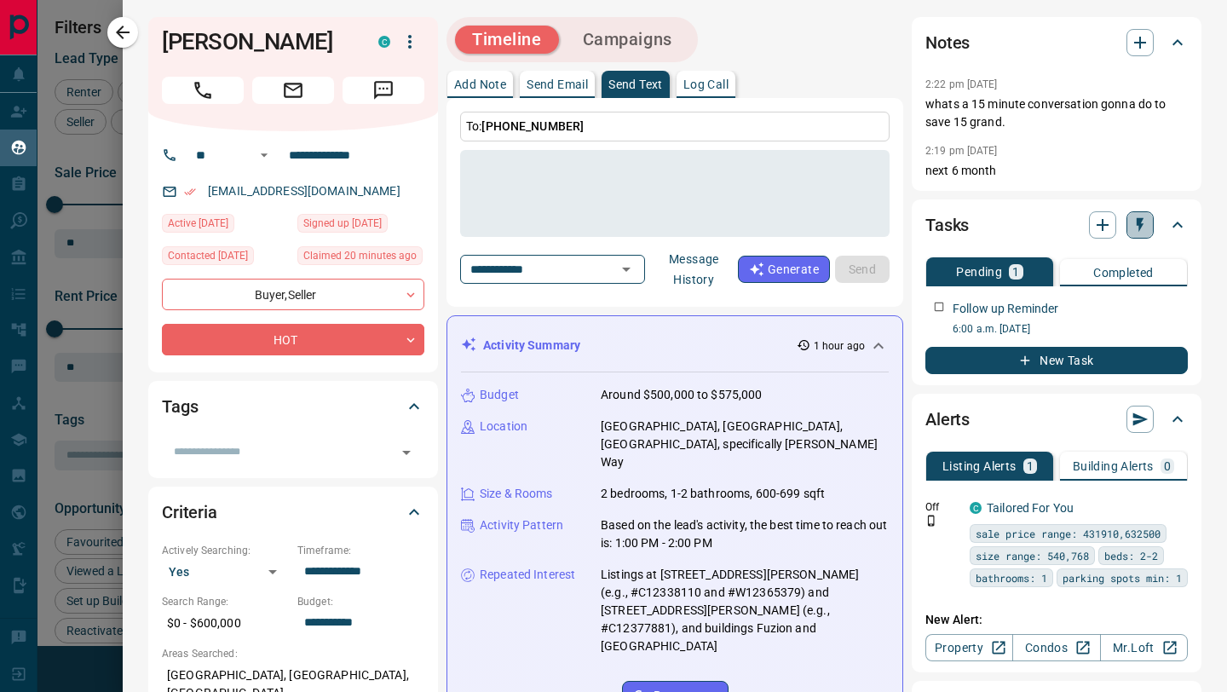
click at [1144, 218] on icon "button" at bounding box center [1139, 224] width 17 height 17
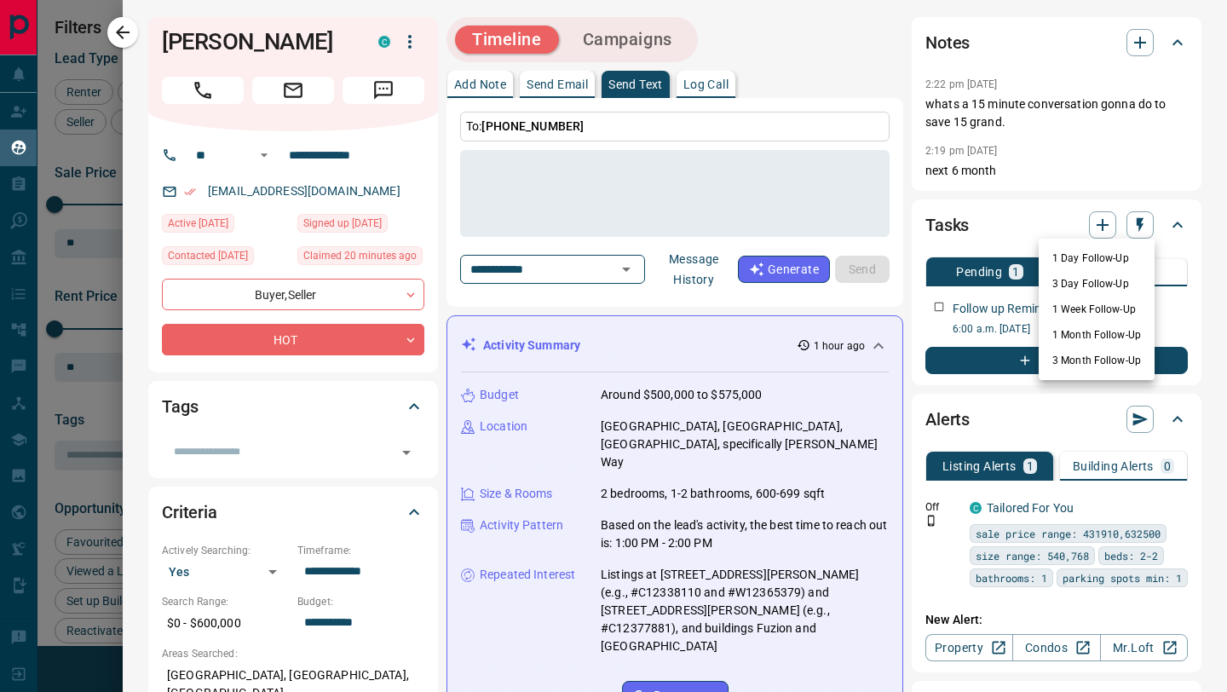
click at [1098, 341] on li "1 Month Follow-Up" at bounding box center [1096, 335] width 116 height 26
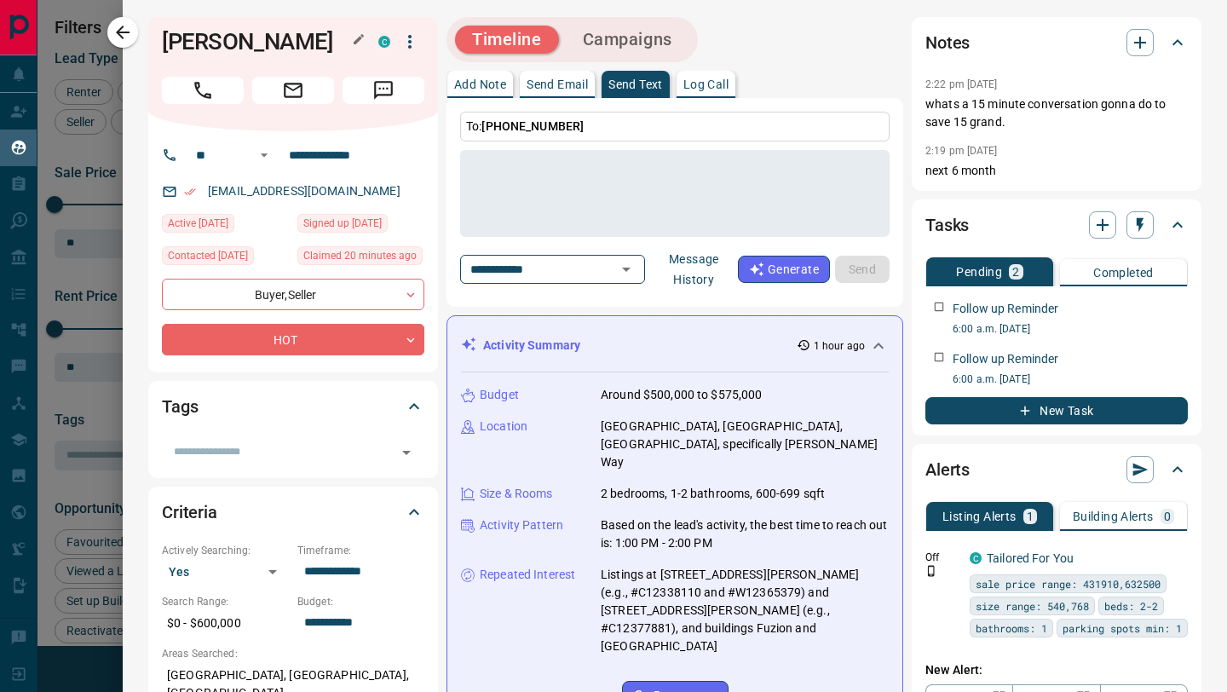
click at [233, 44] on h1 "[PERSON_NAME]" at bounding box center [257, 41] width 191 height 27
copy div "[PERSON_NAME]"
click at [1146, 34] on icon "button" at bounding box center [1139, 42] width 20 height 20
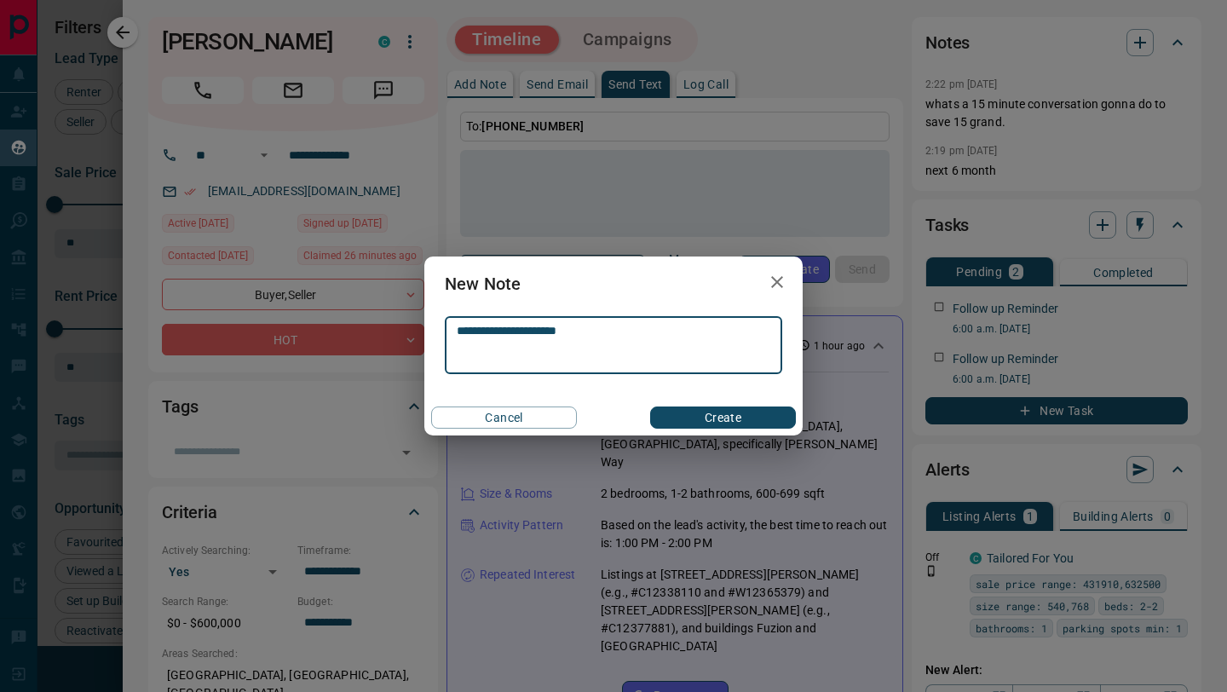
type textarea "**********"
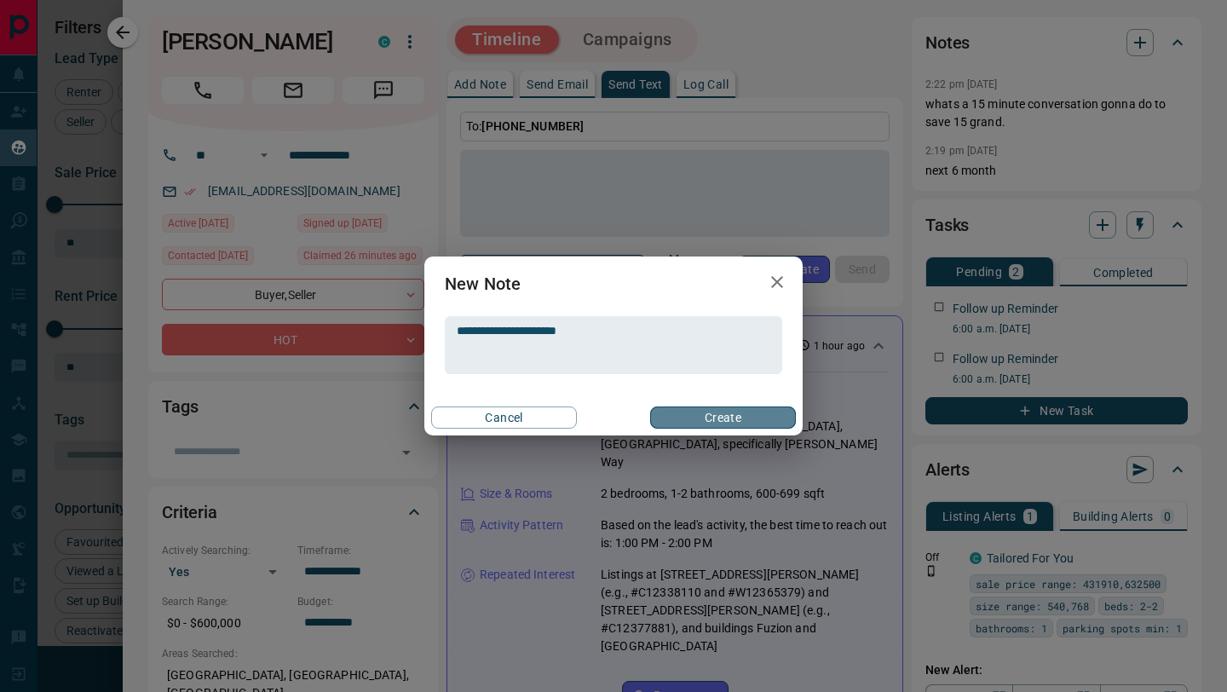
click at [686, 423] on button "Create" at bounding box center [723, 417] width 146 height 22
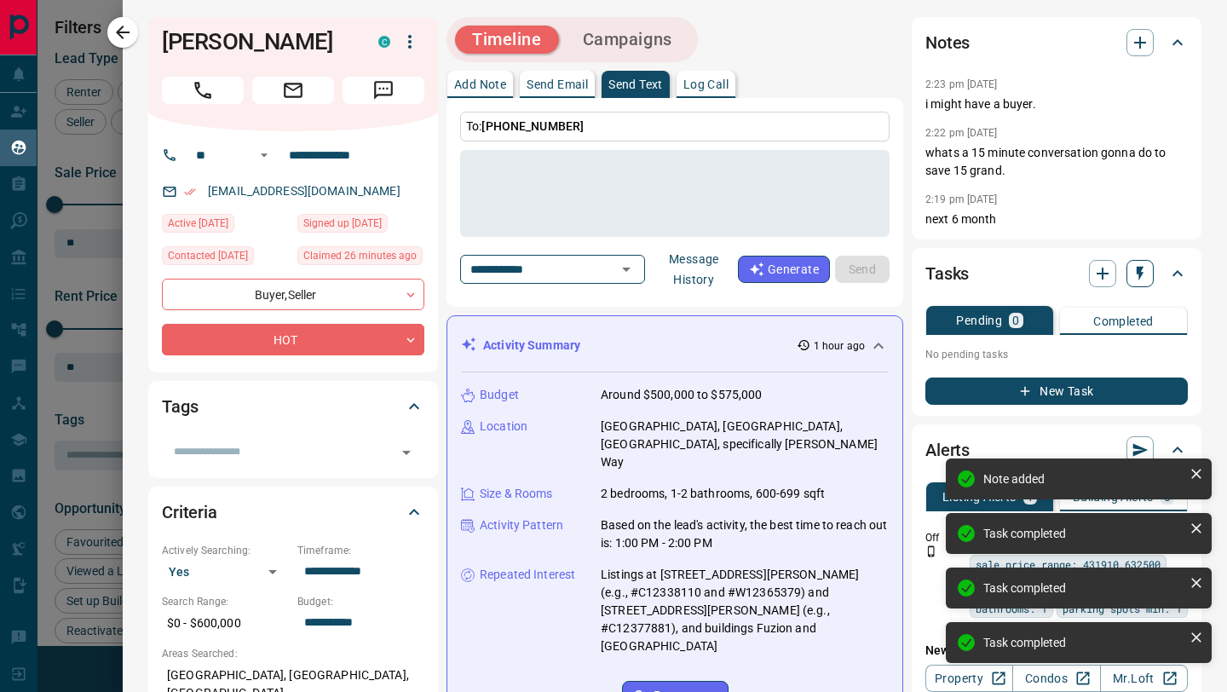
click at [1132, 278] on icon "button" at bounding box center [1139, 273] width 17 height 17
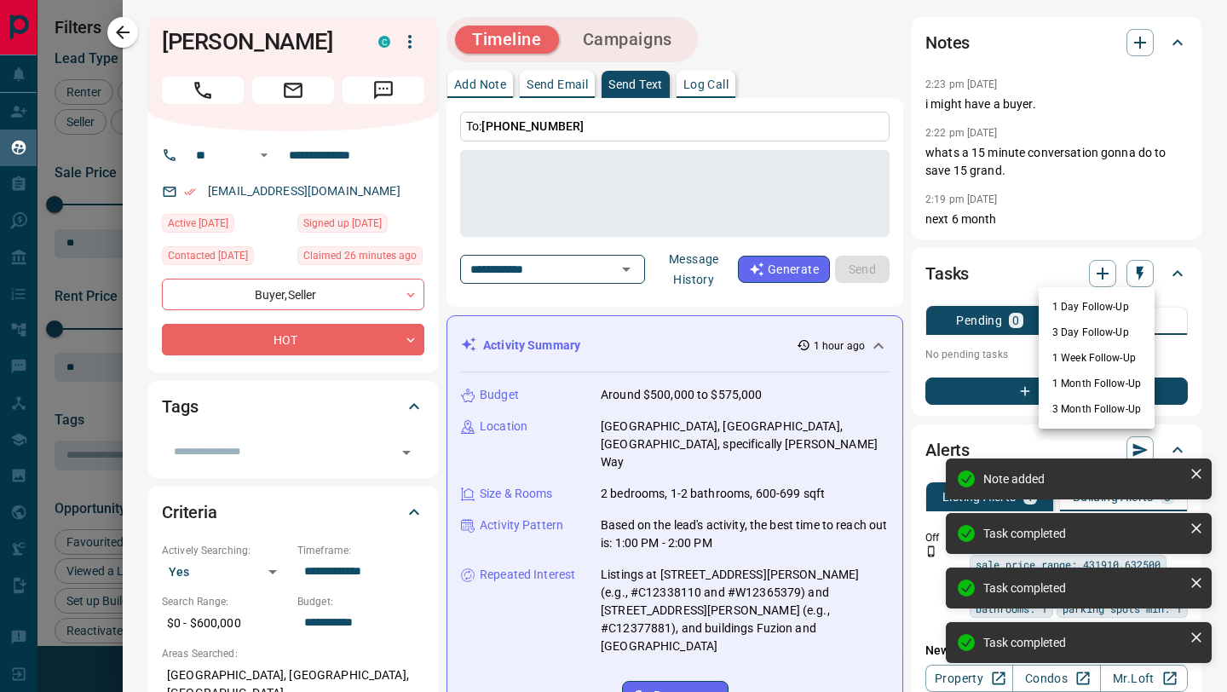
click at [1090, 360] on li "1 Week Follow-Up" at bounding box center [1096, 358] width 116 height 26
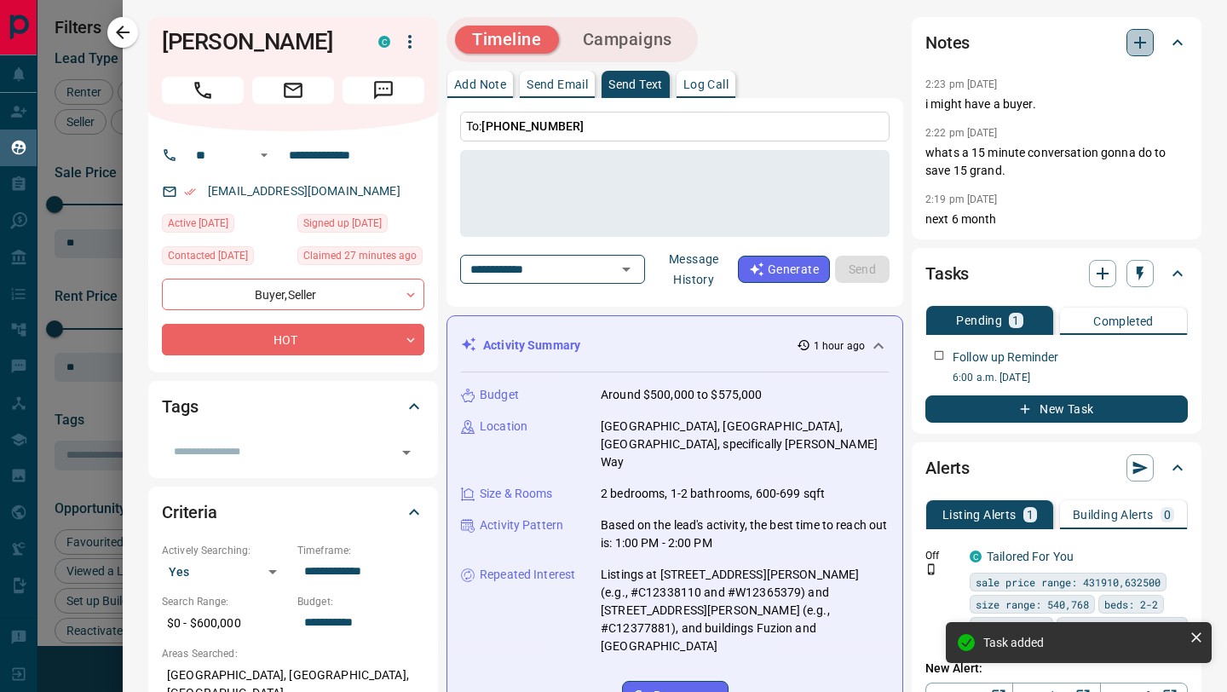
click at [1140, 45] on icon "button" at bounding box center [1140, 43] width 12 height 12
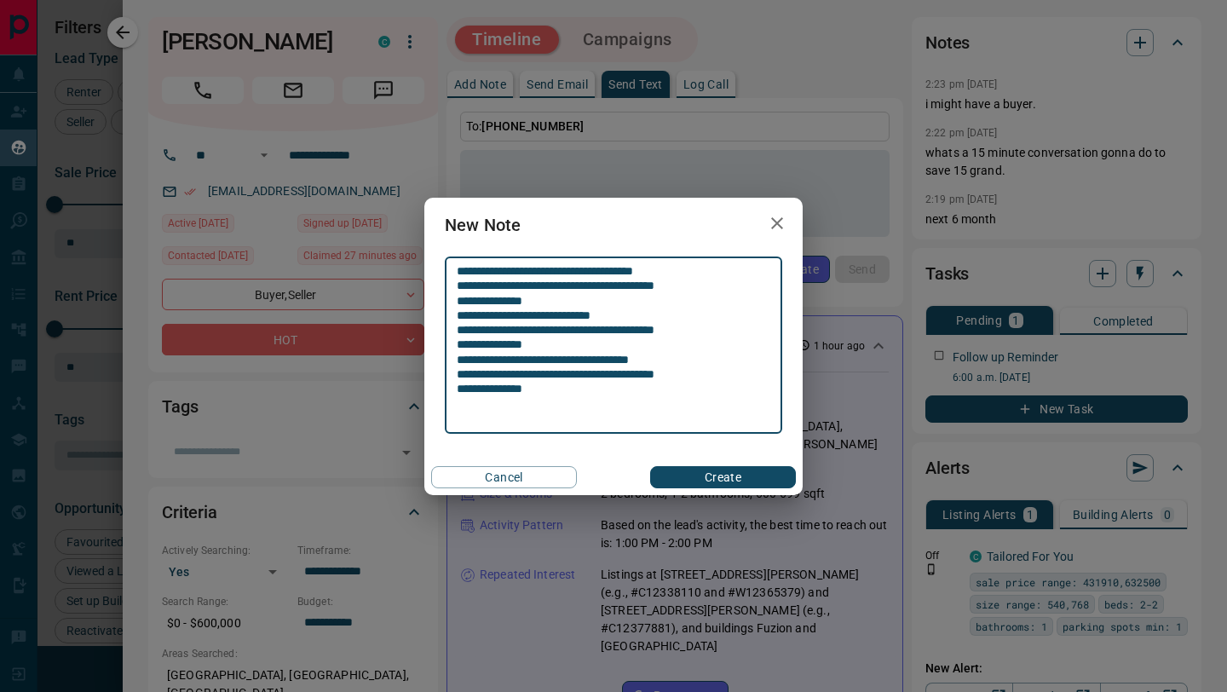
drag, startPoint x: 568, startPoint y: 420, endPoint x: 449, endPoint y: 319, distance: 156.0
click at [449, 319] on div "**********" at bounding box center [613, 345] width 337 height 176
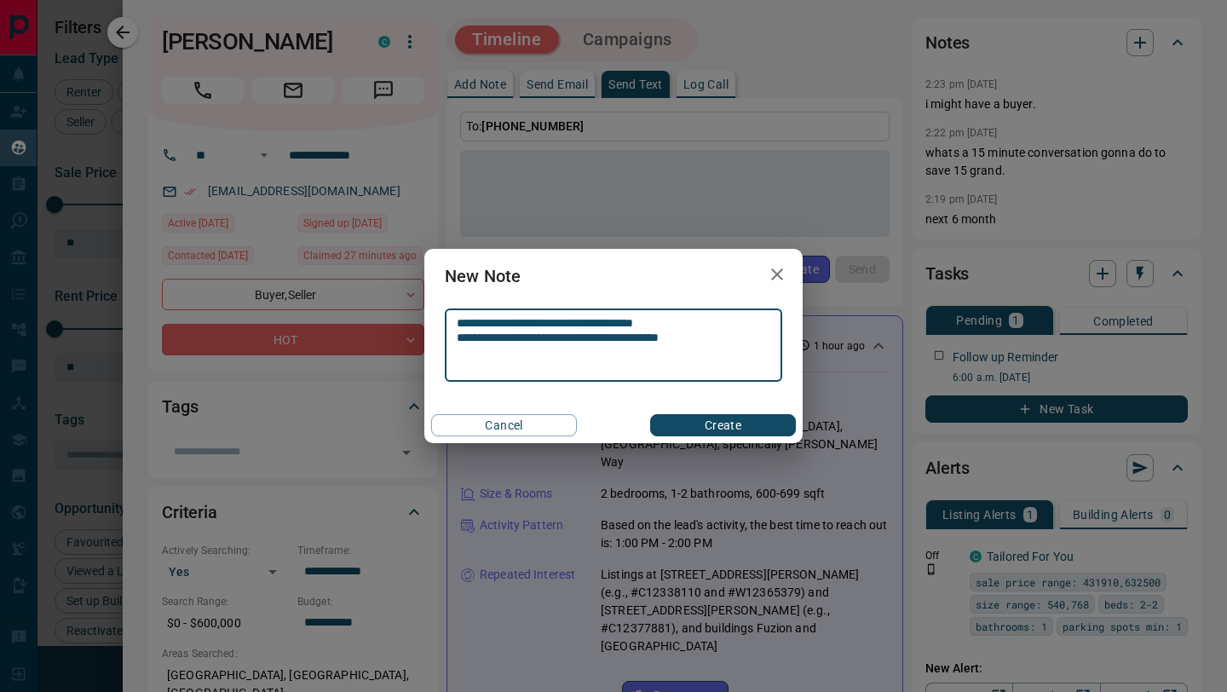
type textarea "**********"
click at [695, 422] on button "Create" at bounding box center [723, 425] width 146 height 22
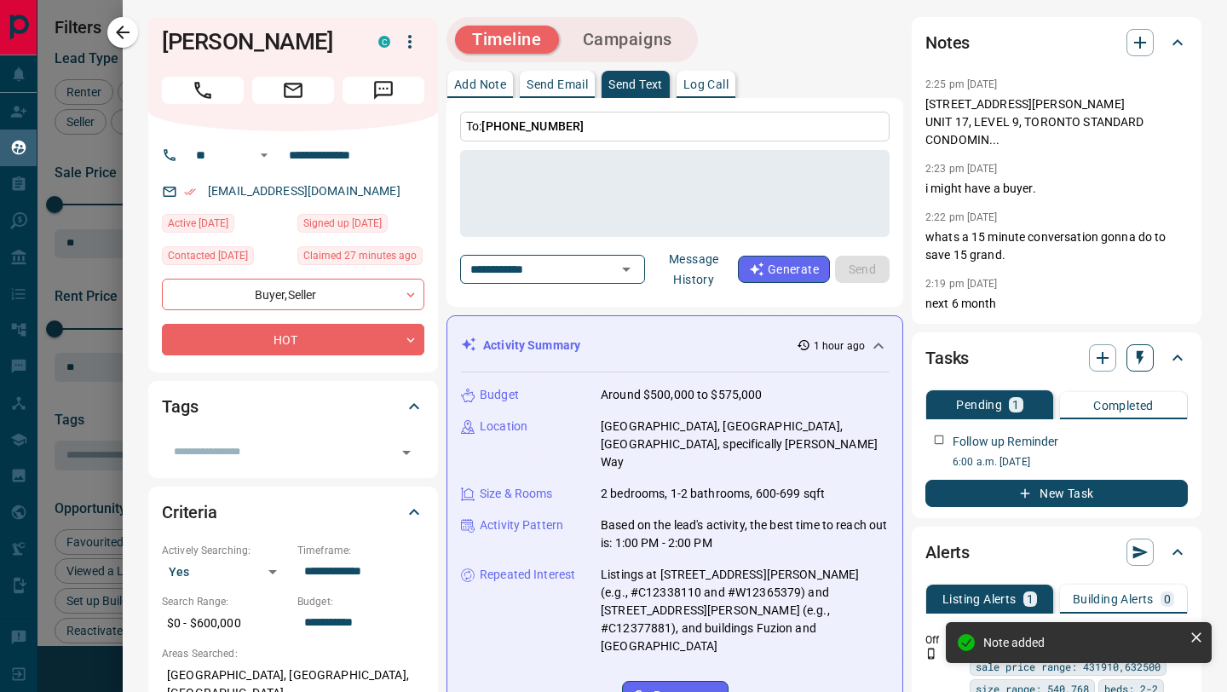
click at [1134, 366] on icon "button" at bounding box center [1139, 357] width 17 height 17
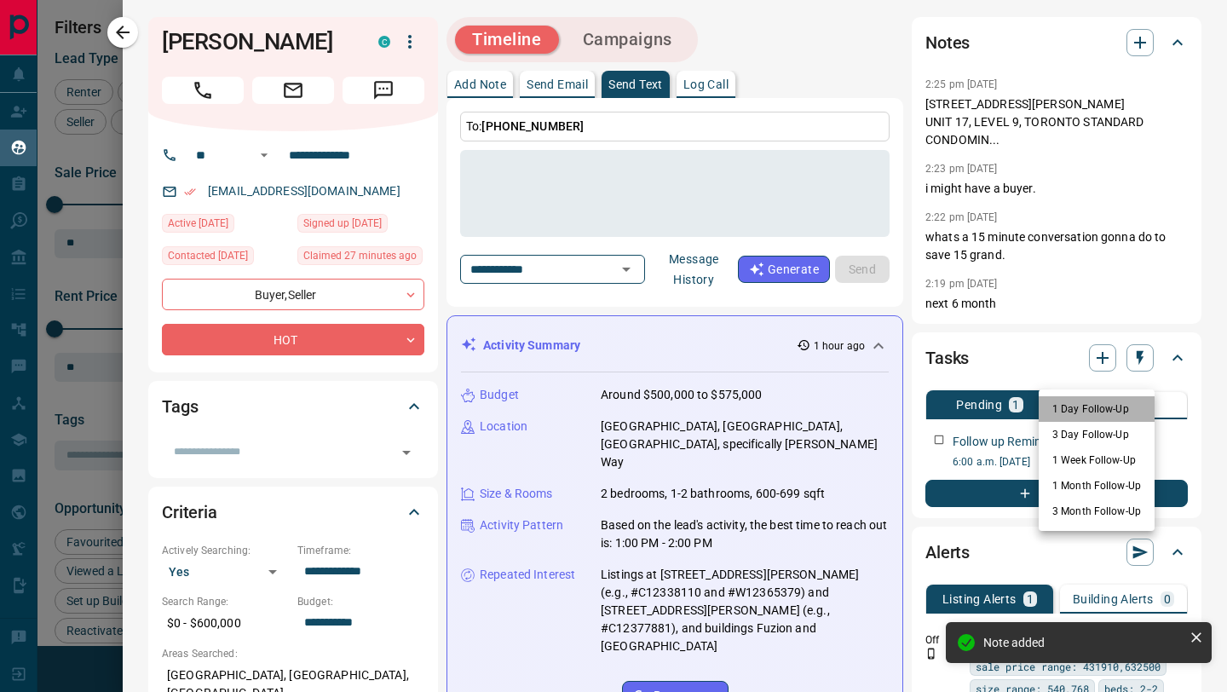
click at [1110, 402] on li "1 Day Follow-Up" at bounding box center [1096, 409] width 116 height 26
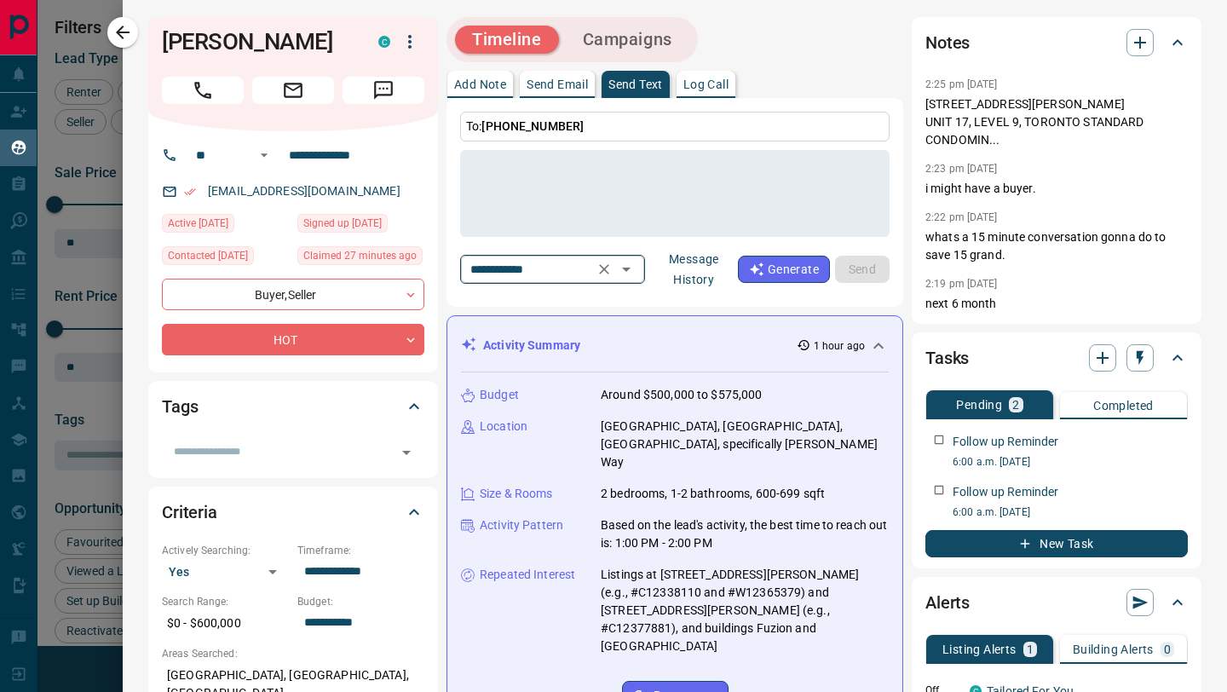
click at [544, 260] on input "**********" at bounding box center [527, 268] width 129 height 21
click at [539, 307] on li "Made contact" at bounding box center [555, 303] width 188 height 26
type input "**********"
click at [589, 212] on textarea at bounding box center [674, 194] width 405 height 72
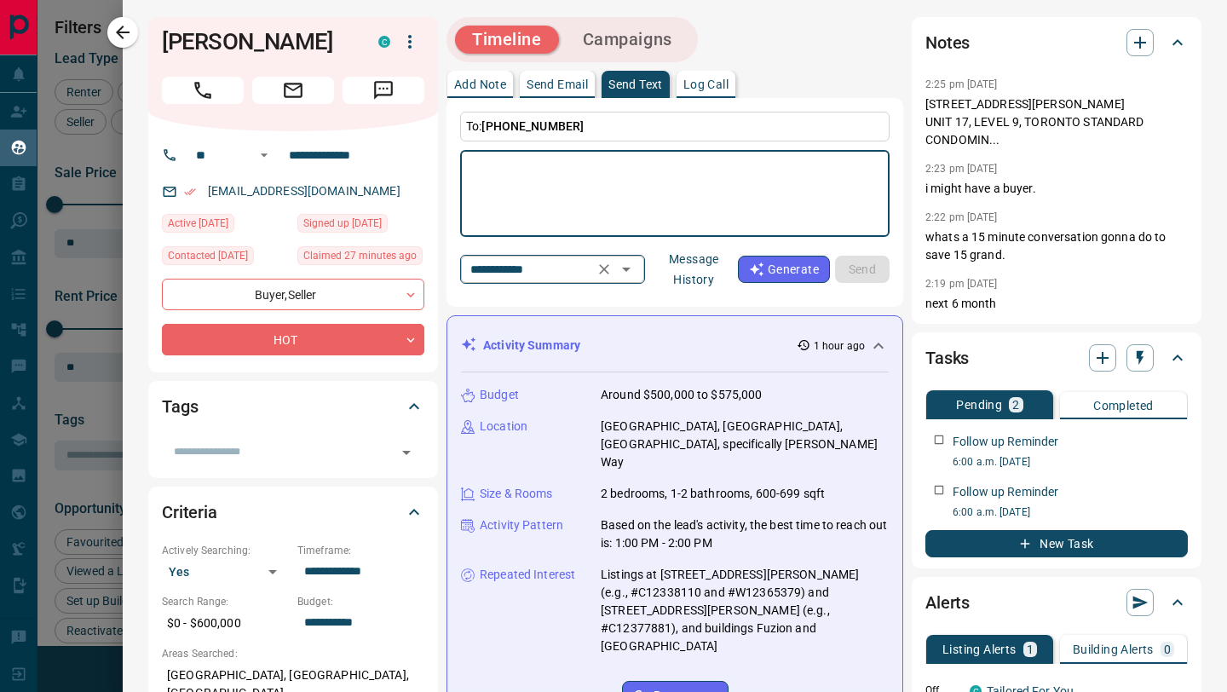
click at [580, 268] on input "**********" at bounding box center [527, 268] width 129 height 21
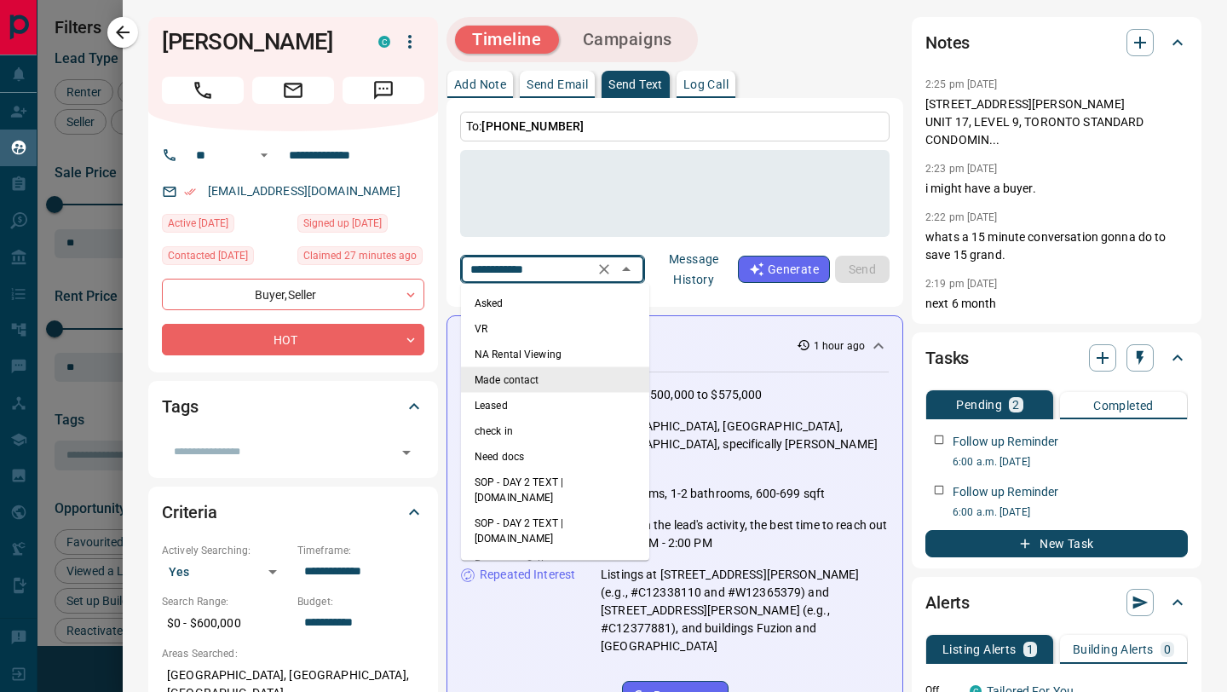
click at [537, 382] on li "Made contact" at bounding box center [555, 380] width 188 height 26
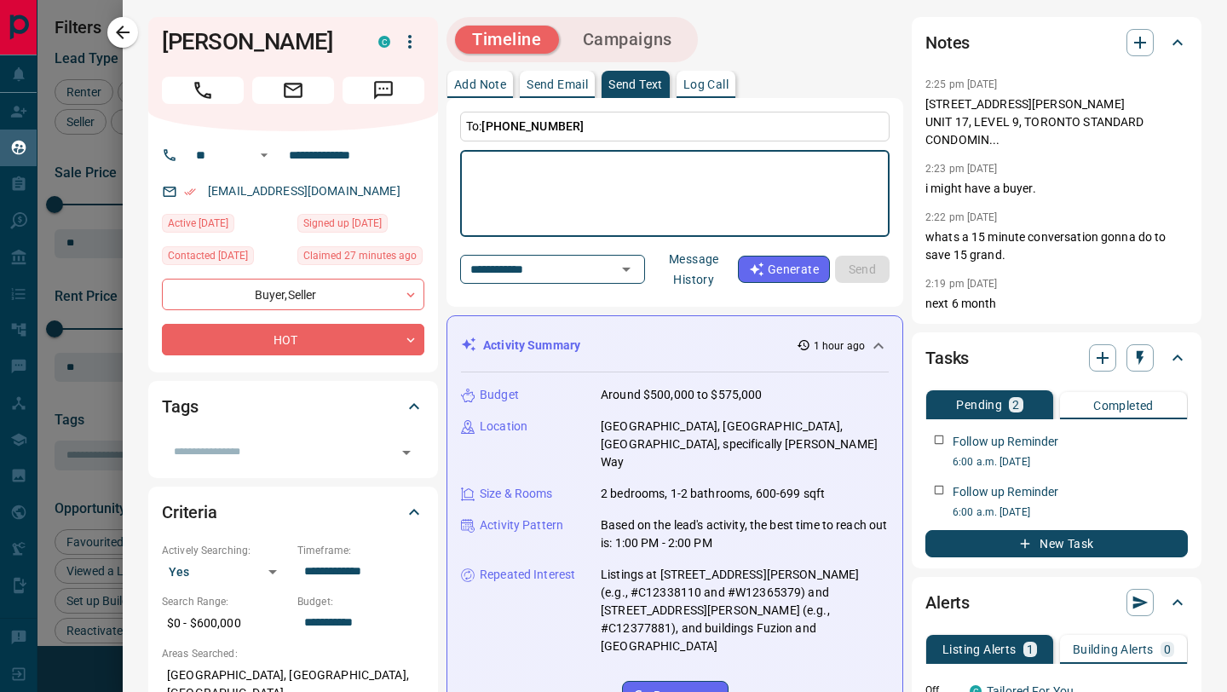
click at [600, 175] on textarea at bounding box center [674, 194] width 405 height 72
type textarea "**********"
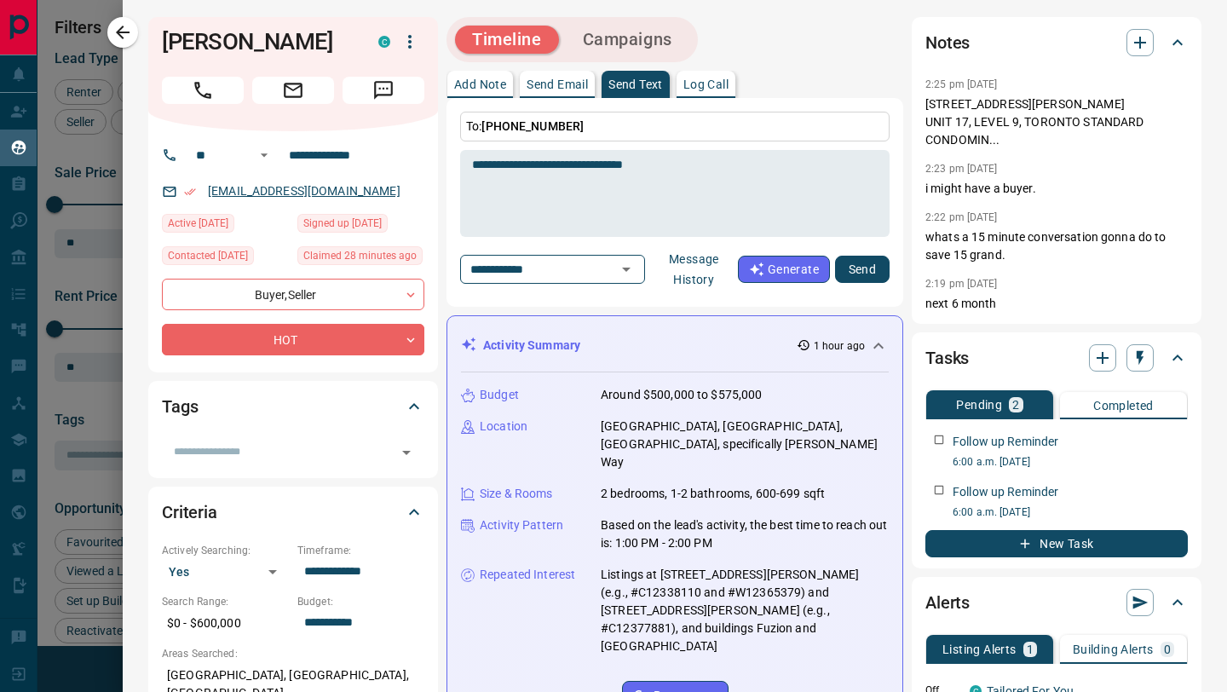
click at [267, 189] on link "[EMAIL_ADDRESS][DOMAIN_NAME]" at bounding box center [304, 191] width 193 height 14
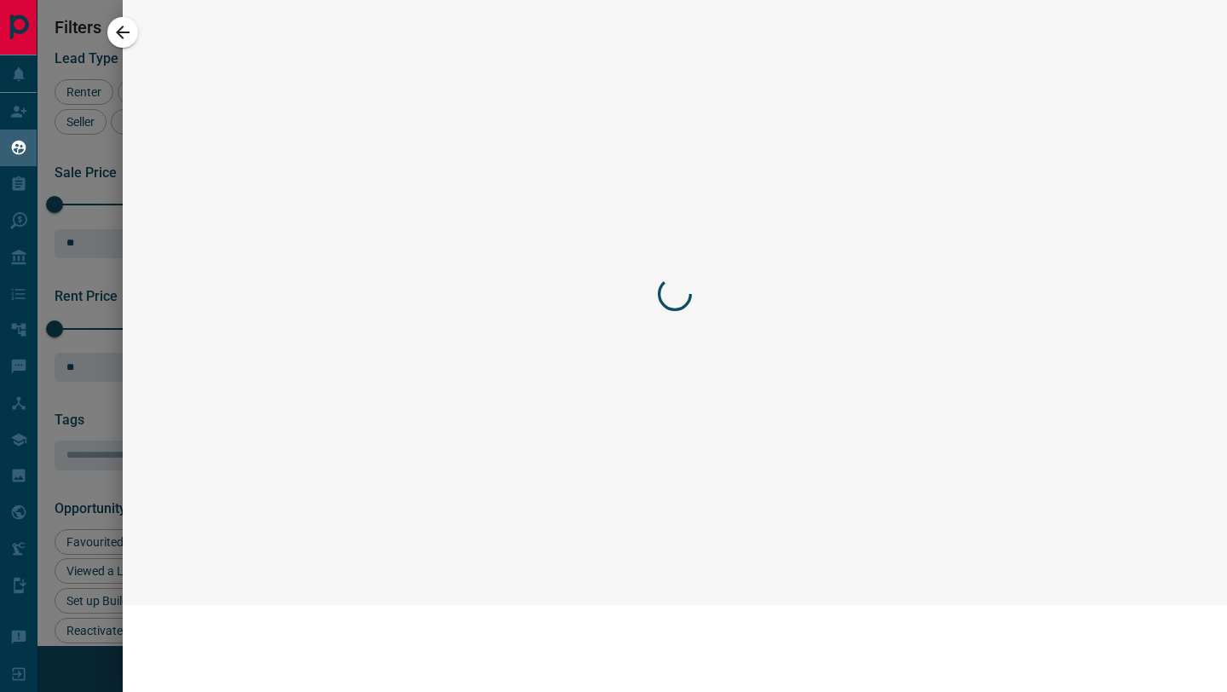
scroll to position [539, 905]
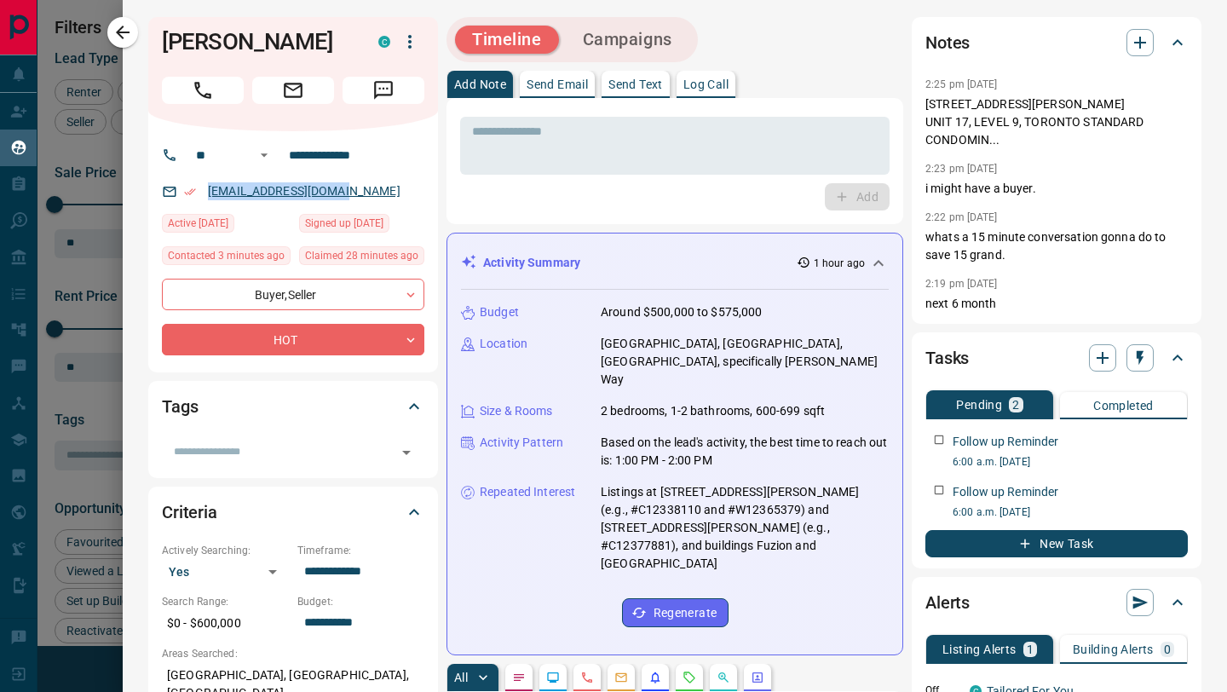
copy link "[EMAIL_ADDRESS][DOMAIN_NAME]"
click at [648, 87] on p "Send Text" at bounding box center [635, 84] width 55 height 12
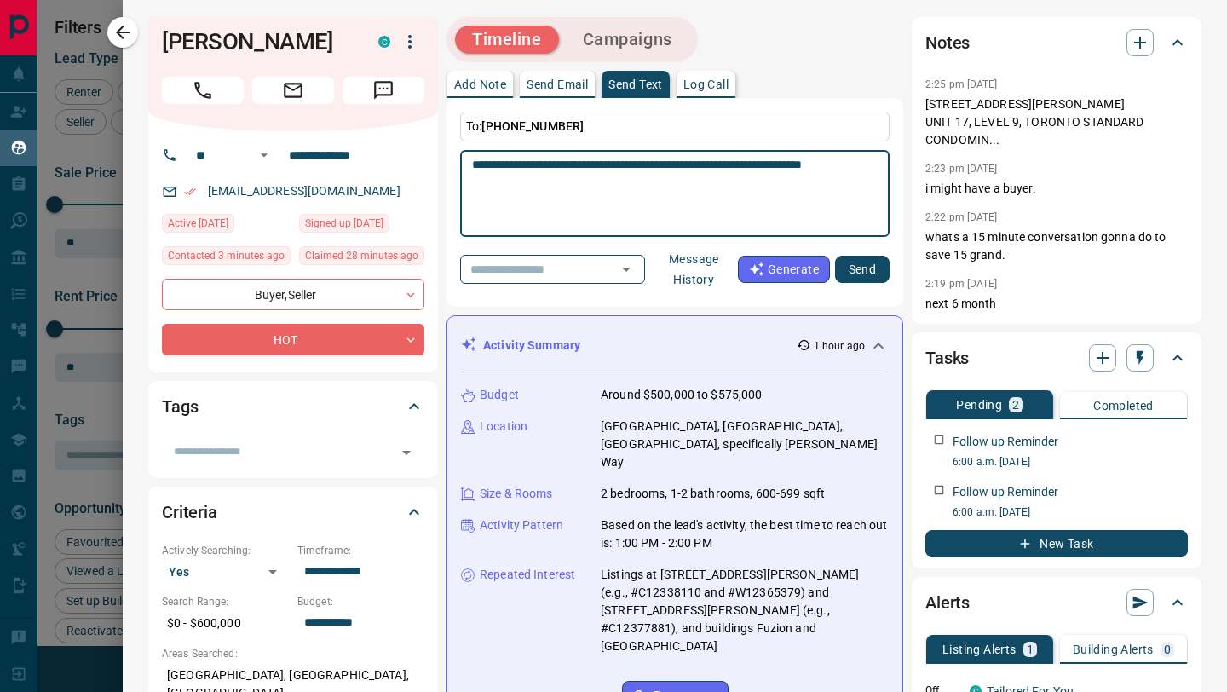
type textarea "**********"
click at [858, 271] on button "Send" at bounding box center [862, 269] width 55 height 27
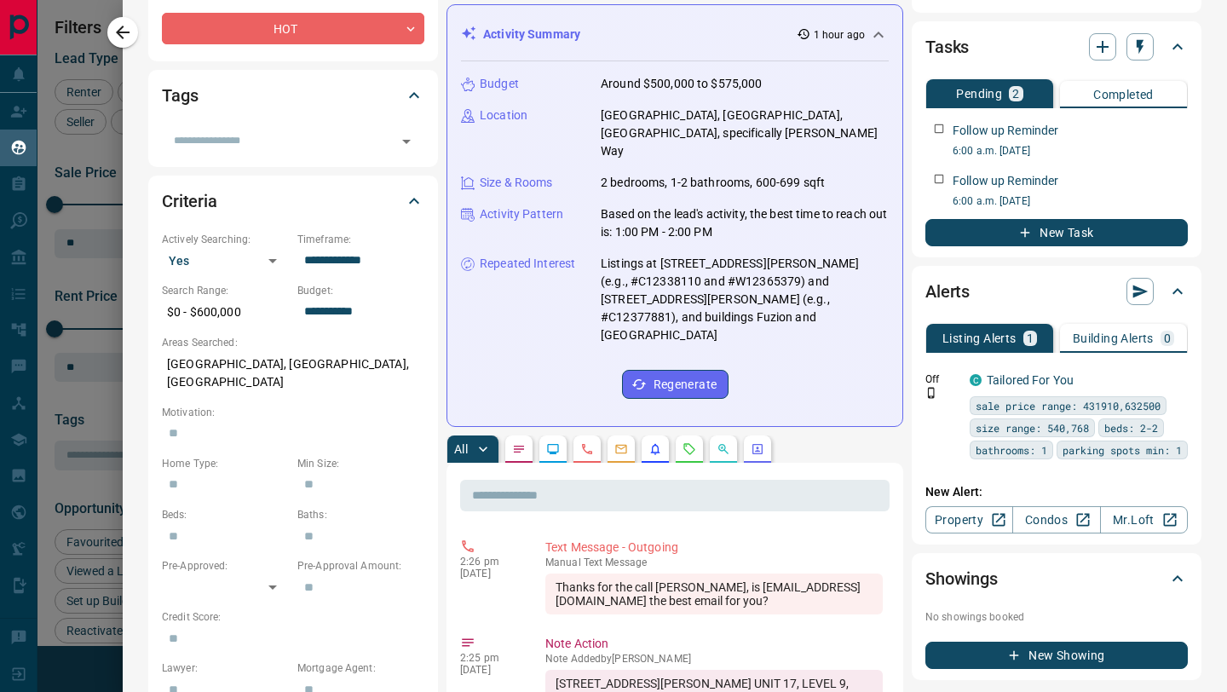
scroll to position [0, 0]
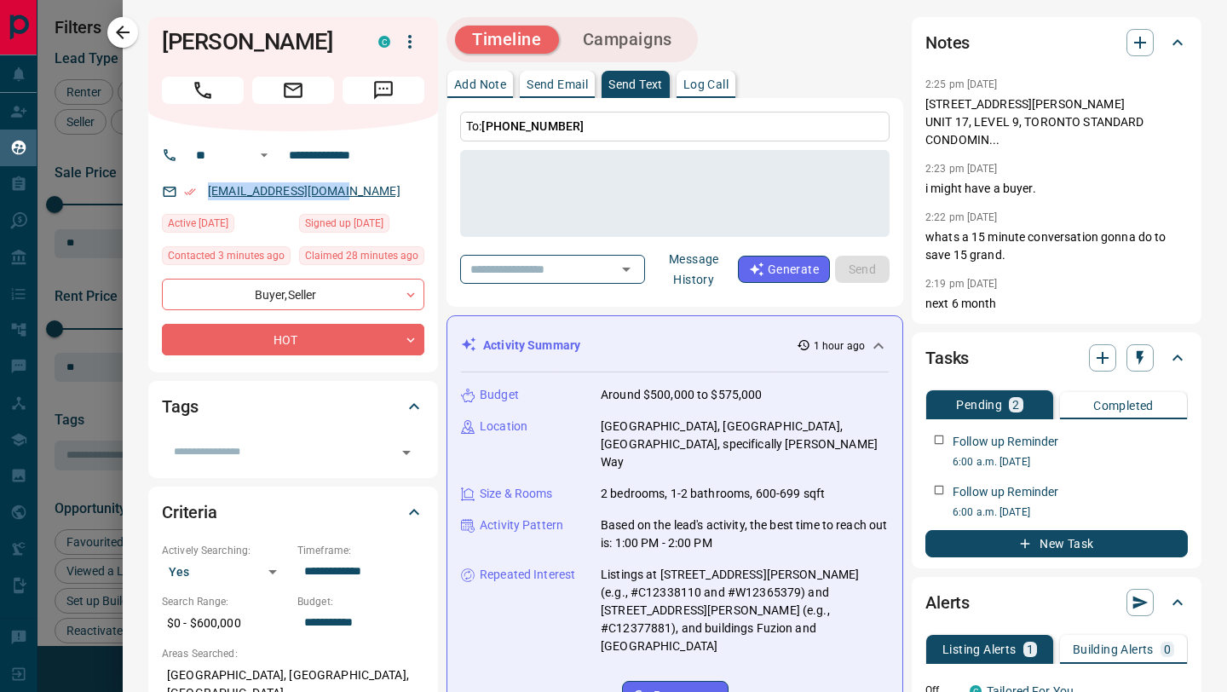
copy link "[EMAIL_ADDRESS][DOMAIN_NAME]"
click at [126, 35] on icon "button" at bounding box center [122, 32] width 20 height 20
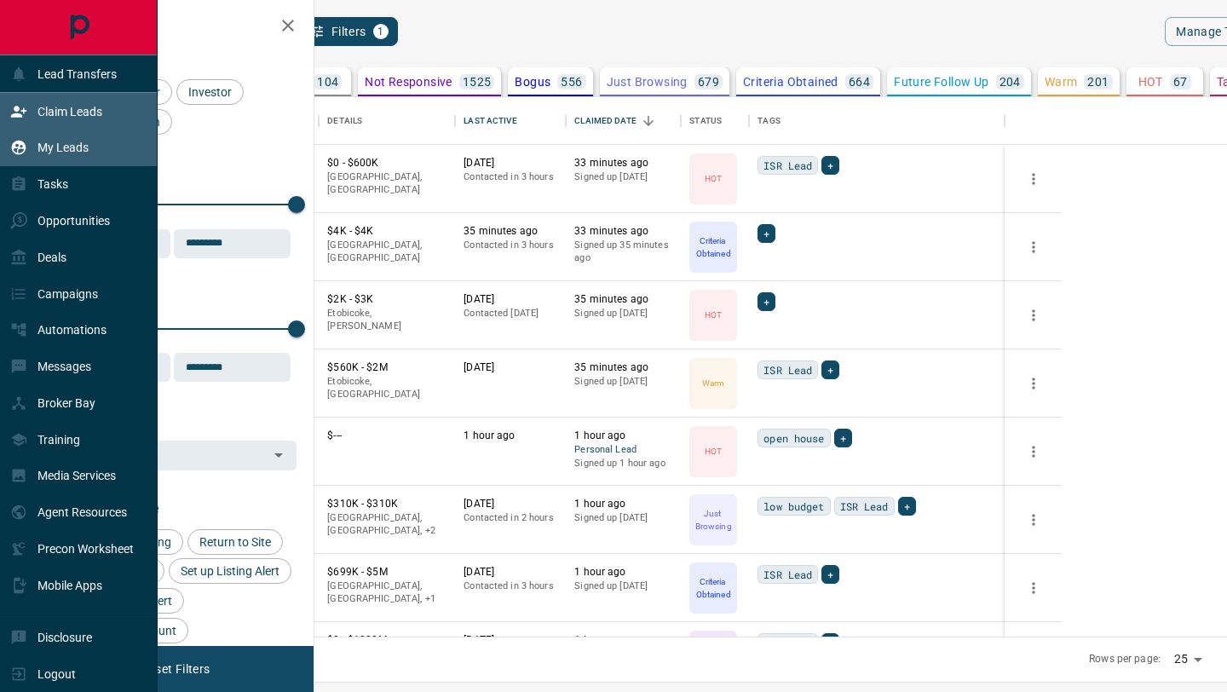
click at [20, 113] on icon at bounding box center [18, 111] width 15 height 11
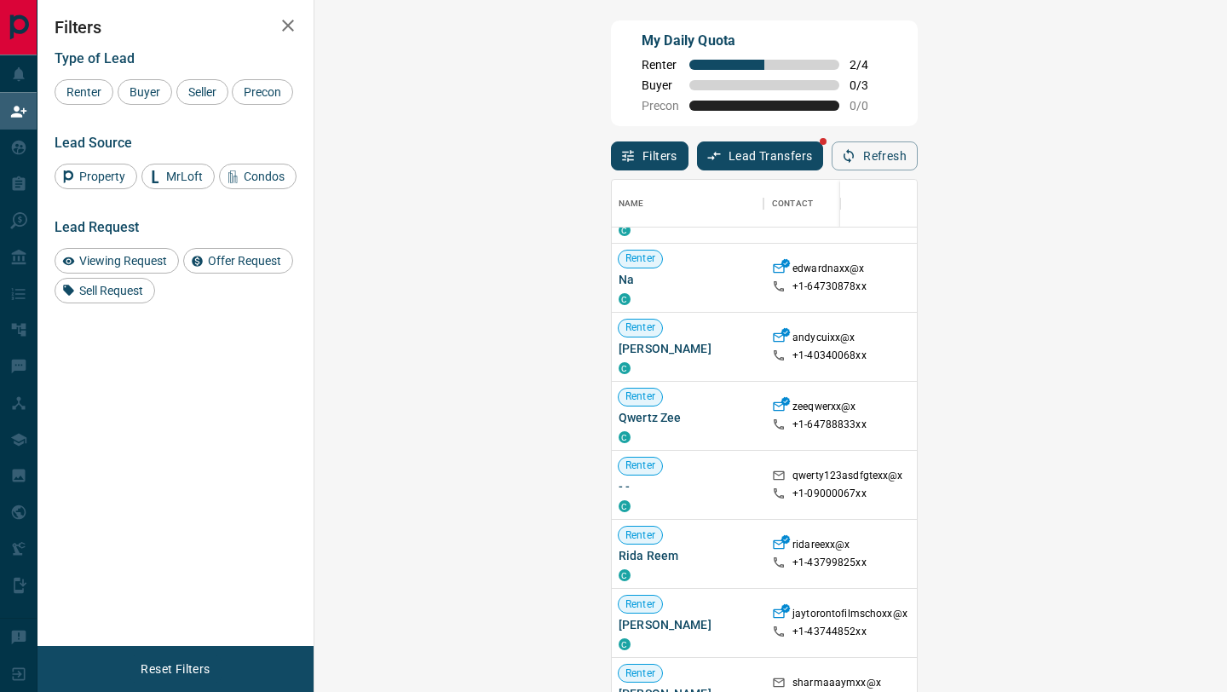
scroll to position [55, 2]
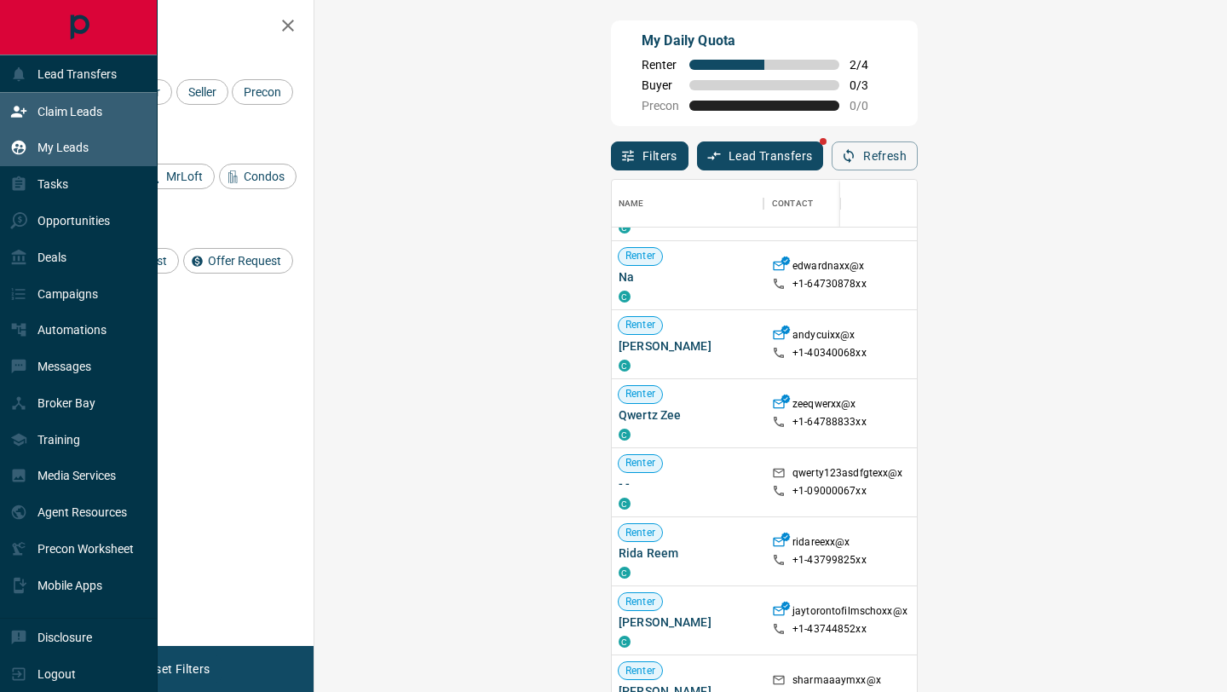
click at [27, 148] on div "My Leads" at bounding box center [49, 148] width 78 height 28
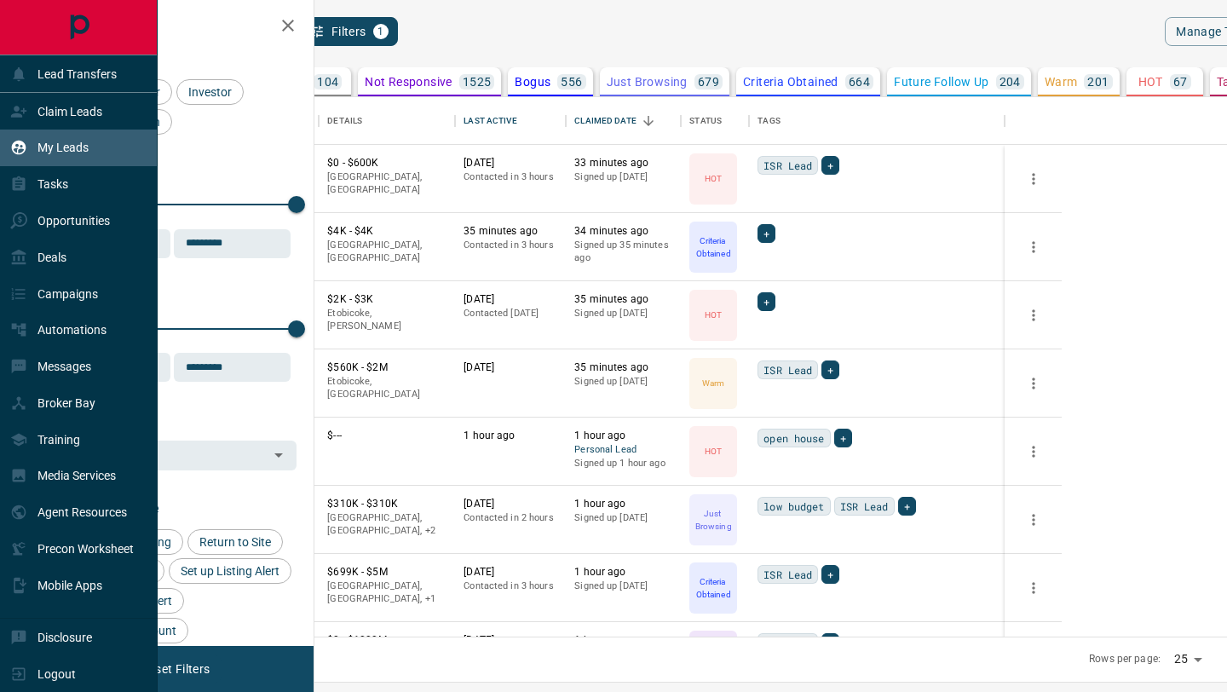
scroll to position [539, 905]
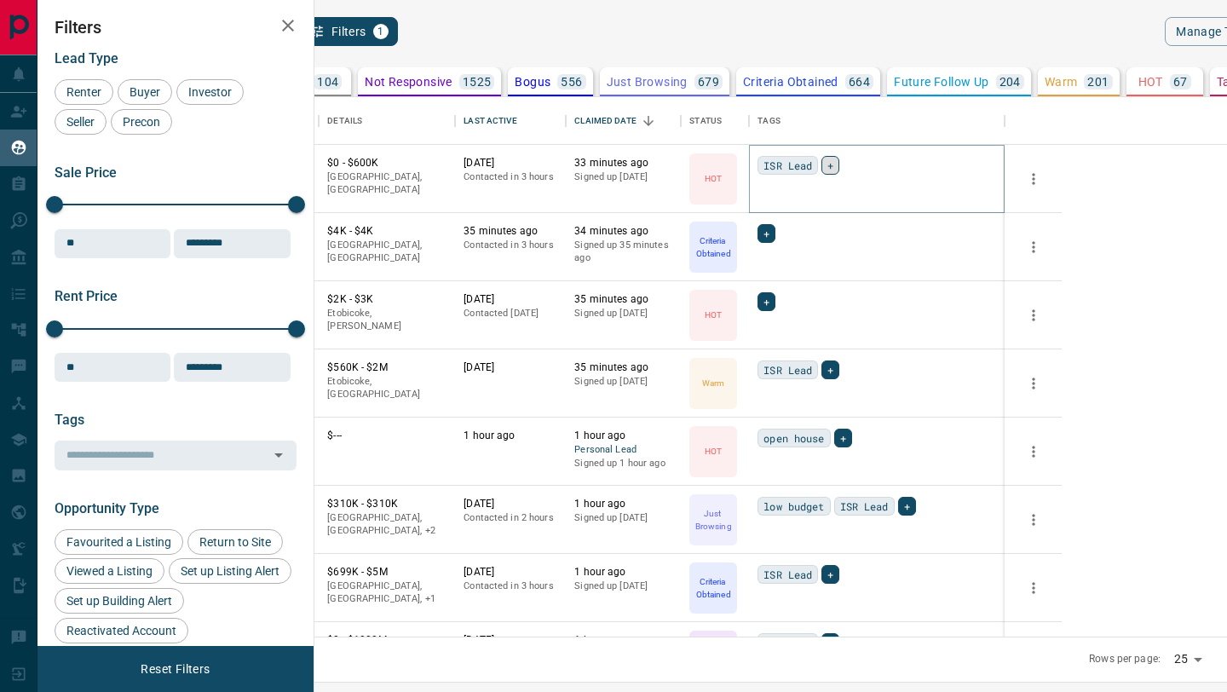
click at [839, 159] on div "+" at bounding box center [830, 165] width 18 height 19
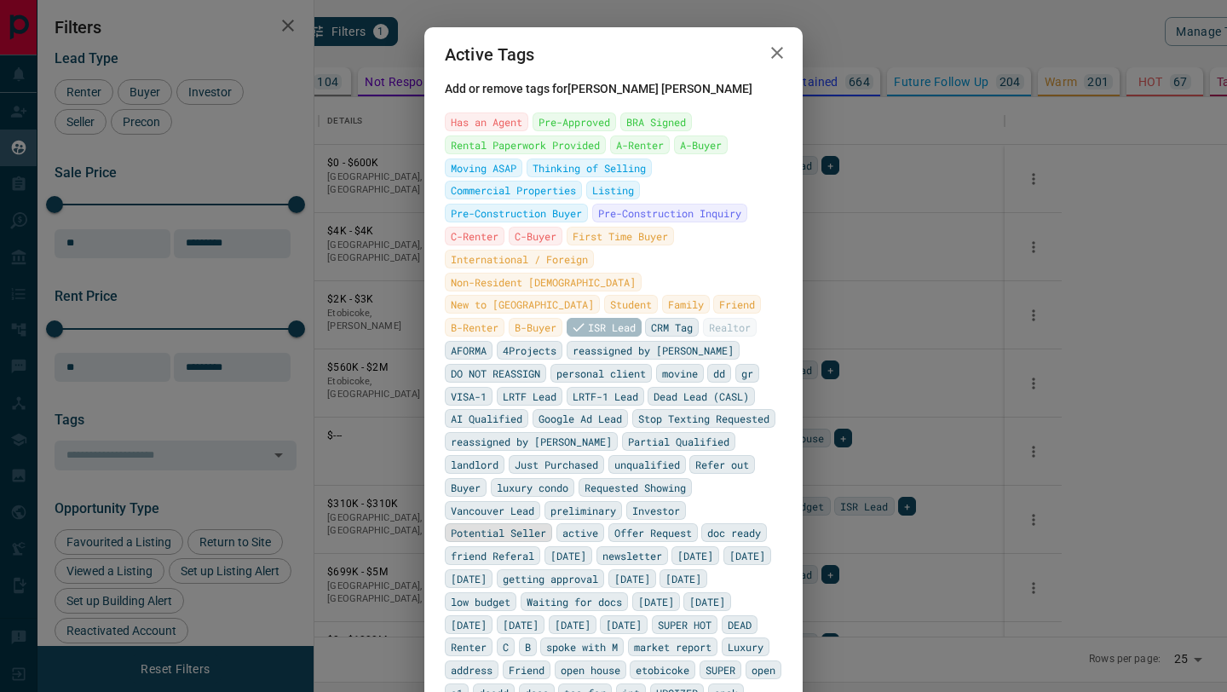
click at [546, 524] on span "Potential Seller" at bounding box center [498, 532] width 95 height 17
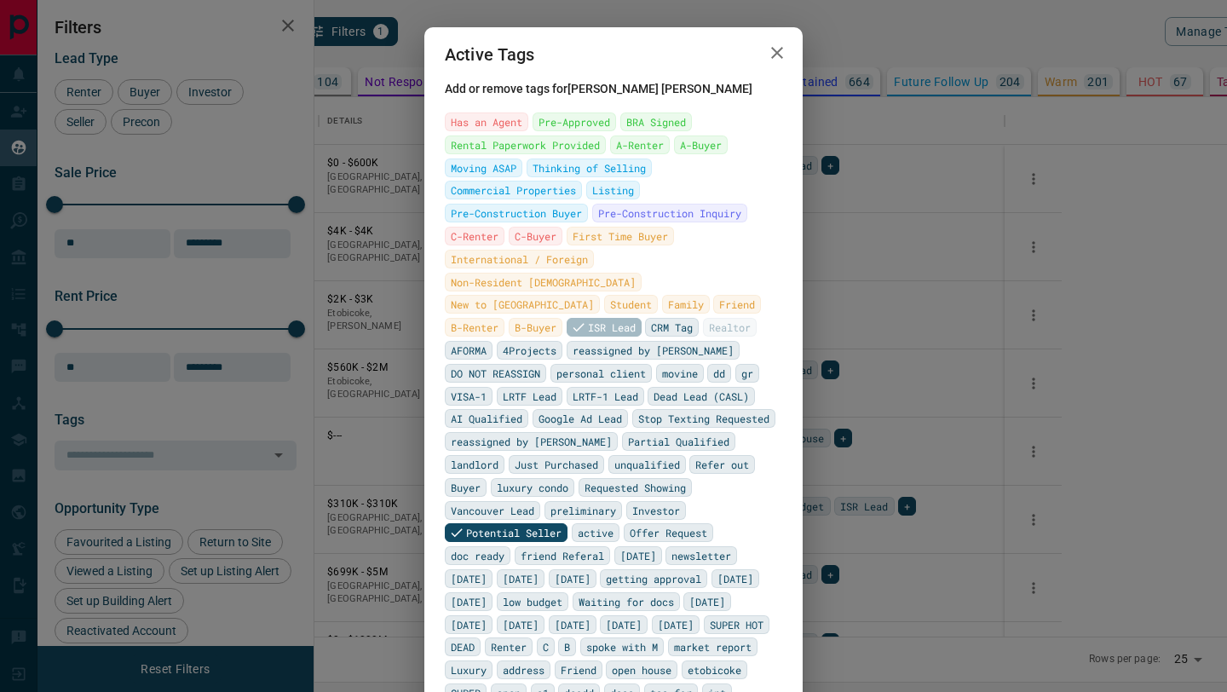
click at [1027, 411] on div "Active Tags Add or remove tags for [PERSON_NAME] Has an Agent Pre-Approved BRA …" at bounding box center [613, 346] width 1227 height 692
